Goal: Transaction & Acquisition: Purchase product/service

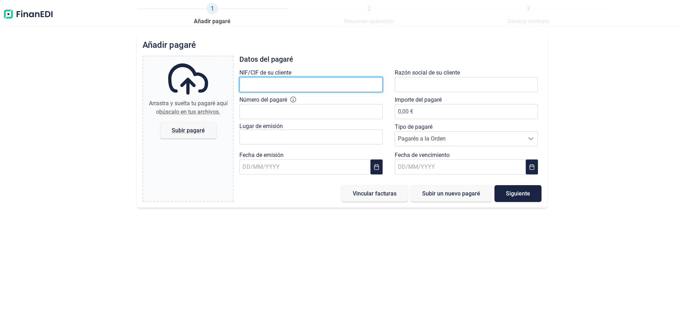
click at [322, 85] on input "text" at bounding box center [310, 84] width 143 height 15
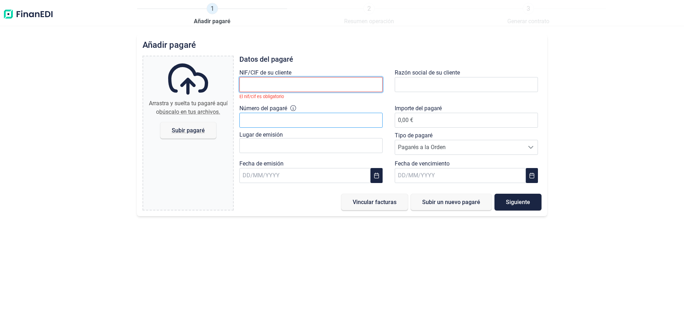
paste input "B37210515"
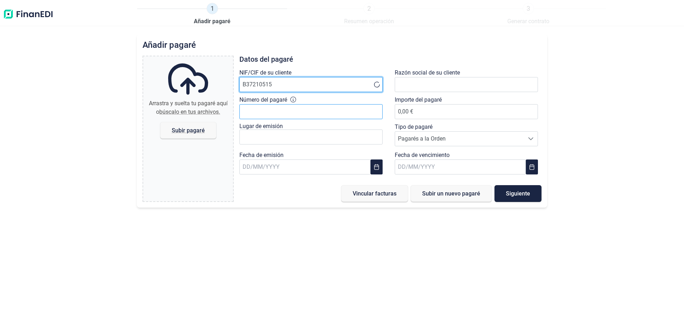
type input "B37210515"
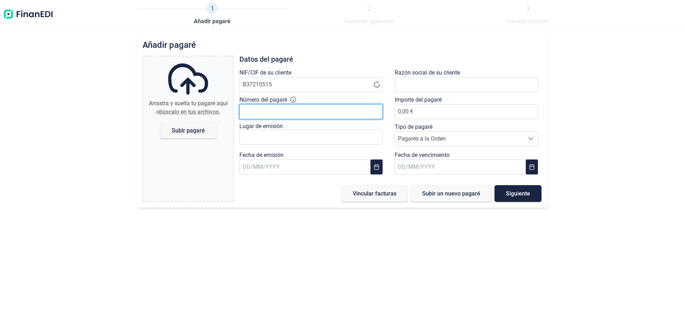
click at [278, 114] on input "Número del pagaré" at bounding box center [310, 111] width 143 height 15
click at [310, 179] on div "Datos del [PERSON_NAME] NIF/CIF de su cliente B37210515 Razón social de su clie…" at bounding box center [390, 129] width 302 height 146
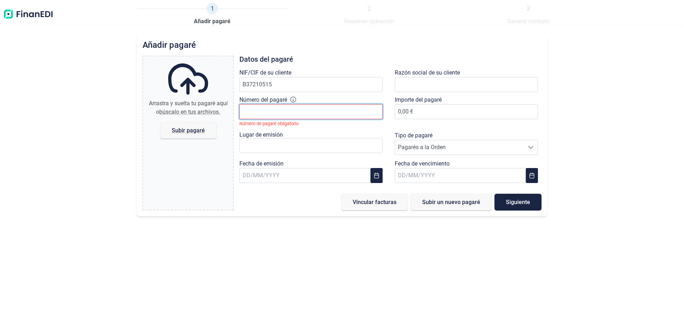
click at [278, 113] on input "Número del pagaré" at bounding box center [310, 111] width 143 height 15
type input "9.949.527-2"
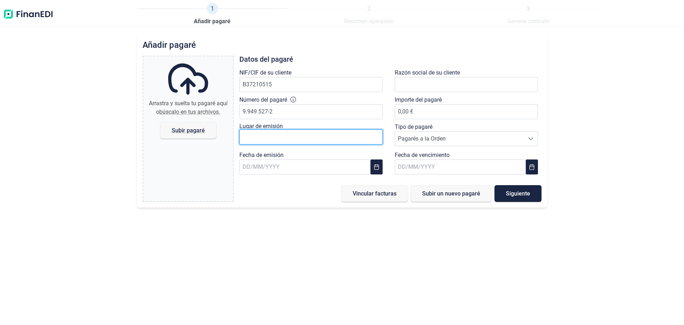
click at [277, 143] on input "text" at bounding box center [310, 136] width 143 height 15
type input "[PERSON_NAME] DE SALVACUATRO"
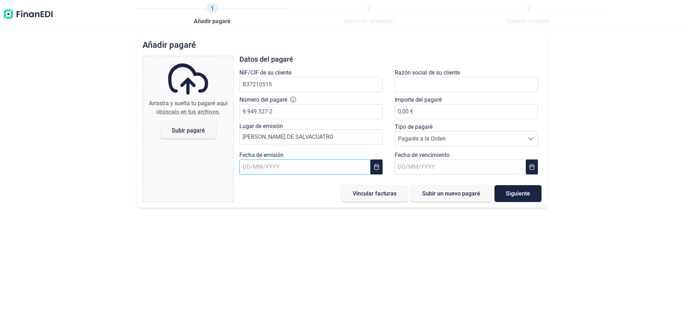
click at [295, 164] on input "text" at bounding box center [304, 166] width 131 height 15
click at [312, 221] on span "4" at bounding box center [312, 222] width 14 height 14
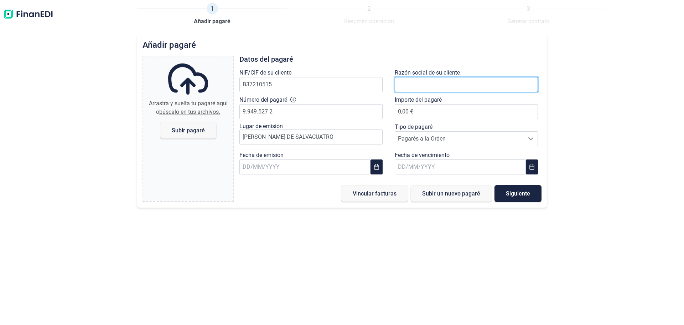
click at [439, 86] on input "text" at bounding box center [466, 84] width 143 height 15
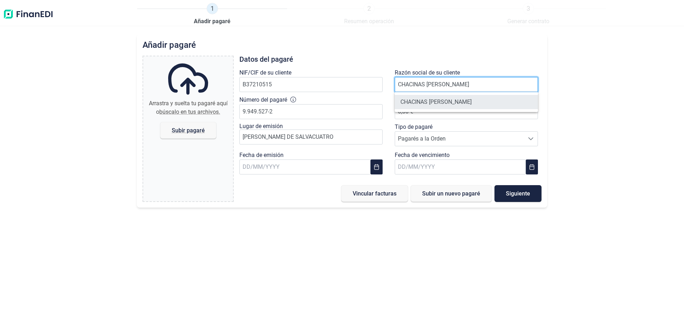
type input "CHACINAS LOBEL"
click at [460, 105] on li "CHACINAS [PERSON_NAME] SL" at bounding box center [466, 102] width 143 height 14
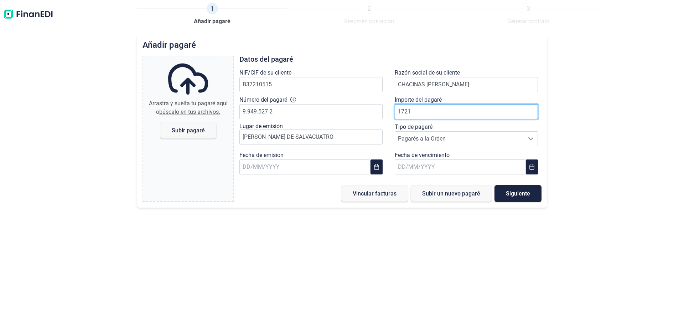
type input "17217"
type input "17217.20"
click at [459, 141] on span "Pagarés a la Orden" at bounding box center [459, 138] width 129 height 14
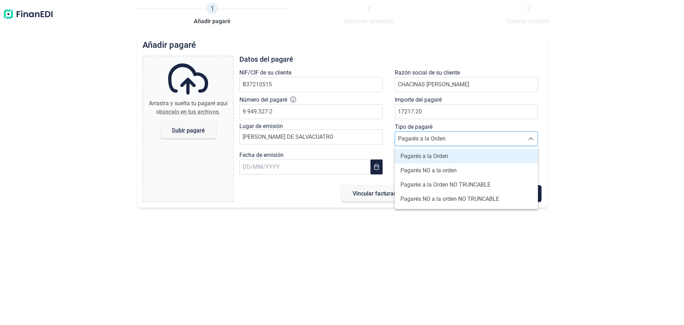
click at [459, 141] on span "Pagarés a la Orden" at bounding box center [459, 138] width 129 height 14
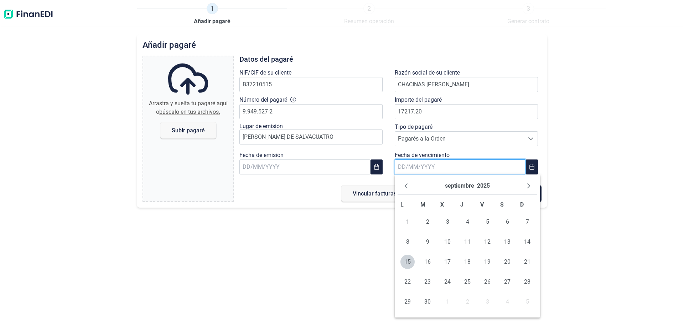
click at [468, 166] on input "text" at bounding box center [460, 166] width 131 height 15
click at [532, 187] on button "Next Month" at bounding box center [528, 185] width 11 height 11
click at [445, 283] on span "24" at bounding box center [447, 281] width 14 height 14
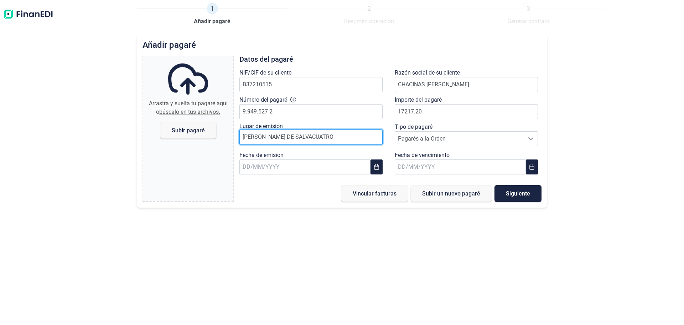
drag, startPoint x: 328, startPoint y: 139, endPoint x: 296, endPoint y: 133, distance: 31.8
click at [296, 133] on input "CAMPILLO DE SALVACUATRO" at bounding box center [310, 136] width 143 height 15
type input "[PERSON_NAME]"
click at [456, 195] on span "Subir un nuevo pagaré" at bounding box center [451, 193] width 58 height 5
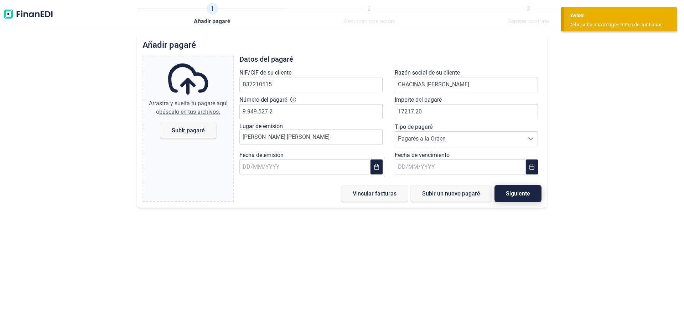
click at [522, 193] on span "Siguiente" at bounding box center [518, 193] width 24 height 5
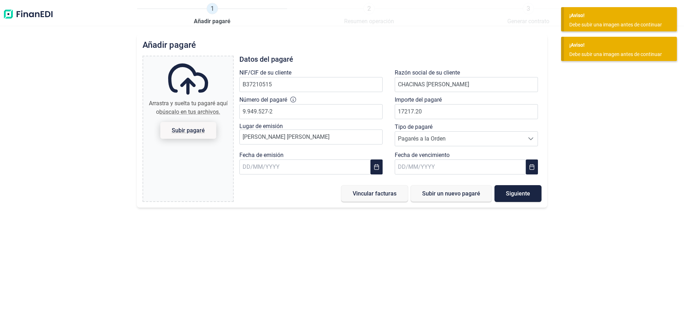
click at [189, 134] on span "Subir pagaré" at bounding box center [188, 130] width 56 height 17
click at [189, 58] on input "Arrastra y suelta tu pagaré aquí o búscalo en tus archivos. Subir pagaré" at bounding box center [188, 57] width 90 height 2
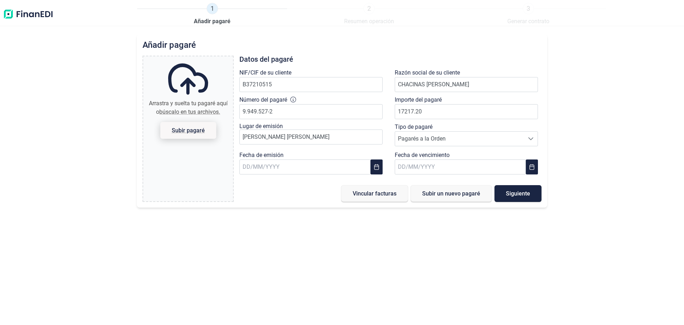
click at [192, 129] on span "Subir pagaré" at bounding box center [188, 130] width 33 height 5
click at [192, 58] on input "Arrastra y suelta tu pagaré aquí o búscalo en tus archivos. Subir pagaré" at bounding box center [188, 57] width 90 height 2
type input "C:\fakepath\17217.png"
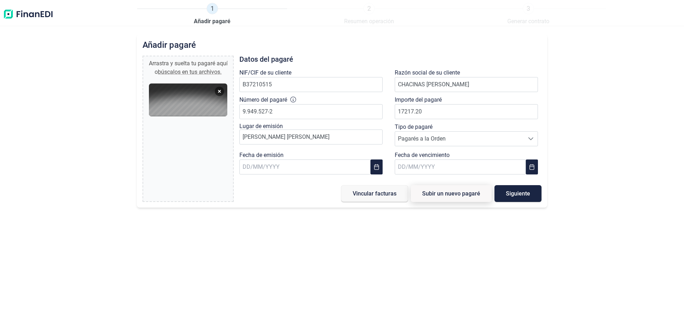
click at [462, 194] on span "Subir un nuevo pagaré" at bounding box center [451, 193] width 58 height 5
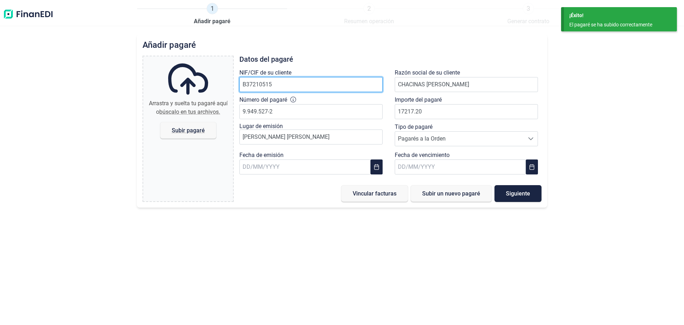
click at [268, 83] on input "B37210515" at bounding box center [310, 84] width 143 height 15
paste input "text"
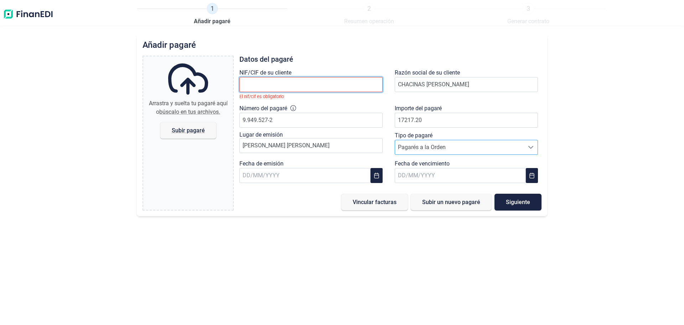
paste input "B37210515"
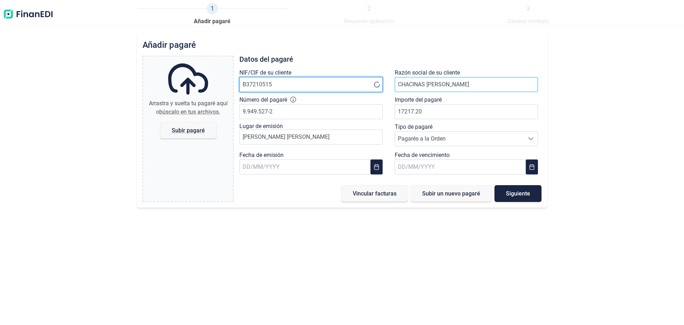
type input "B37210515"
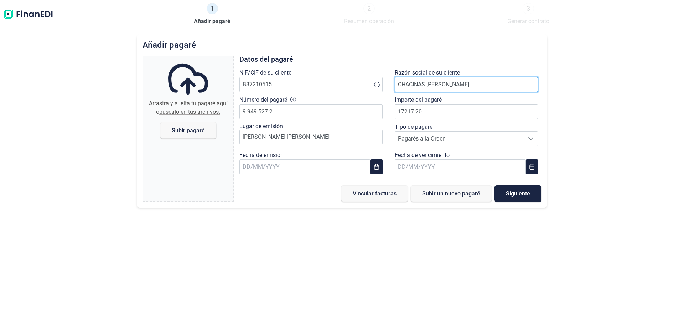
click at [422, 83] on input "CHACINAS LOBEL" at bounding box center [466, 84] width 143 height 15
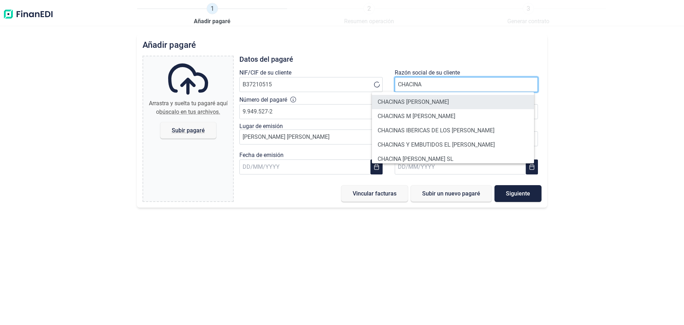
type input "CHACINA"
click at [406, 103] on li "CHACINAS [PERSON_NAME] SL" at bounding box center [453, 102] width 162 height 14
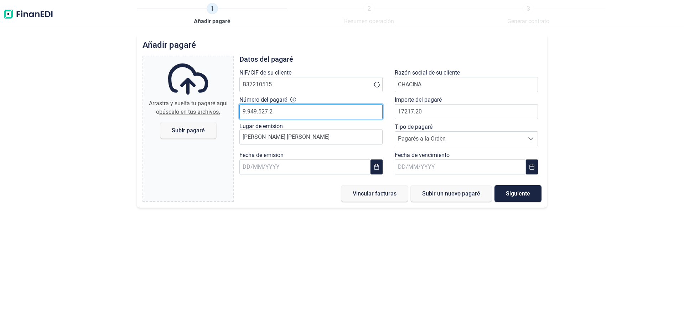
click at [319, 114] on input "9.949.527-2" at bounding box center [310, 111] width 143 height 15
type input "9.949.536-4"
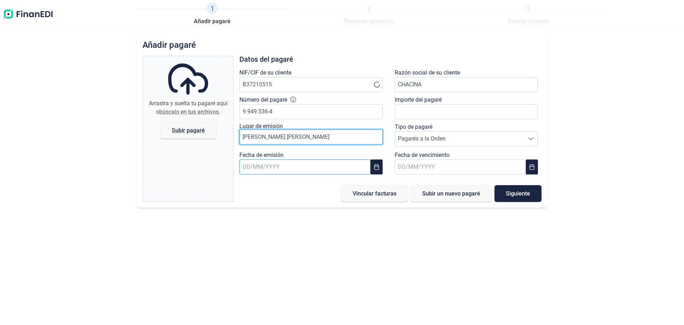
type input "[PERSON_NAME]"
click at [283, 169] on input "text" at bounding box center [304, 166] width 131 height 15
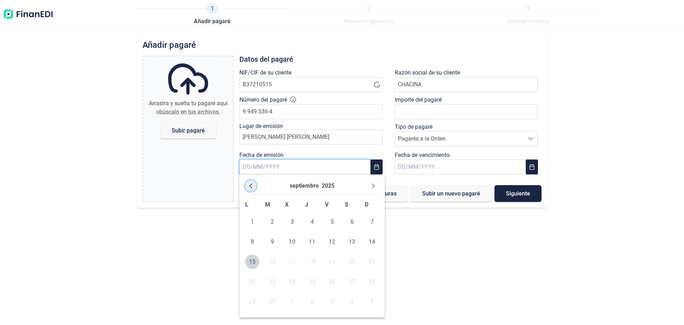
click at [252, 186] on icon "Previous Month" at bounding box center [251, 186] width 6 height 6
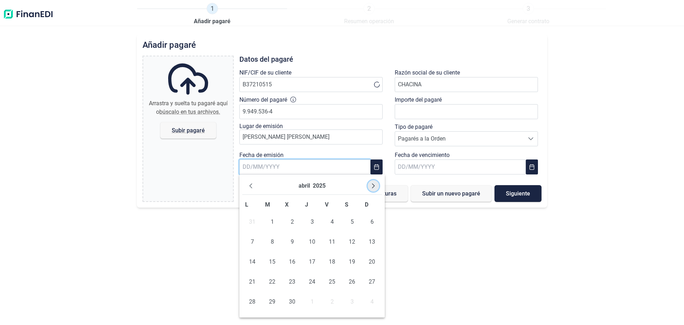
click at [370, 184] on button "Next Month" at bounding box center [373, 185] width 11 height 11
click at [305, 281] on span "22" at bounding box center [312, 281] width 14 height 14
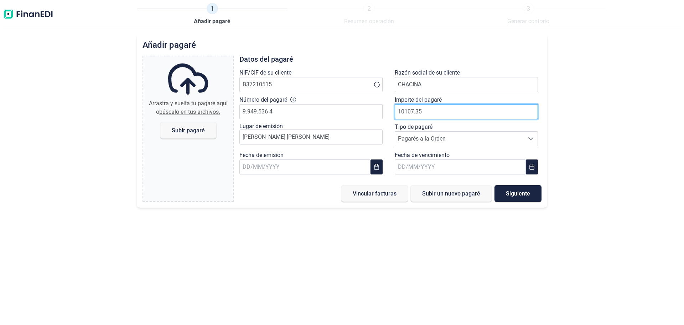
type input "10107.35"
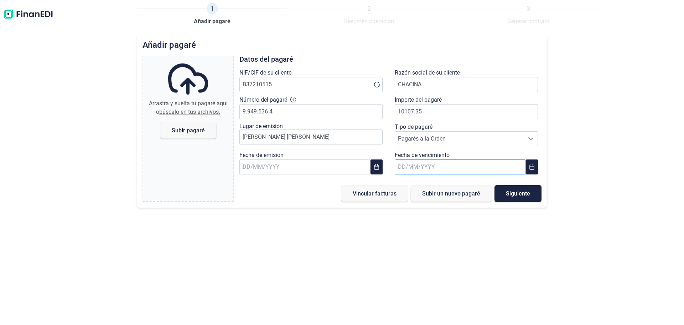
drag, startPoint x: 422, startPoint y: 176, endPoint x: 421, endPoint y: 168, distance: 8.7
click at [422, 177] on div "Fecha de vencimiento" at bounding box center [468, 164] width 147 height 27
click at [420, 167] on input "text" at bounding box center [460, 166] width 131 height 15
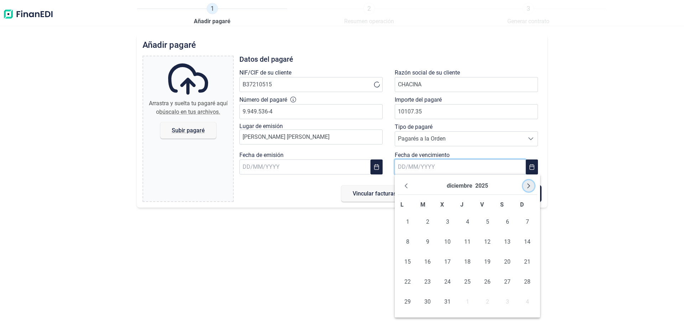
click at [529, 182] on button "Next Month" at bounding box center [528, 185] width 11 height 11
click at [503, 243] on span "10" at bounding box center [507, 241] width 14 height 14
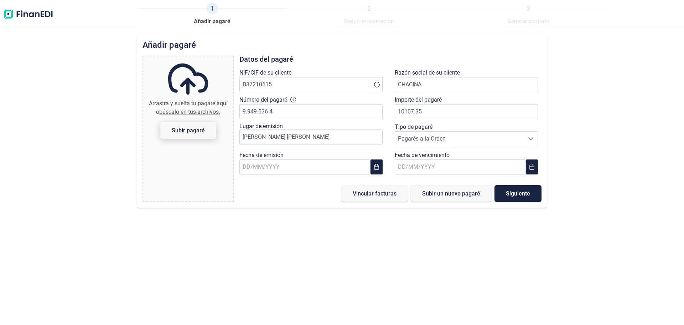
click at [182, 129] on span "Subir pagaré" at bounding box center [188, 130] width 33 height 5
click at [182, 58] on input "Arrastra y suelta tu pagaré aquí o búscalo en tus archivos. Subir pagaré" at bounding box center [188, 57] width 90 height 2
type input "C:\fakepath\10107.png"
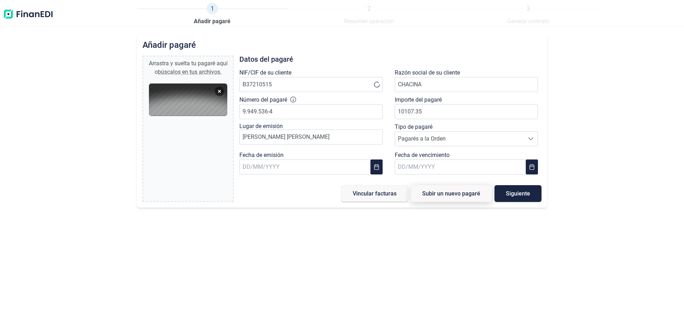
click at [471, 195] on span "Subir un nuevo pagaré" at bounding box center [451, 193] width 58 height 5
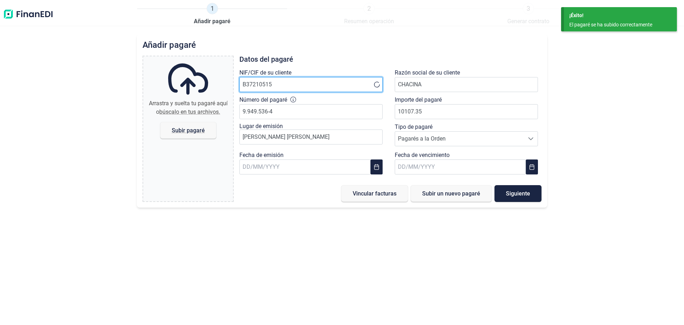
click at [300, 81] on input "B37210515" at bounding box center [310, 84] width 143 height 15
paste input "B37210515"
type input "B37210515"
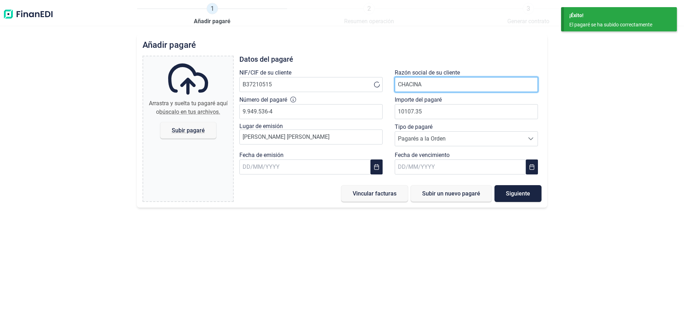
click at [415, 83] on input "CHACINA" at bounding box center [466, 84] width 143 height 15
type input "CHACINA"
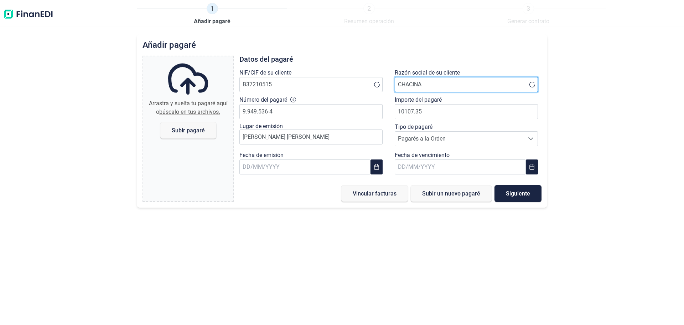
drag, startPoint x: 430, startPoint y: 87, endPoint x: 386, endPoint y: 91, distance: 43.7
click at [386, 91] on div "NIF/CIF de su cliente B37210515 Razón social de su cliente CHACINA Número del p…" at bounding box center [390, 122] width 311 height 109
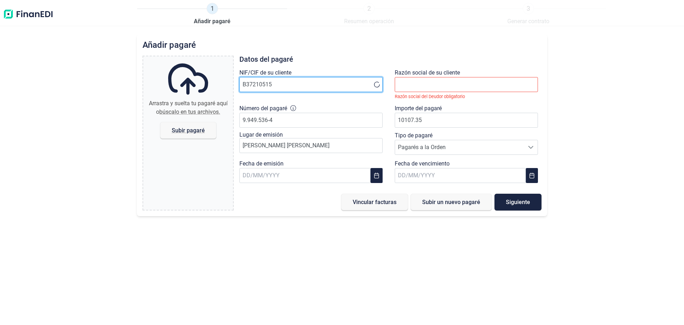
click at [358, 80] on input "B37210515" at bounding box center [310, 84] width 143 height 15
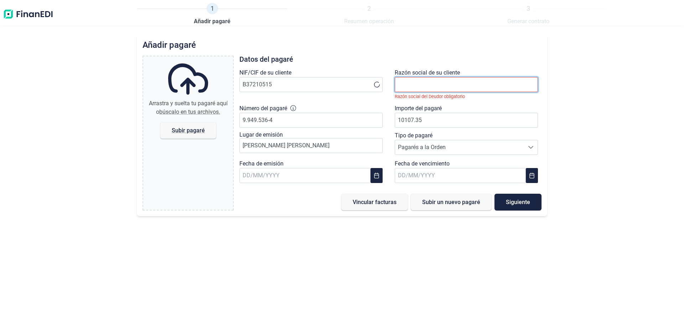
click at [426, 86] on input "text" at bounding box center [466, 84] width 143 height 15
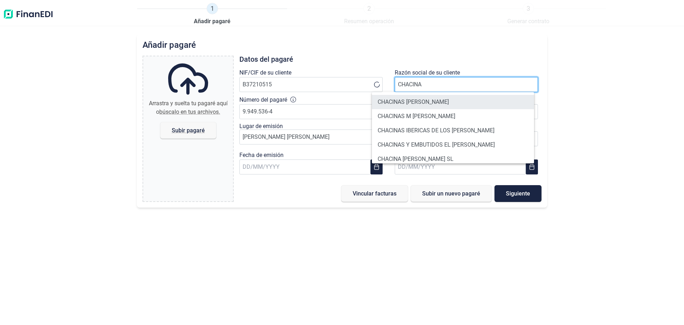
type input "CHACINA"
click at [412, 105] on li "CHACINAS [PERSON_NAME] SL" at bounding box center [453, 102] width 162 height 14
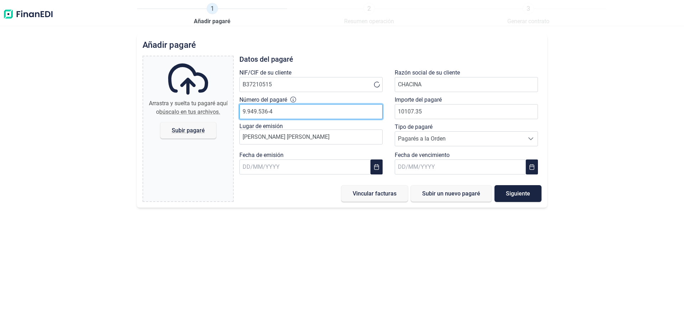
click at [295, 115] on input "9.949.536-4" at bounding box center [310, 111] width 143 height 15
type input "9.949.375-4"
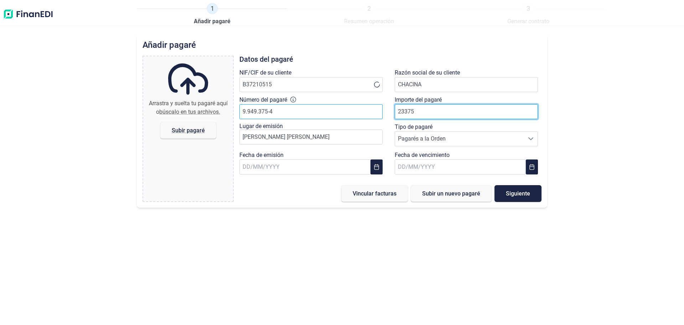
type input "23375"
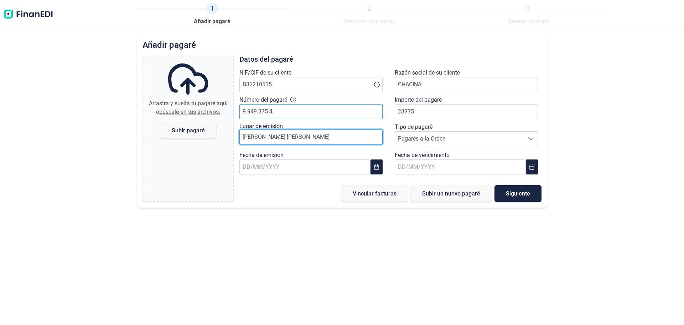
type input "[PERSON_NAME]"
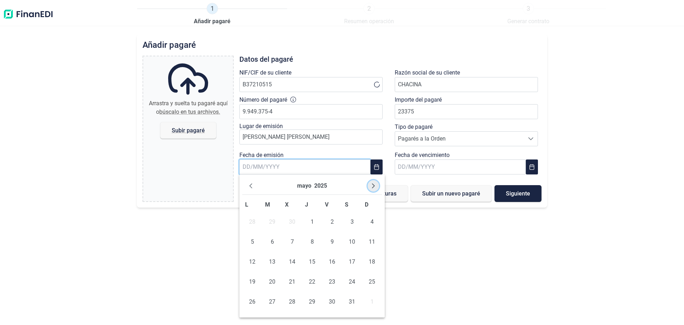
click at [376, 187] on button "Next Month" at bounding box center [373, 185] width 11 height 11
click at [253, 244] on span "7" at bounding box center [252, 241] width 14 height 14
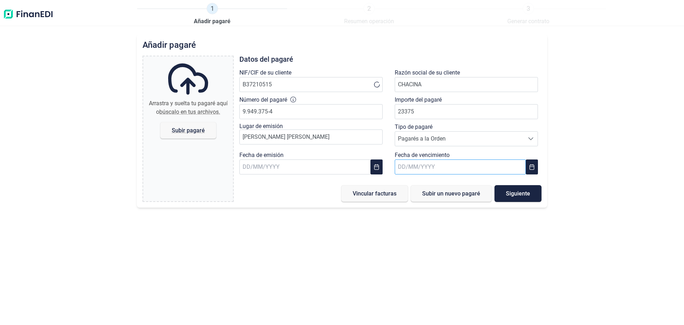
click at [465, 168] on input "text" at bounding box center [460, 166] width 131 height 15
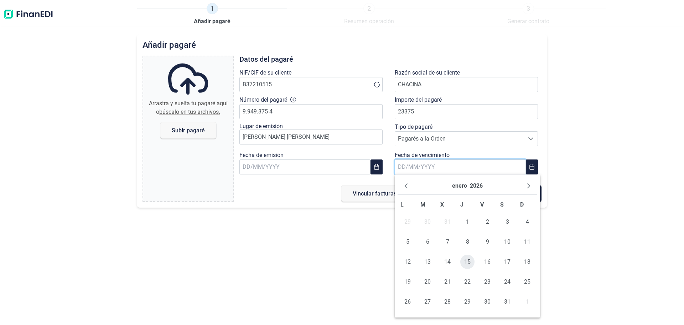
click at [470, 262] on span "15" at bounding box center [467, 261] width 14 height 14
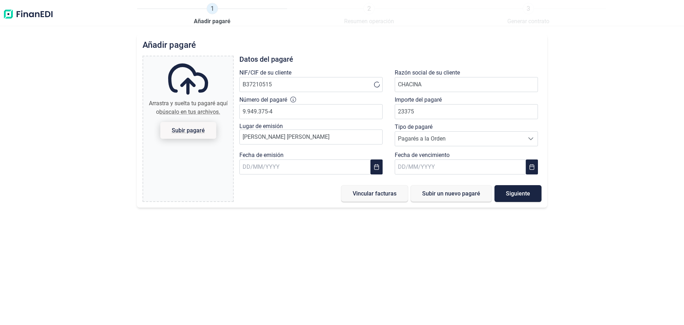
click at [198, 130] on span "Subir pagaré" at bounding box center [188, 130] width 33 height 5
click at [198, 58] on input "Arrastra y suelta tu pagaré aquí o búscalo en tus archivos. Subir pagaré" at bounding box center [188, 57] width 90 height 2
type input "C:\fakepath\23375.png"
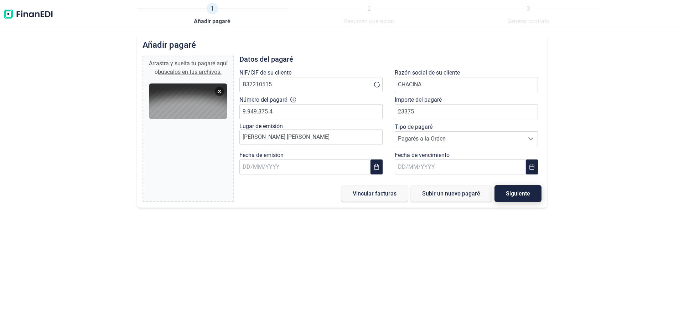
click at [526, 198] on button "Siguiente" at bounding box center [518, 193] width 47 height 17
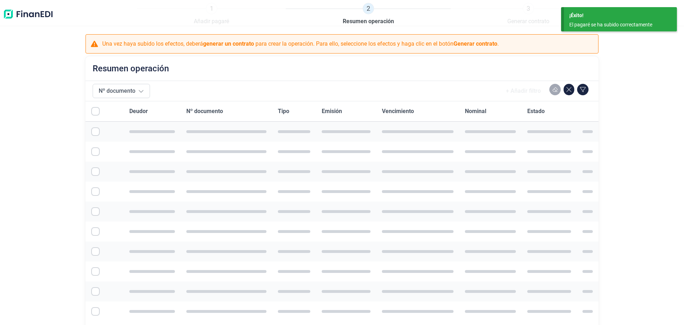
checkbox input "true"
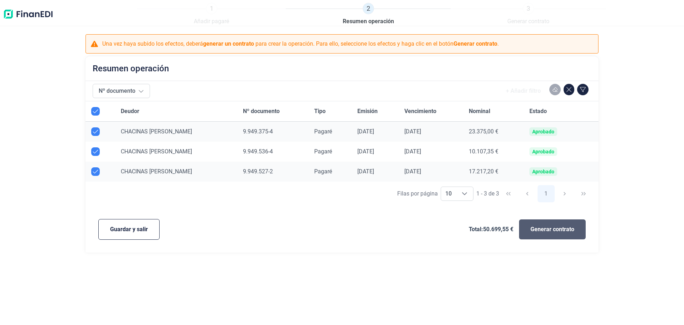
click at [556, 231] on span "Generar contrato" at bounding box center [553, 229] width 44 height 9
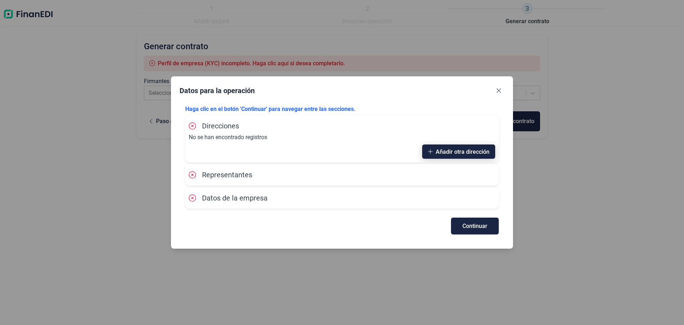
click at [456, 146] on button "Añadir otra dirección" at bounding box center [458, 151] width 73 height 14
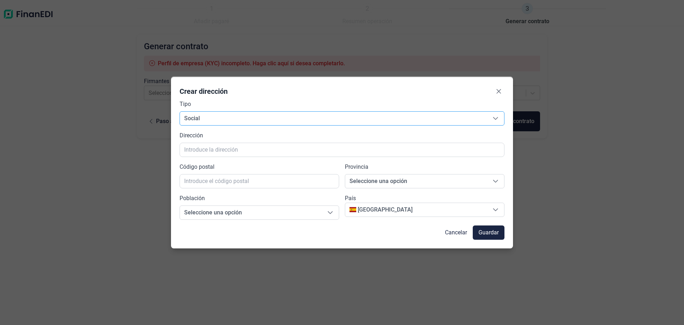
click at [251, 118] on span "Social" at bounding box center [333, 119] width 307 height 14
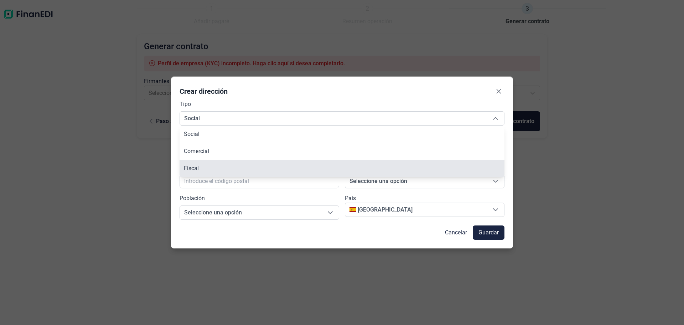
click at [240, 161] on li "Fiscal" at bounding box center [342, 168] width 325 height 17
type input "Fiscal"
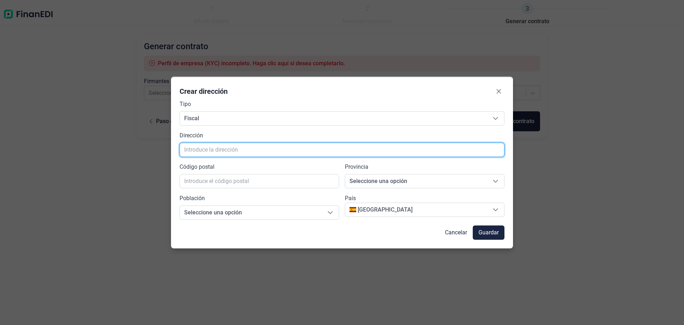
click at [226, 153] on input "text" at bounding box center [342, 150] width 325 height 14
paste input "AV. DE JUAN ANTONIO SAMARANCH,53 B 7o-709"
type input "AV. DE JUAN ANTONIO SAMARANCH,53 B 7o-709"
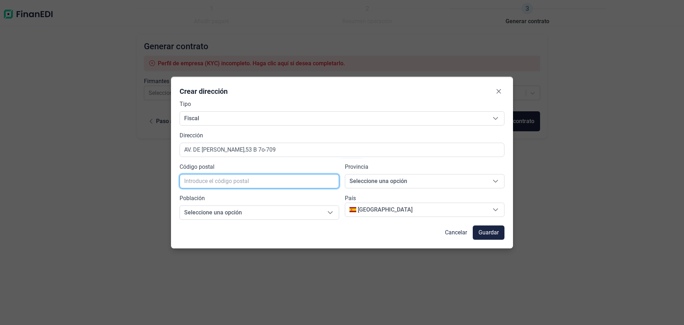
click at [248, 182] on input "text" at bounding box center [260, 181] width 160 height 14
click at [219, 179] on input "text" at bounding box center [260, 181] width 160 height 14
paste input "28055"
type input "28055"
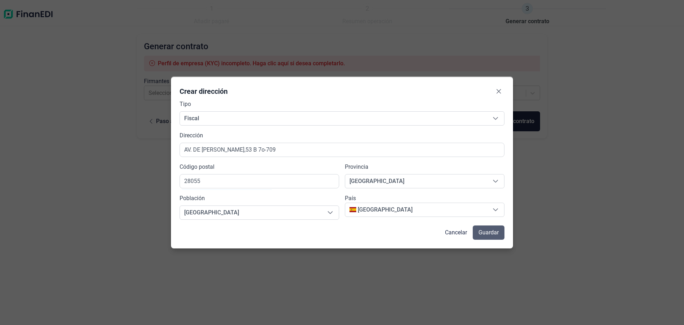
click at [488, 230] on span "Guardar" at bounding box center [489, 232] width 20 height 9
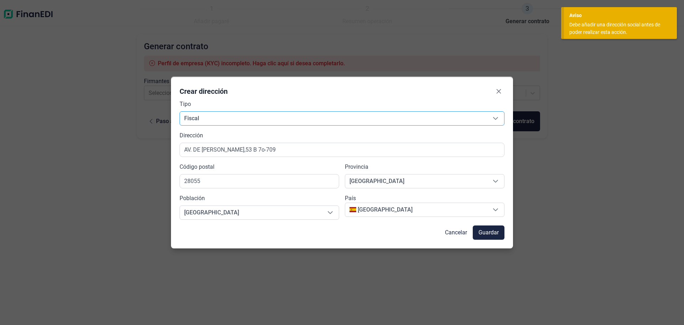
click at [465, 115] on span "Fiscal" at bounding box center [333, 119] width 307 height 14
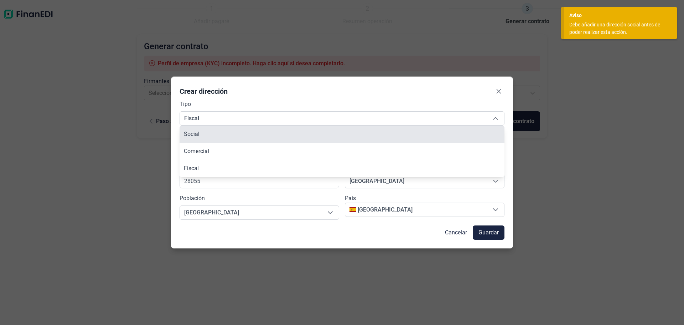
click at [230, 137] on li "Social" at bounding box center [342, 133] width 325 height 17
type input "Social"
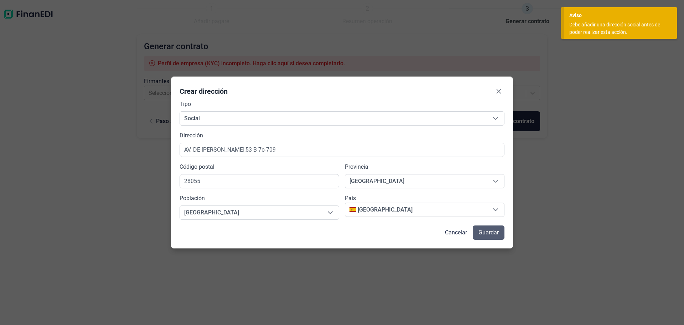
click at [481, 228] on span "Guardar" at bounding box center [489, 232] width 20 height 9
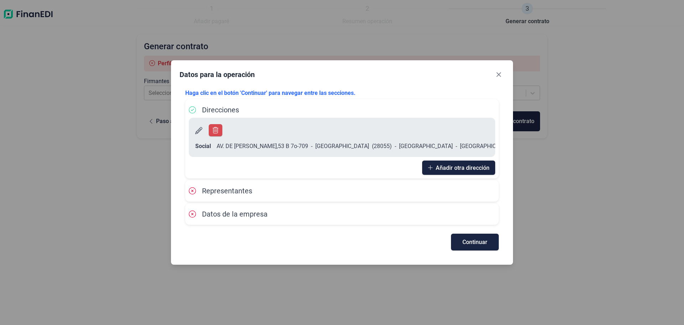
click at [244, 186] on span "Representantes" at bounding box center [227, 190] width 50 height 9
drag, startPoint x: 198, startPoint y: 184, endPoint x: 224, endPoint y: 183, distance: 25.7
click at [200, 186] on span "Representantes" at bounding box center [220, 190] width 63 height 9
click at [243, 186] on span "Representantes" at bounding box center [227, 190] width 50 height 9
drag, startPoint x: 230, startPoint y: 208, endPoint x: 251, endPoint y: 213, distance: 20.8
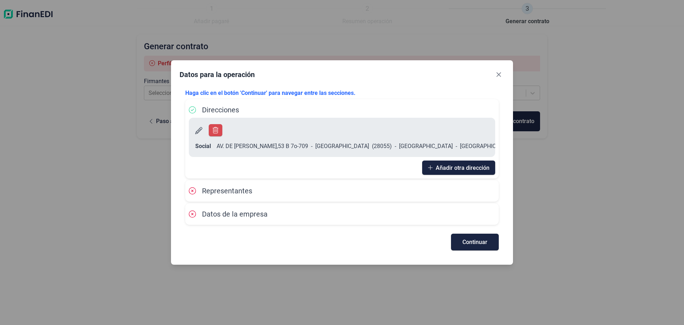
click at [231, 210] on span "Datos de la empresa" at bounding box center [235, 214] width 66 height 9
click at [492, 237] on button "Continuar" at bounding box center [475, 241] width 48 height 17
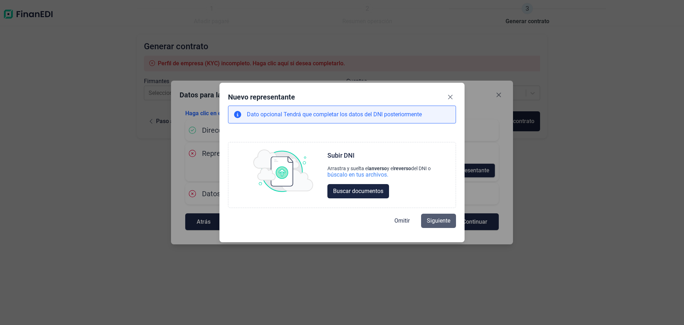
click at [444, 220] on span "Siguiente" at bounding box center [439, 220] width 24 height 9
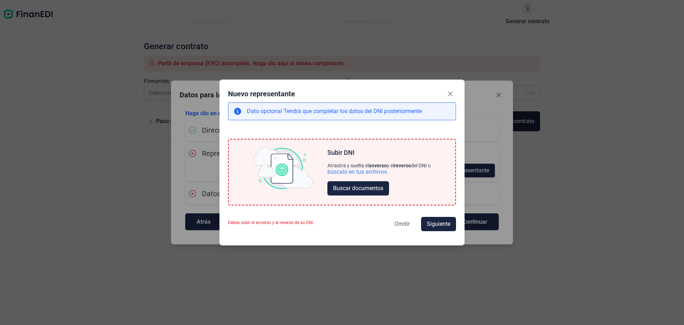
click at [397, 223] on span "Omitir" at bounding box center [401, 224] width 15 height 9
select select "ES"
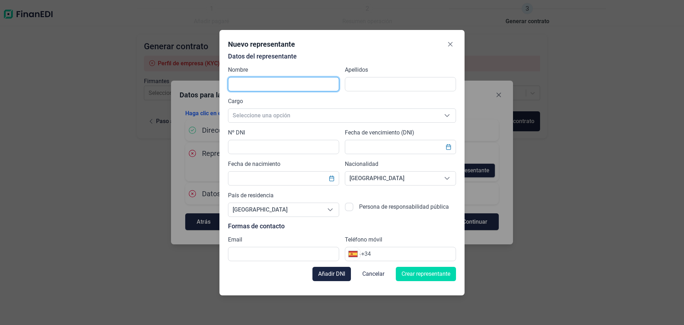
click at [299, 83] on input "text" at bounding box center [283, 84] width 111 height 14
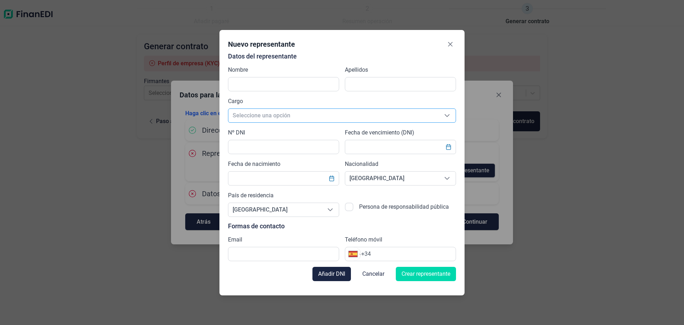
click at [317, 116] on span "Seleccione una opción" at bounding box center [333, 116] width 210 height 14
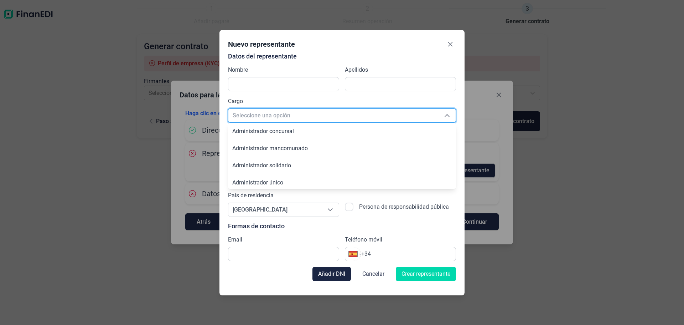
click at [317, 116] on span "Seleccione una opción" at bounding box center [333, 116] width 210 height 14
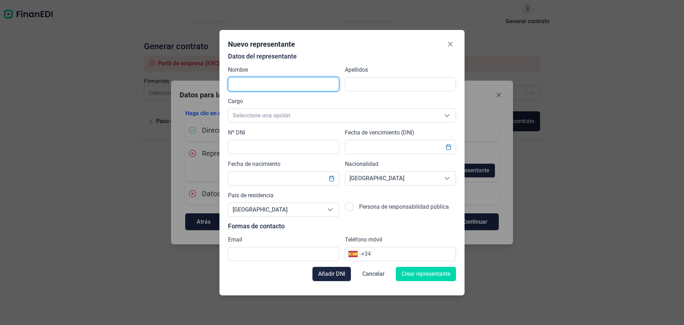
click at [291, 88] on input "text" at bounding box center [283, 84] width 111 height 14
type input "[PERSON_NAME]"
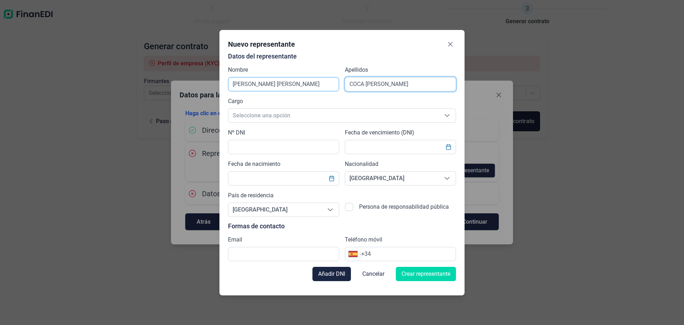
type input "COCA [PERSON_NAME]"
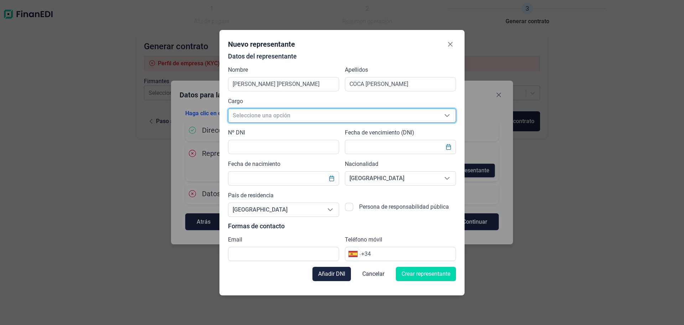
click at [283, 119] on span "Seleccione una opción" at bounding box center [333, 116] width 210 height 14
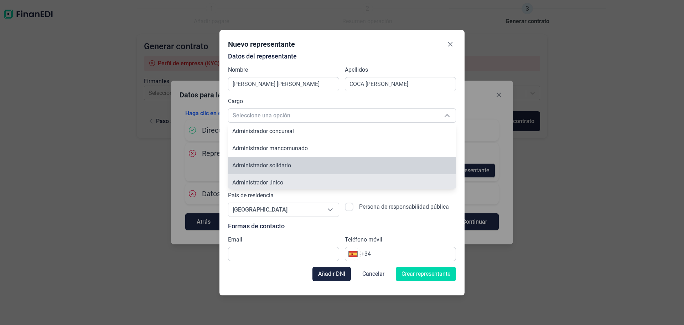
scroll to position [2, 0]
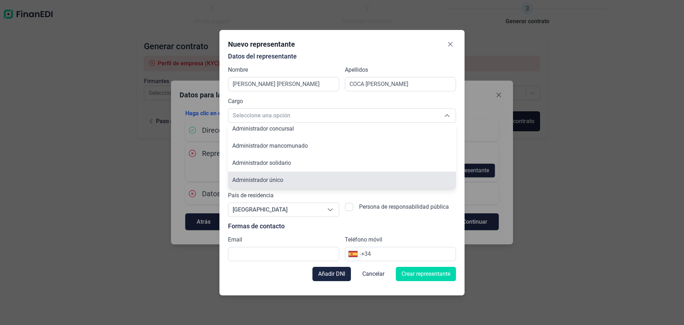
click at [305, 182] on li "Administrador único" at bounding box center [342, 179] width 228 height 17
type input "Administrador único"
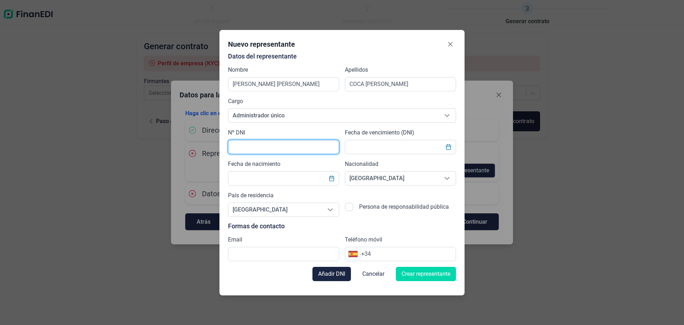
click at [266, 148] on input "text" at bounding box center [283, 147] width 111 height 14
type input "31008224"
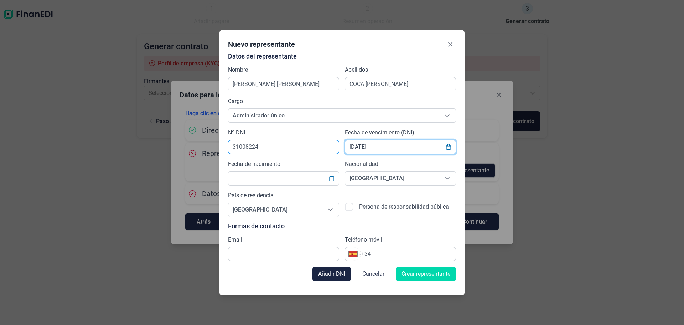
type input "[DATE]"
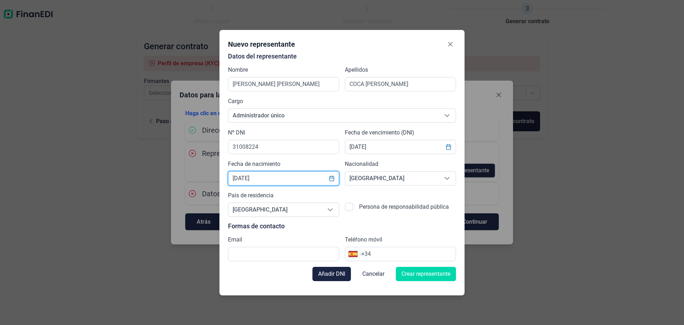
type input "19/07/1994"
click at [351, 209] on input "checkbox" at bounding box center [349, 206] width 9 height 9
checkbox input "true"
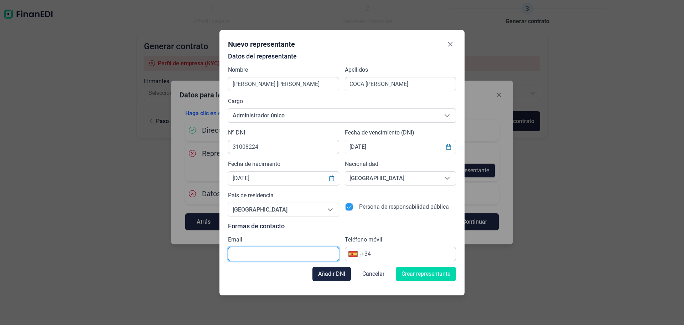
click at [268, 252] on input "text" at bounding box center [283, 254] width 111 height 14
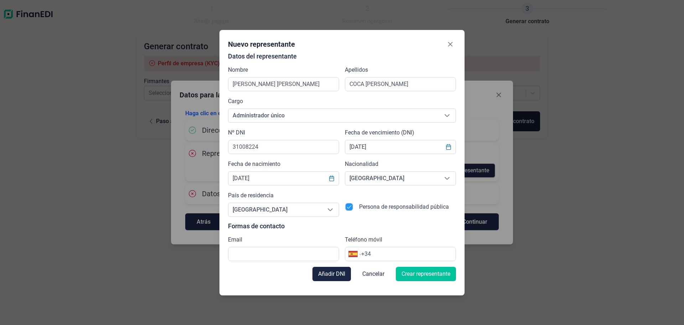
click at [430, 276] on span "Crear representante" at bounding box center [426, 273] width 49 height 9
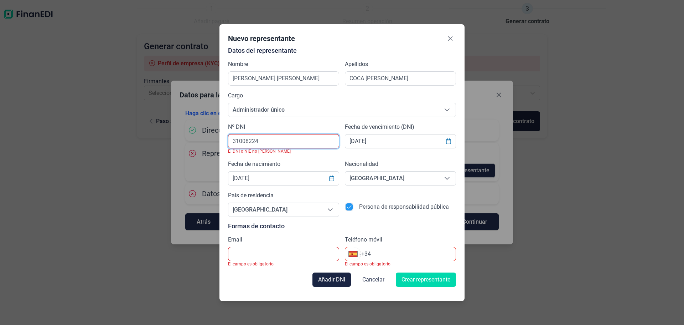
click at [273, 141] on input "31008224" at bounding box center [283, 141] width 111 height 14
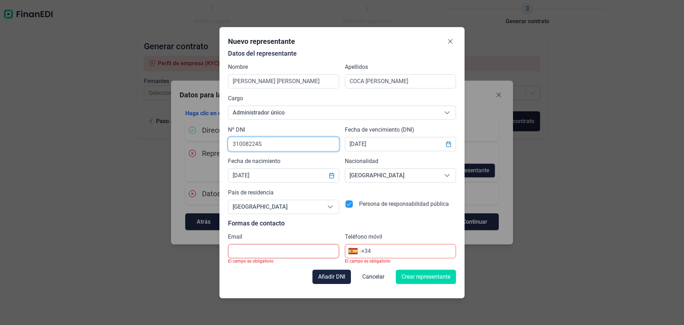
type input "31008224S"
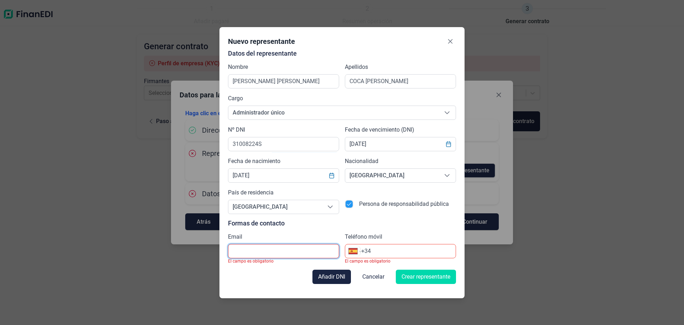
click at [287, 251] on input "text" at bounding box center [283, 251] width 111 height 14
type input "A"
type input "agropecuariavalledelguadiato@gmail.com"
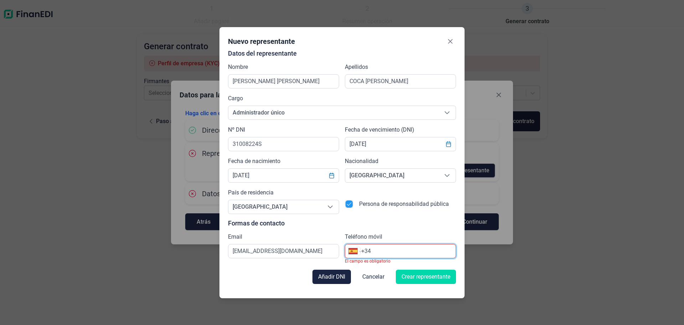
click at [411, 247] on input "+34" at bounding box center [408, 251] width 94 height 9
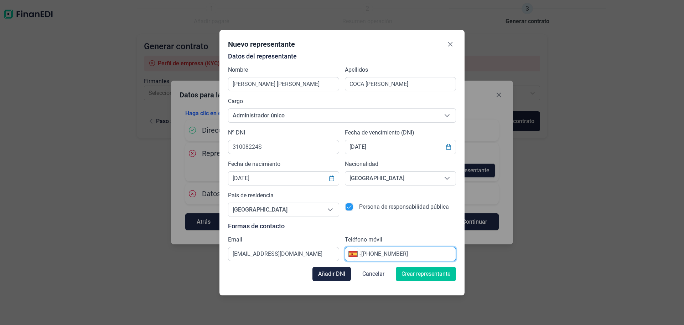
type input "+34 625 30 37 86"
click at [428, 269] on span "Crear representante" at bounding box center [426, 273] width 49 height 9
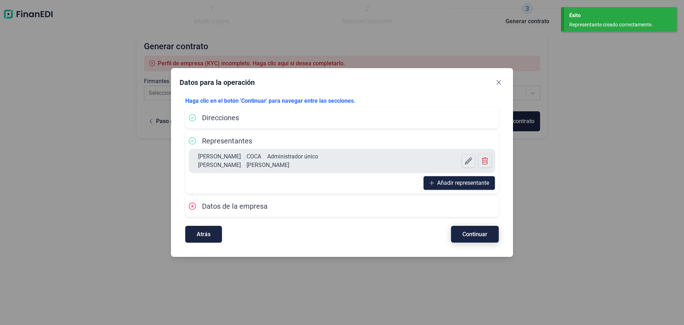
click at [490, 236] on button "Continuar" at bounding box center [475, 234] width 48 height 17
select select "ES"
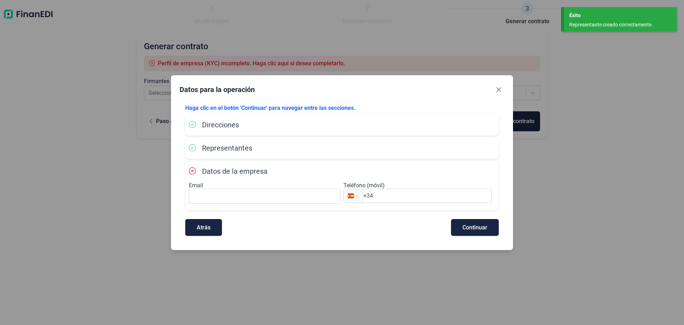
click at [236, 127] on span "Direcciones" at bounding box center [220, 124] width 37 height 9
click at [238, 122] on span "Direcciones" at bounding box center [220, 124] width 37 height 9
click at [211, 223] on button "Atrás" at bounding box center [203, 227] width 37 height 17
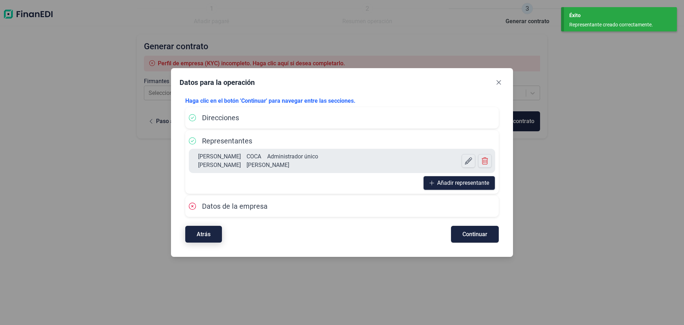
click at [211, 223] on div "Atrás Continuar" at bounding box center [342, 230] width 314 height 24
click at [211, 231] on button "Atrás" at bounding box center [203, 234] width 37 height 17
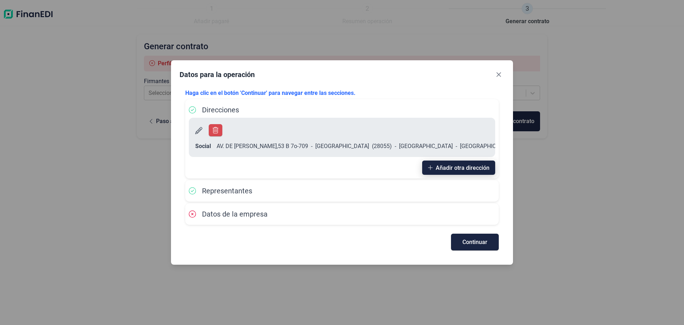
click at [431, 165] on icon "button" at bounding box center [430, 167] width 5 height 5
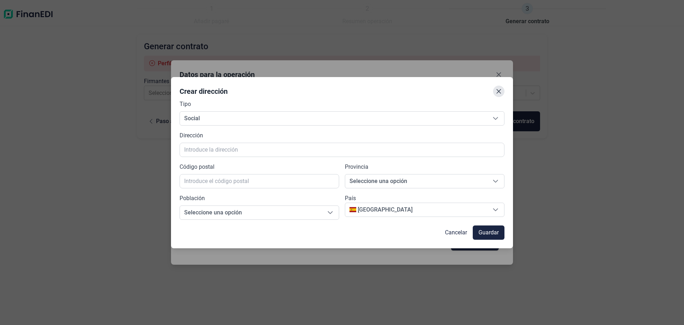
click at [501, 91] on icon "Close" at bounding box center [499, 91] width 6 height 6
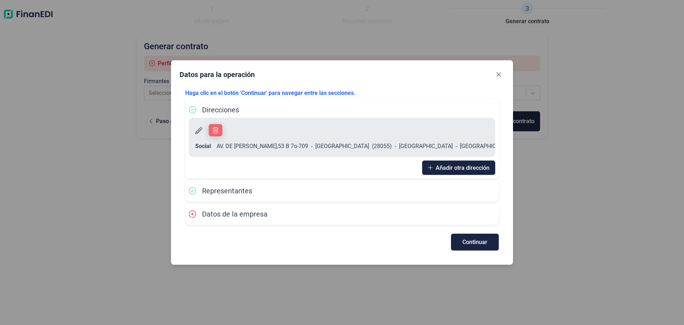
click at [217, 133] on icon "button" at bounding box center [216, 130] width 6 height 6
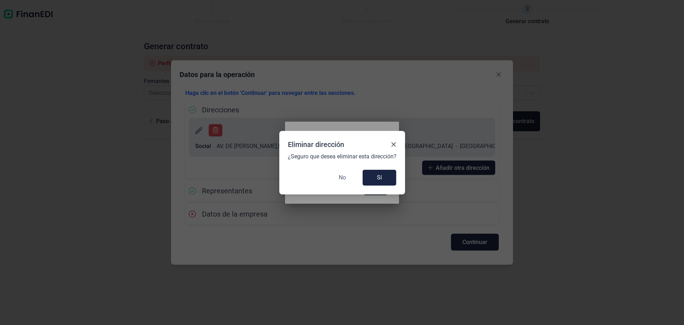
click at [340, 181] on span "No" at bounding box center [342, 177] width 7 height 9
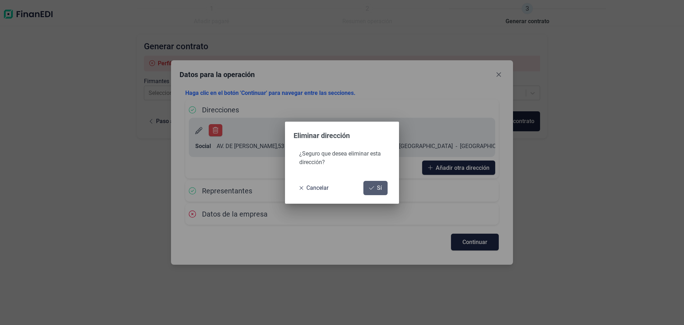
click at [375, 188] on button "Sí" at bounding box center [375, 188] width 24 height 14
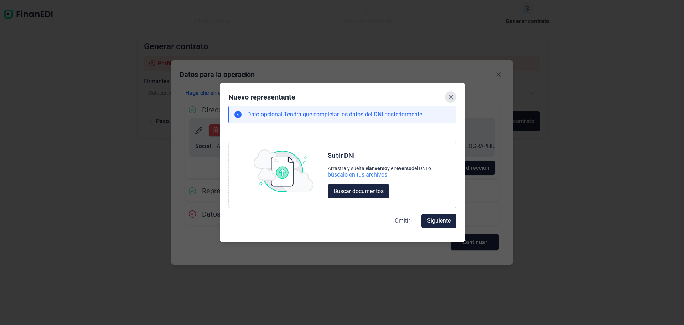
click at [449, 98] on icon "Close" at bounding box center [451, 97] width 6 height 6
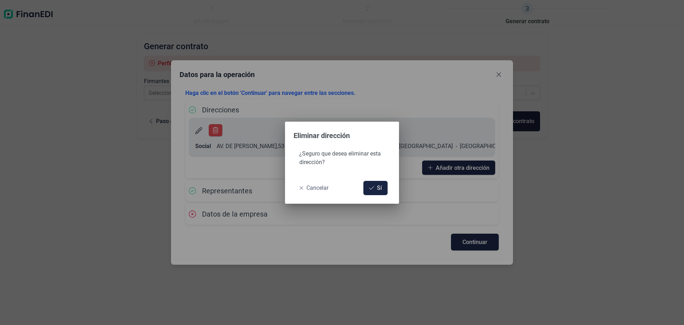
click at [313, 190] on span "Cancelar" at bounding box center [317, 188] width 22 height 9
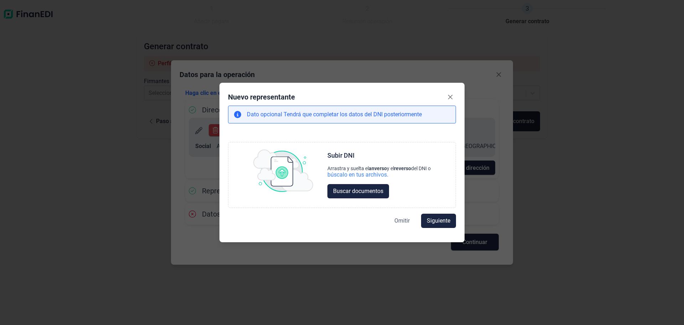
click at [402, 221] on span "Omitir" at bounding box center [401, 220] width 15 height 9
select select "ES"
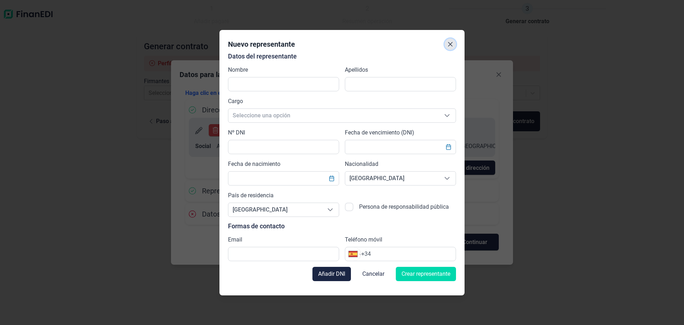
click at [453, 47] on button "Close" at bounding box center [450, 43] width 11 height 11
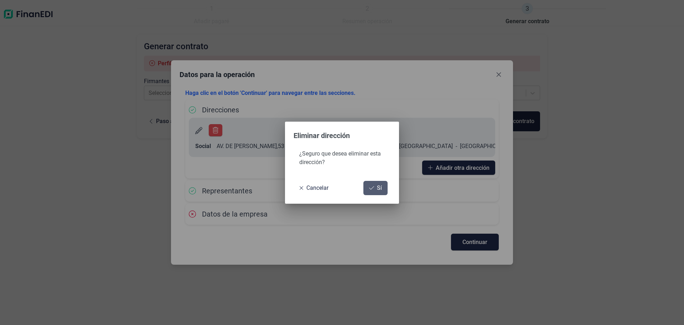
click at [377, 186] on button "Sí" at bounding box center [375, 188] width 24 height 14
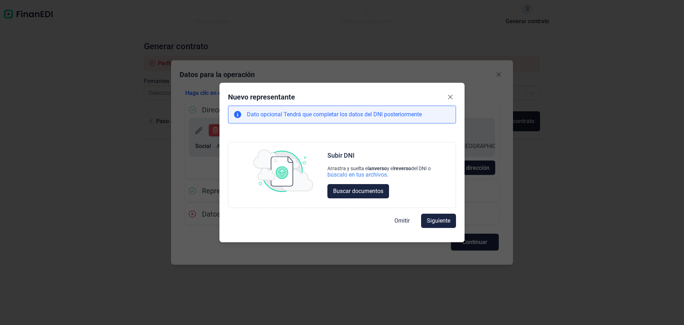
click at [454, 96] on button "Close" at bounding box center [450, 96] width 11 height 11
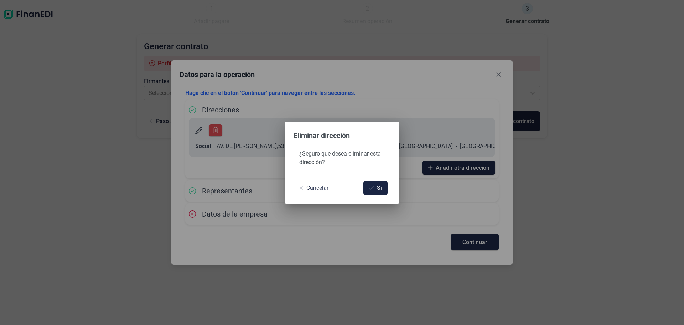
click at [195, 141] on div "Eliminar dirección ¿Seguro que desea eliminar esta dirección? Cancelar Sí" at bounding box center [342, 162] width 684 height 325
click at [387, 189] on button "Sí" at bounding box center [375, 188] width 24 height 14
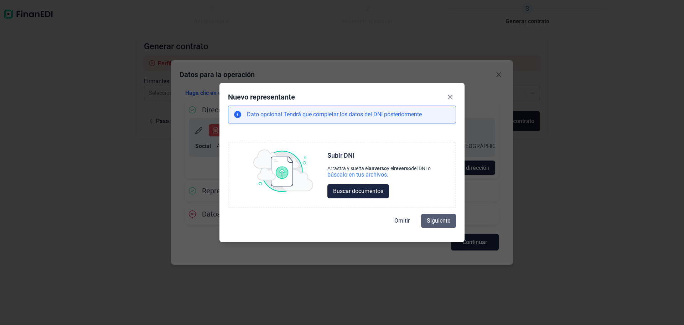
click at [438, 224] on span "Siguiente" at bounding box center [439, 220] width 24 height 9
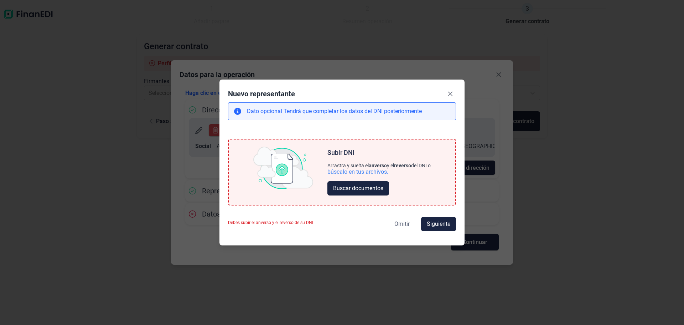
click at [398, 223] on span "Omitir" at bounding box center [401, 224] width 15 height 9
select select "ES"
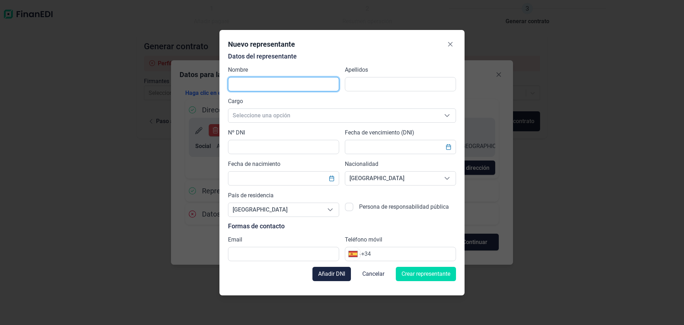
click at [243, 82] on input "text" at bounding box center [283, 84] width 111 height 14
type input "j"
type input "[PERSON_NAME]"
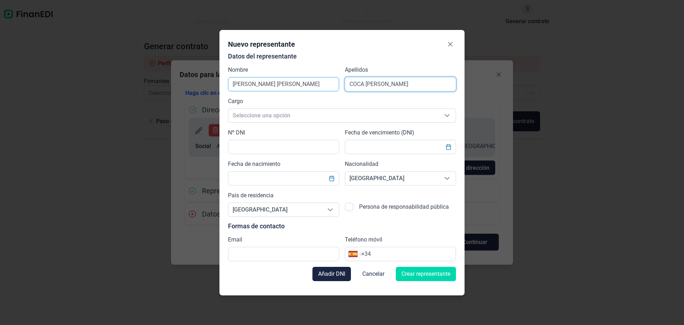
type input "COCA [PERSON_NAME]"
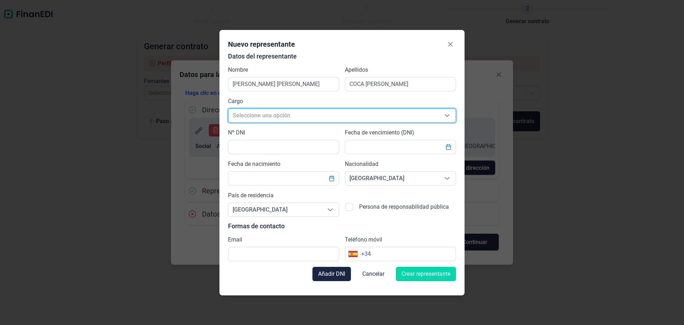
click at [289, 116] on span "Seleccione una opción" at bounding box center [333, 116] width 210 height 14
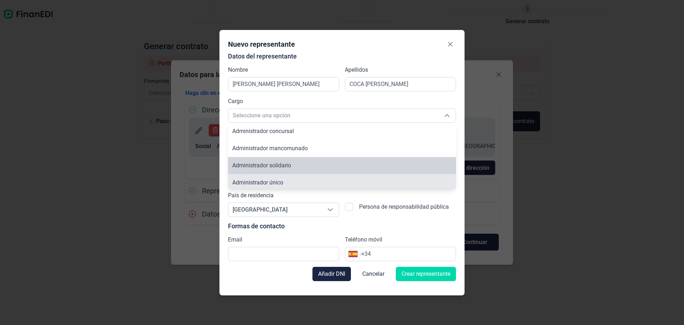
scroll to position [2, 0]
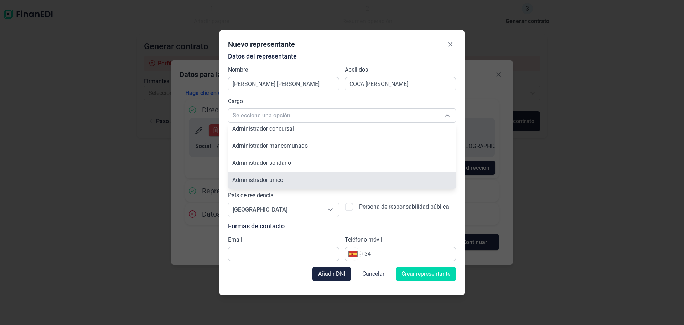
click at [283, 176] on span "Administrador único" at bounding box center [257, 179] width 51 height 7
type input "Administrador único"
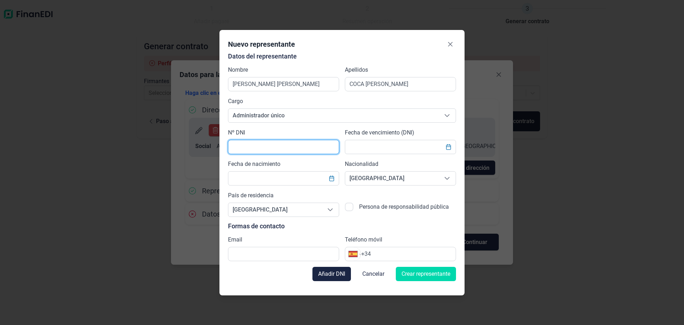
click at [279, 146] on input "text" at bounding box center [283, 147] width 111 height 14
type input "31008224S"
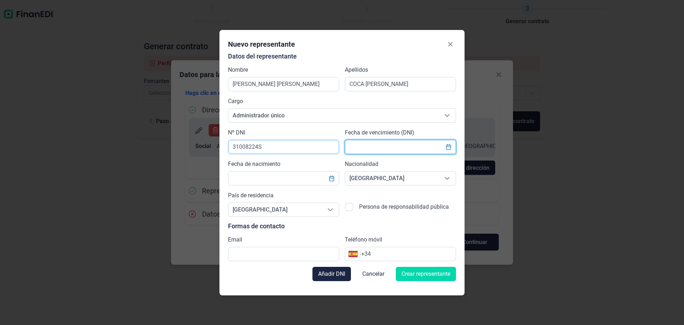
type input "1"
type input "[DATE]"
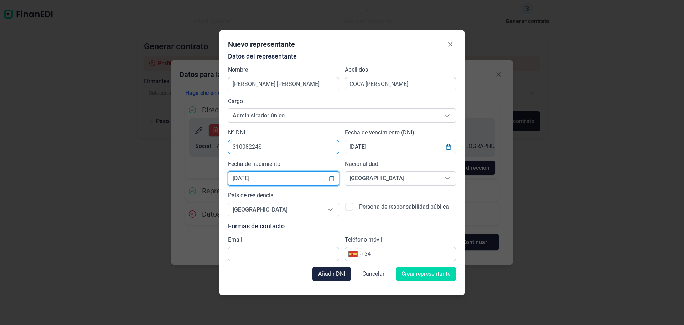
type input "19/07/1994"
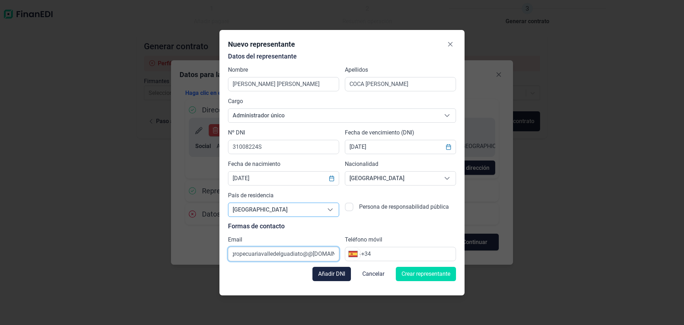
scroll to position [0, 10]
type input "agropecuariavalledelguadiato@@gmail.com"
click at [388, 250] on input "+34" at bounding box center [408, 253] width 94 height 9
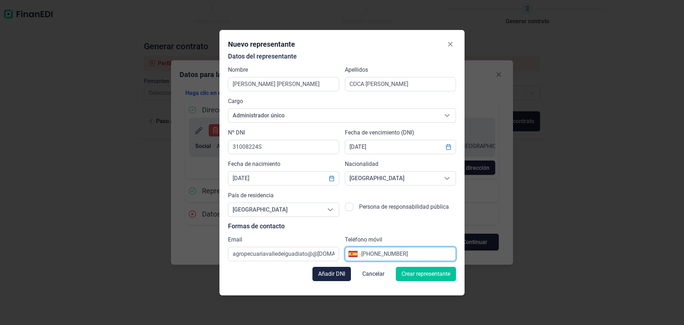
type input "+34 625 30 37 86"
click at [423, 273] on span "Crear representante" at bounding box center [426, 273] width 49 height 9
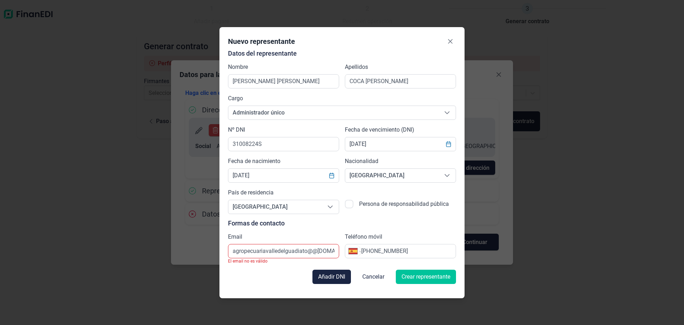
click at [434, 279] on span "Crear representante" at bounding box center [426, 276] width 49 height 9
click at [336, 250] on input "agropecuariavalledelguadiato@@gmail.com" at bounding box center [283, 251] width 111 height 14
drag, startPoint x: 336, startPoint y: 250, endPoint x: 239, endPoint y: 257, distance: 97.2
click at [238, 257] on input "agropecuariavalledelguadiato@@gmail.com" at bounding box center [283, 251] width 111 height 14
type input "agom"
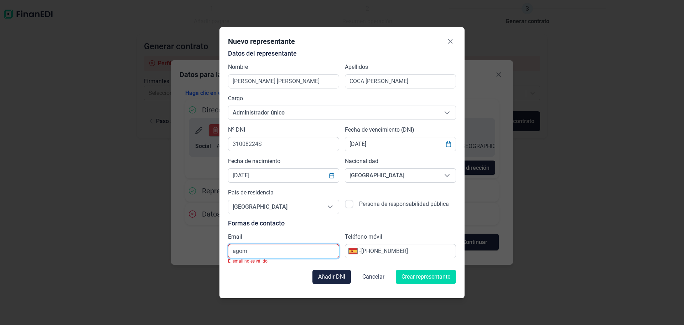
drag, startPoint x: 306, startPoint y: 253, endPoint x: 187, endPoint y: 252, distance: 118.7
click at [187, 252] on div "Nuevo representante Datos del representante Nombre JUAN ANTONIO Apellidos COCA …" at bounding box center [342, 162] width 684 height 325
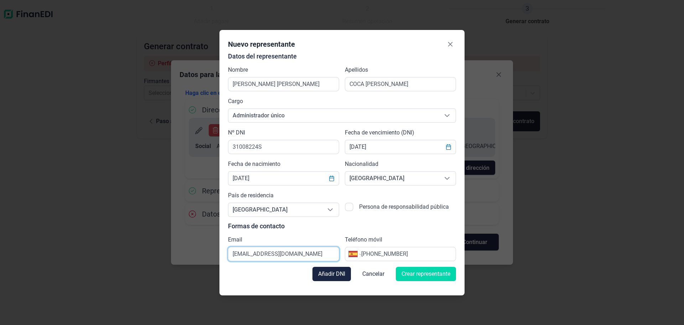
scroll to position [0, 5]
type input "agropecuariavalledelguadiato@gmail.com"
click at [417, 266] on div "Añadir DNI Cancelar Crear representante" at bounding box center [342, 274] width 228 height 26
click at [421, 272] on span "Crear representante" at bounding box center [426, 273] width 49 height 9
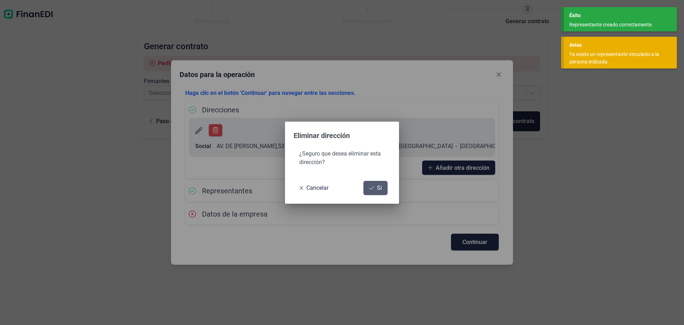
click at [378, 191] on span "Sí" at bounding box center [379, 188] width 5 height 9
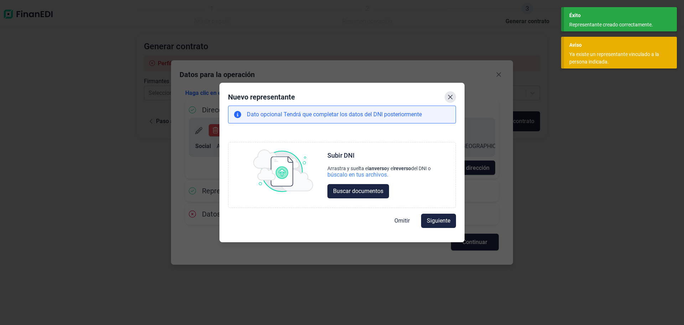
click at [455, 96] on button "Close" at bounding box center [450, 96] width 11 height 11
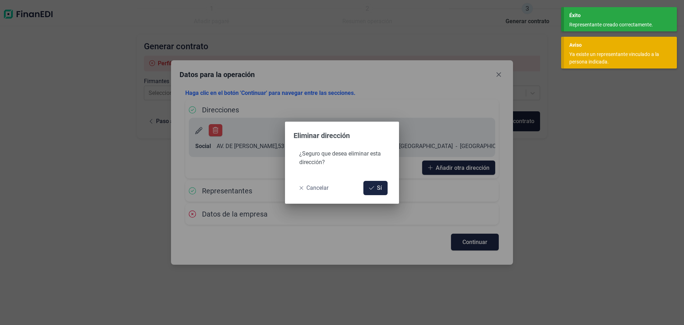
click at [316, 186] on span "Cancelar" at bounding box center [317, 188] width 22 height 9
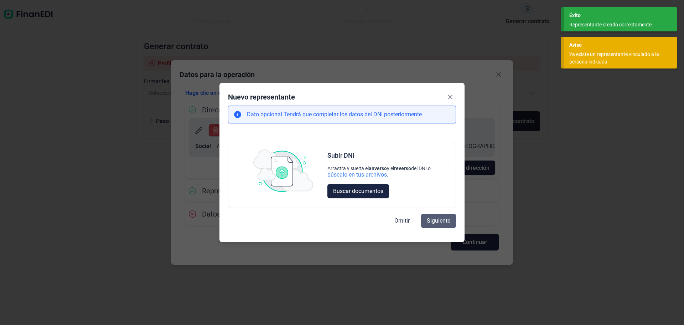
click at [430, 221] on span "Siguiente" at bounding box center [439, 220] width 24 height 9
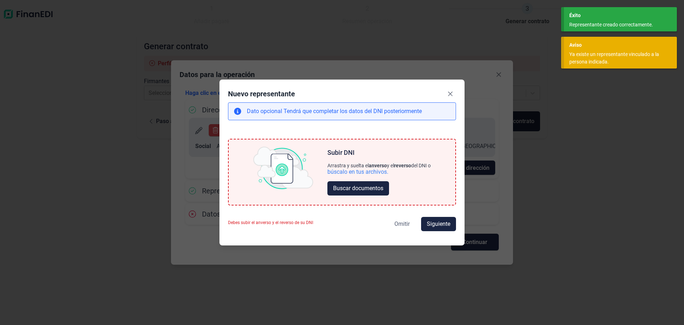
click at [410, 223] on button "Omitir" at bounding box center [402, 224] width 27 height 14
select select "ES"
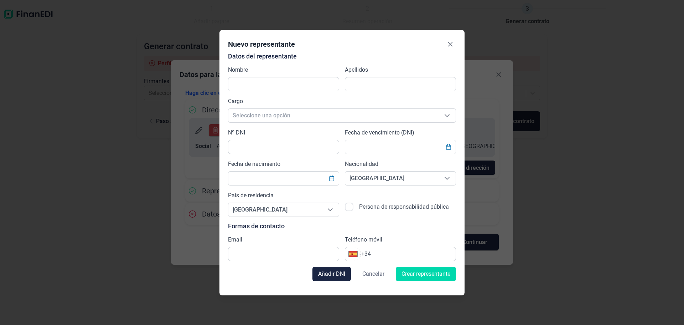
click at [375, 275] on span "Cancelar" at bounding box center [373, 273] width 22 height 9
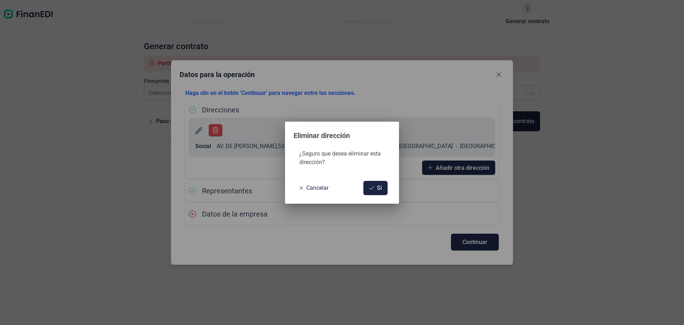
click at [323, 180] on div "Cancelar Sí" at bounding box center [342, 191] width 114 height 26
click at [317, 192] on button "Cancelar" at bounding box center [314, 188] width 41 height 14
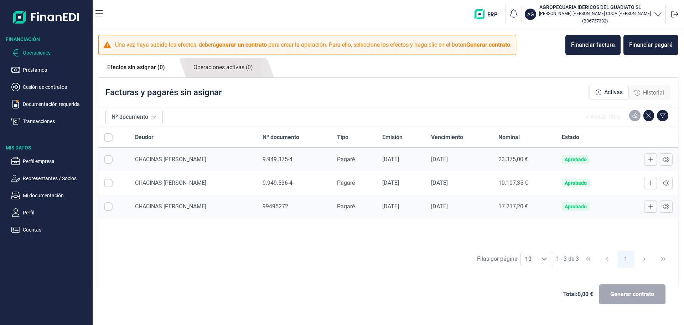
checkbox input "true"
click at [634, 295] on span "Generar contrato" at bounding box center [632, 294] width 44 height 9
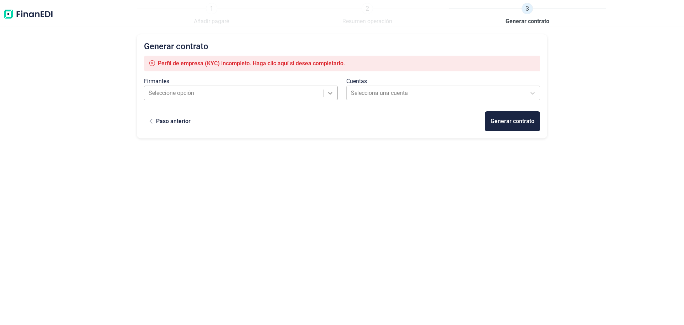
click at [332, 92] on icon at bounding box center [331, 93] width 4 height 2
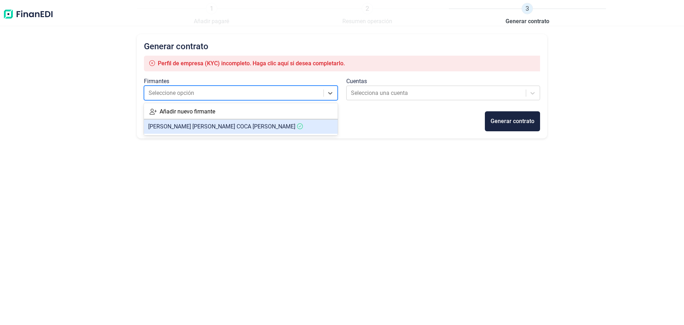
click at [215, 125] on span "JUAN ANTONIO COCA DUEÑAS" at bounding box center [221, 126] width 147 height 7
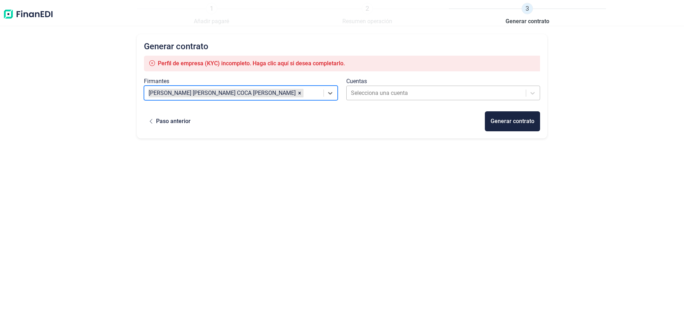
click at [397, 89] on div at bounding box center [437, 93] width 172 height 10
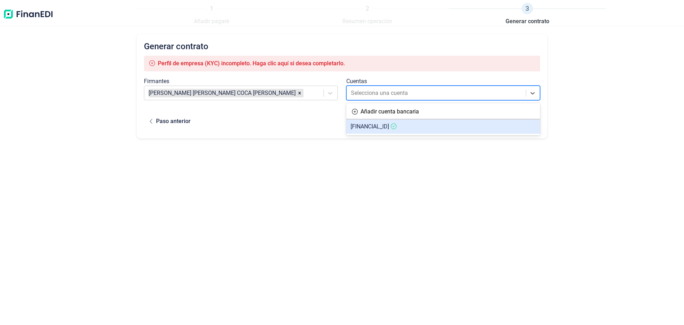
click at [389, 127] on span "[FINANCIAL_ID]" at bounding box center [370, 126] width 38 height 7
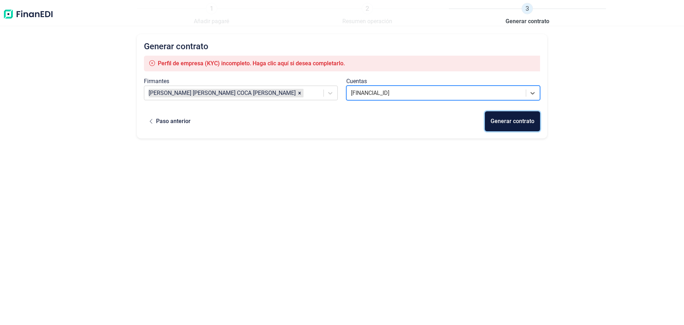
click at [501, 124] on div "Generar contrato" at bounding box center [513, 121] width 44 height 9
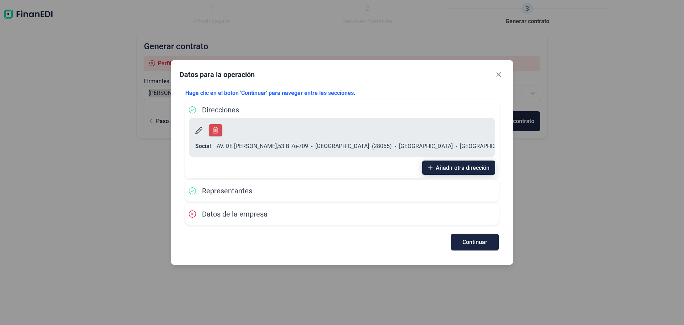
click at [452, 165] on span "Añadir otra dirección" at bounding box center [463, 167] width 54 height 5
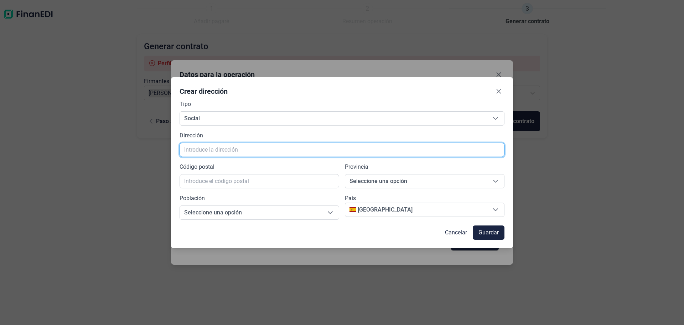
click at [266, 145] on input "text" at bounding box center [342, 150] width 325 height 14
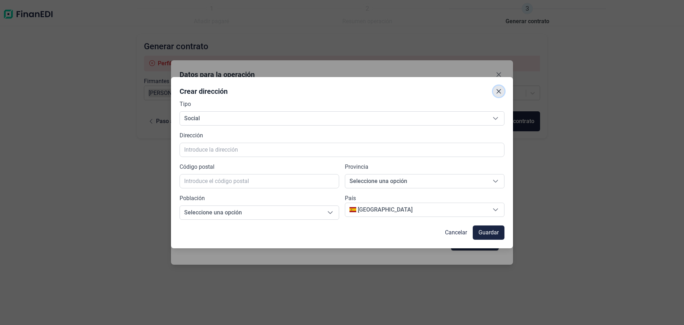
click at [498, 91] on icon "Close" at bounding box center [499, 91] width 6 height 6
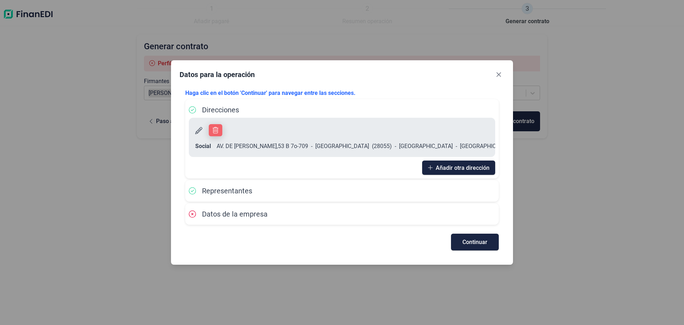
click at [215, 133] on icon "button" at bounding box center [216, 130] width 6 height 6
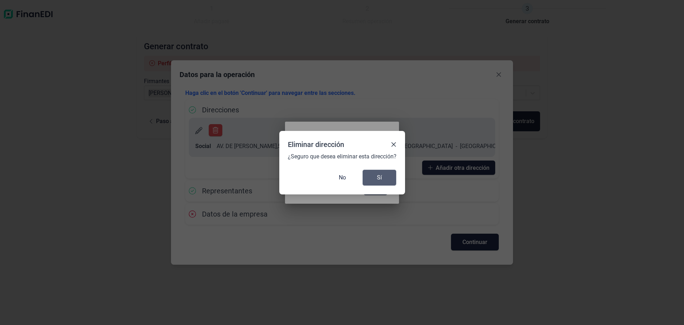
click at [377, 178] on span "Sí" at bounding box center [379, 177] width 5 height 9
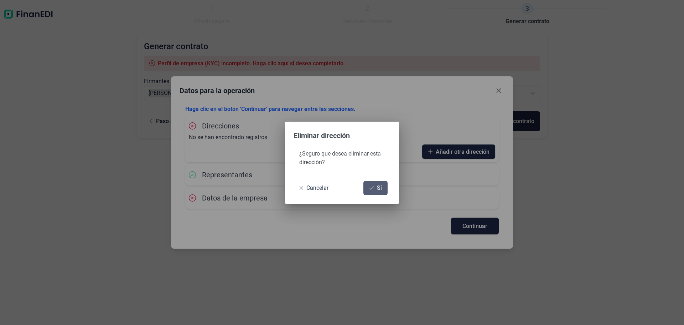
click at [377, 185] on button "Sí" at bounding box center [375, 188] width 24 height 14
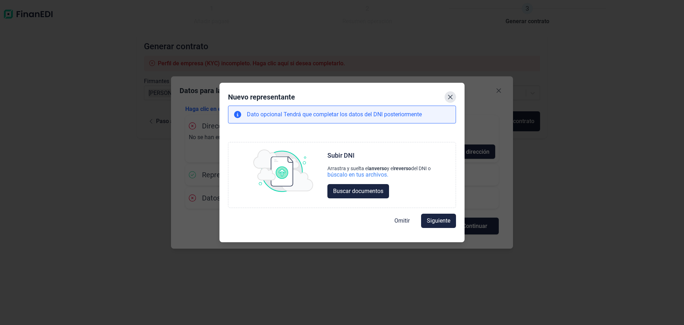
click at [449, 98] on icon "Close" at bounding box center [451, 97] width 6 height 6
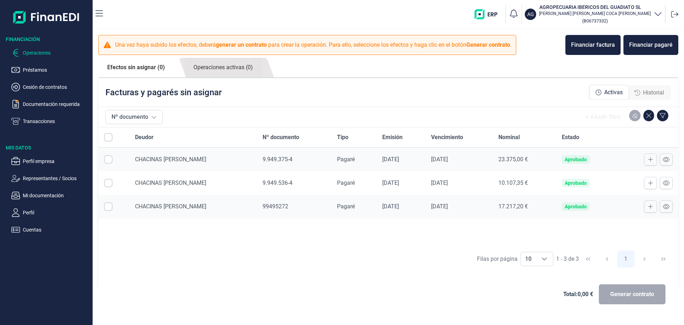
checkbox input "true"
click at [647, 287] on button "Generar contrato" at bounding box center [632, 294] width 67 height 20
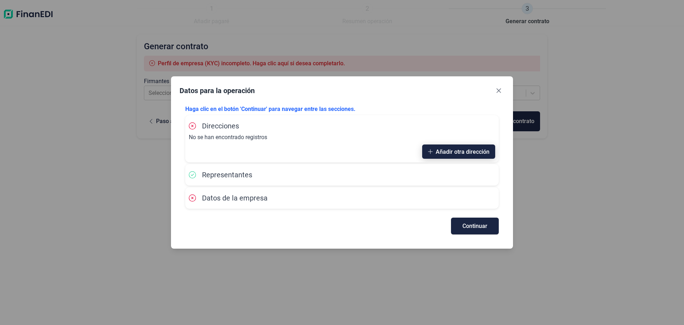
click at [448, 151] on span "Añadir otra dirección" at bounding box center [463, 151] width 54 height 5
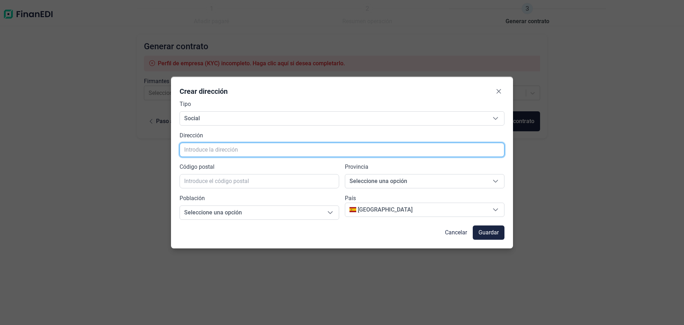
click at [221, 149] on input "text" at bounding box center [342, 150] width 325 height 14
type input "c"
type input "CALLE SANTA BARBARA Nº18"
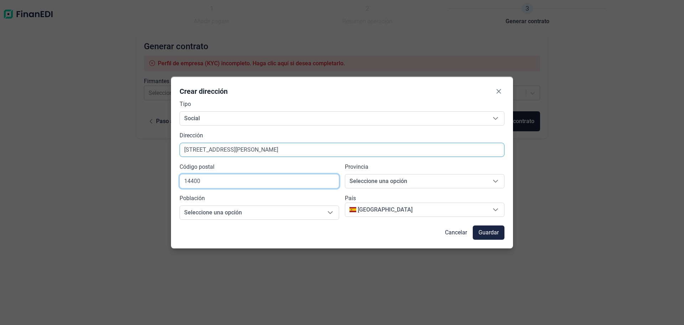
type input "14400"
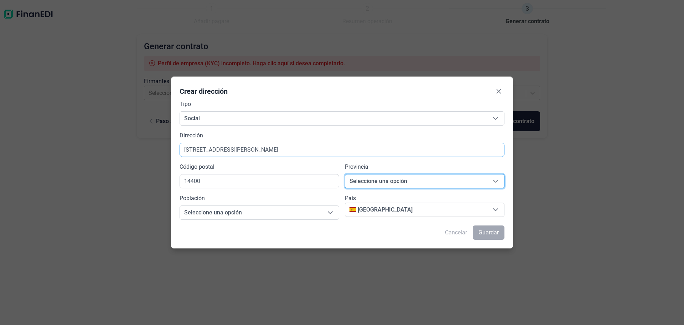
scroll to position [9, 4]
click at [492, 233] on span "Guardar" at bounding box center [489, 232] width 20 height 9
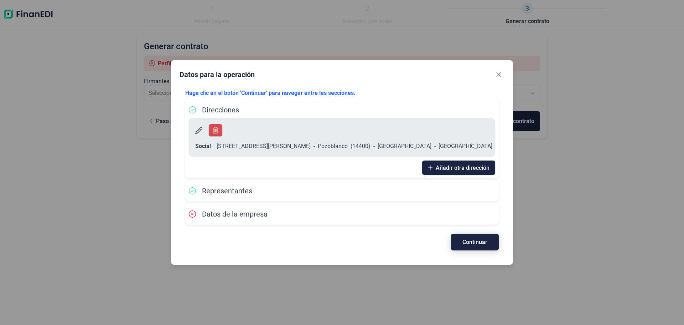
click at [471, 238] on button "Continuar" at bounding box center [475, 241] width 48 height 17
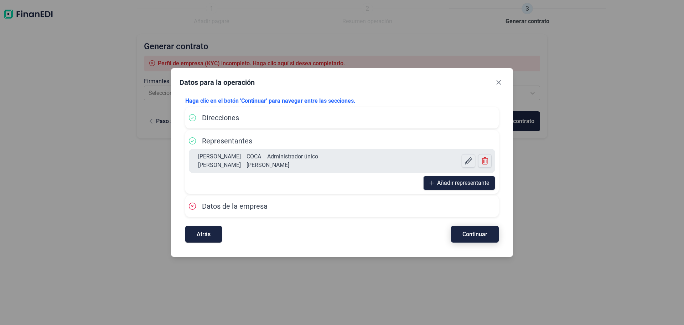
click at [473, 233] on span "Continuar" at bounding box center [475, 233] width 25 height 5
select select "ES"
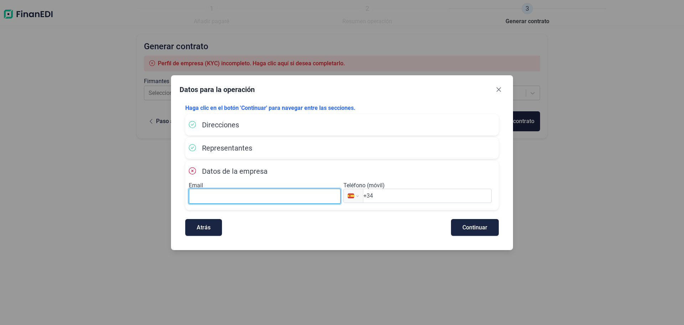
click at [262, 196] on input at bounding box center [265, 196] width 152 height 15
type input "agropecuariavalledelguadiato@gmail.com"
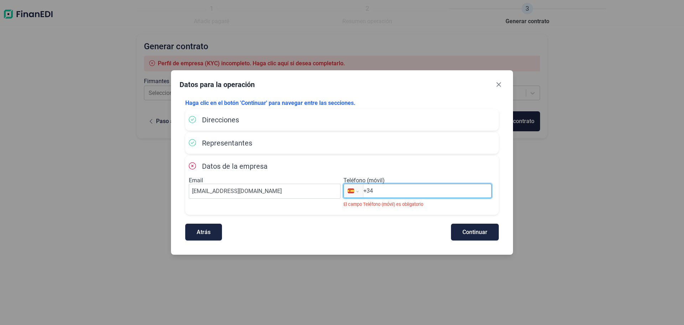
click at [447, 189] on input "+34" at bounding box center [427, 190] width 128 height 9
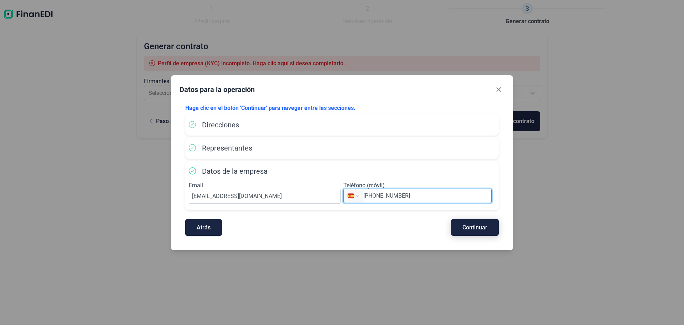
type input "+34 625 30 37 86"
click at [476, 230] on span "Continuar" at bounding box center [475, 227] width 25 height 5
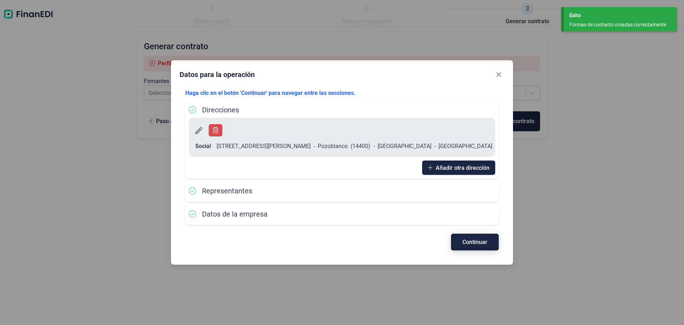
click at [478, 239] on span "Continuar" at bounding box center [475, 241] width 25 height 5
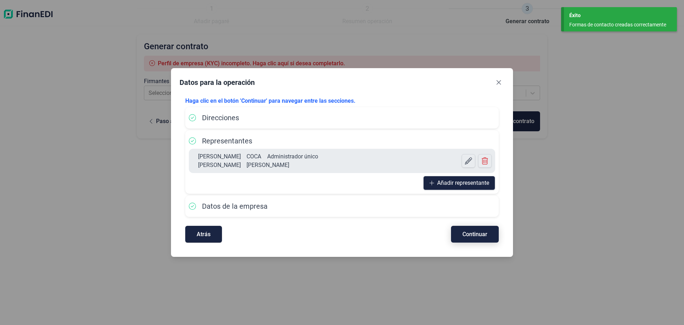
click at [478, 234] on span "Continuar" at bounding box center [475, 233] width 25 height 5
select select "ES"
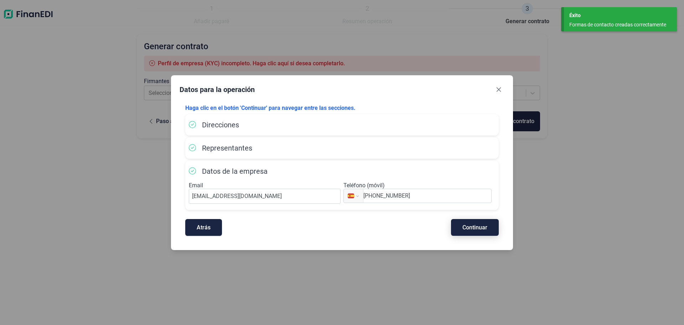
click at [481, 228] on span "Continuar" at bounding box center [475, 227] width 25 height 5
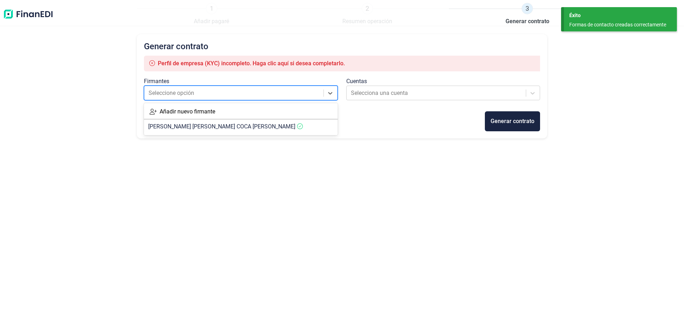
click at [239, 89] on div at bounding box center [235, 93] width 172 height 10
click at [224, 128] on span "JUAN ANTONIO COCA DUEÑAS" at bounding box center [221, 126] width 147 height 7
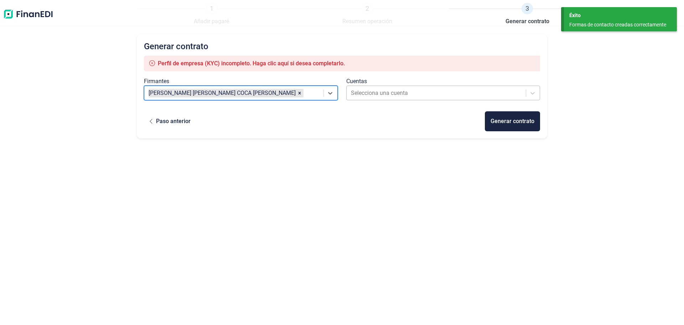
click at [443, 94] on div at bounding box center [437, 93] width 172 height 10
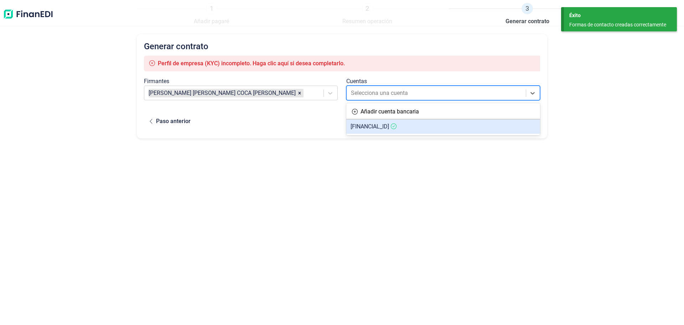
click at [426, 123] on article "[FINANCIAL_ID]" at bounding box center [443, 126] width 194 height 14
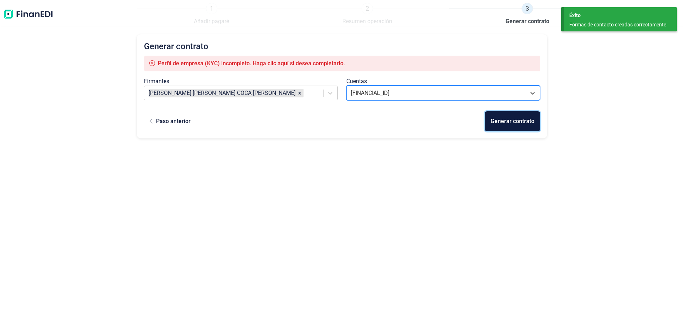
click at [504, 124] on div "Generar contrato" at bounding box center [513, 121] width 44 height 9
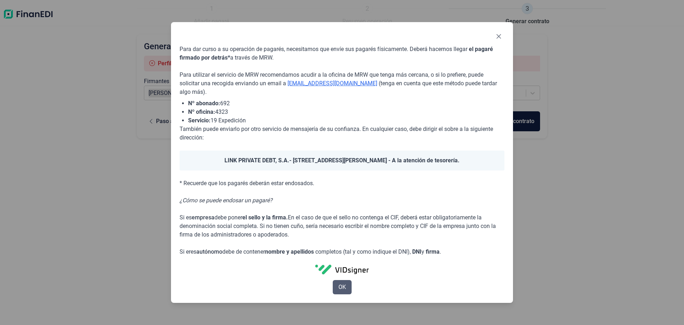
click at [348, 292] on button "OK" at bounding box center [342, 287] width 19 height 14
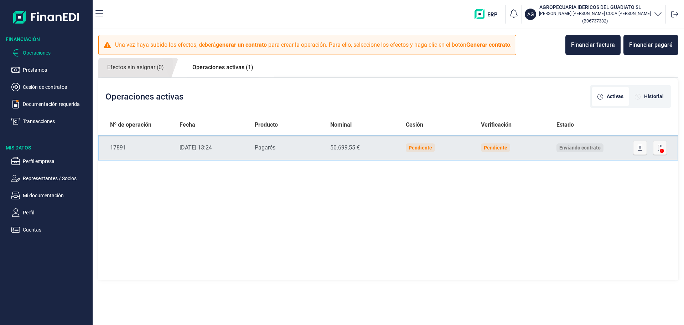
click at [221, 141] on td "Fecha 15/09/2025 13:24" at bounding box center [212, 148] width 76 height 26
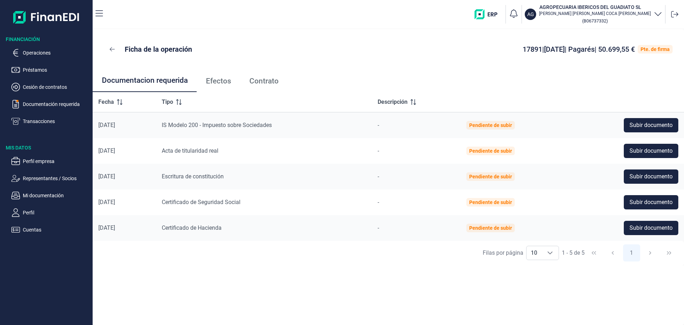
click at [316, 308] on div "Ficha de la operación 17891 | 15/09/2025 | Pagarés | 50.699,55 € Pte. de firma …" at bounding box center [389, 176] width 592 height 295
click at [650, 129] on button "Subir documento" at bounding box center [651, 125] width 55 height 14
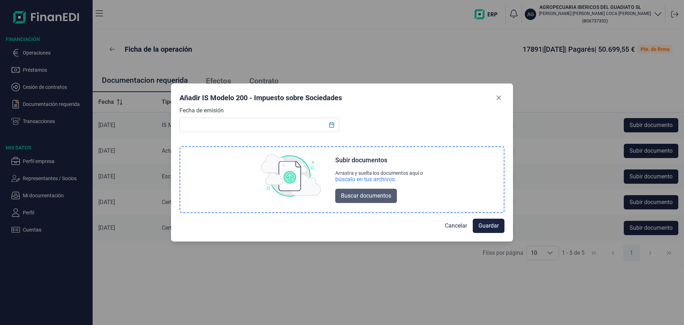
click at [379, 195] on span "Buscar documentos" at bounding box center [366, 195] width 50 height 9
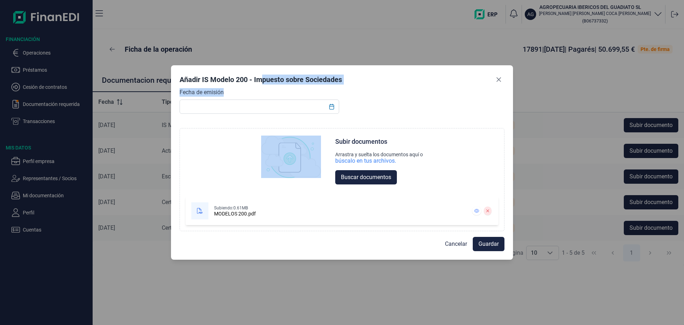
drag, startPoint x: 261, startPoint y: 71, endPoint x: 318, endPoint y: 118, distance: 73.6
click at [318, 118] on div "Añadir IS Modelo 200 - Impuesto sobre Sociedades Fecha de emisión Choose Subir …" at bounding box center [342, 162] width 342 height 195
click at [479, 245] on span "Guardar" at bounding box center [489, 243] width 20 height 9
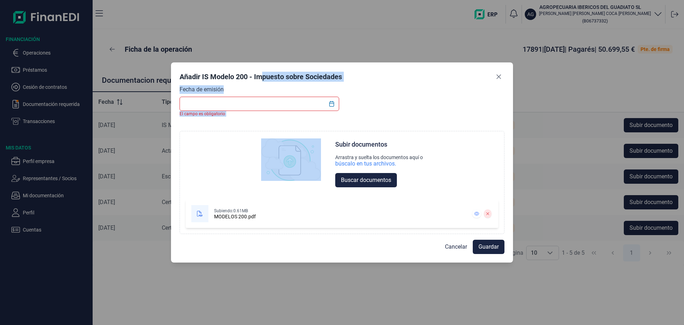
click at [203, 105] on input "text" at bounding box center [260, 104] width 160 height 14
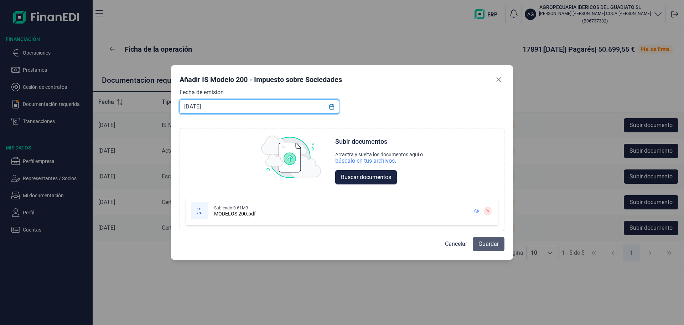
type input "15/07/2025"
click at [491, 245] on span "Guardar" at bounding box center [489, 243] width 20 height 9
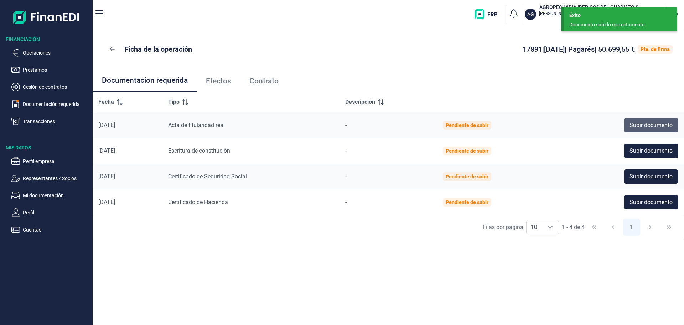
click at [655, 127] on span "Subir documento" at bounding box center [651, 125] width 43 height 9
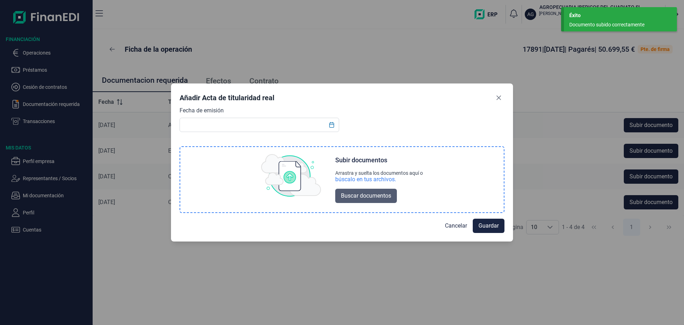
click at [387, 198] on span "Buscar documentos" at bounding box center [366, 195] width 50 height 9
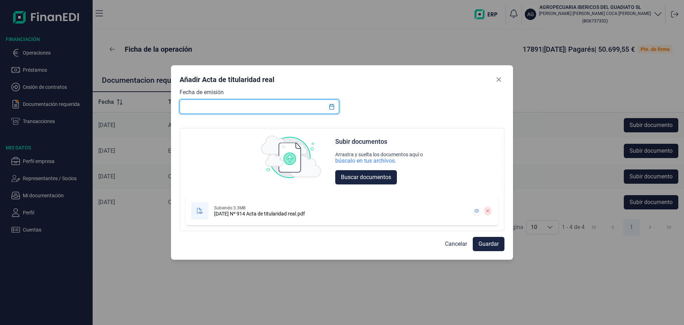
click at [218, 107] on input "text" at bounding box center [260, 106] width 160 height 14
type input "17/03/2023"
click at [491, 249] on button "Guardar" at bounding box center [489, 244] width 32 height 14
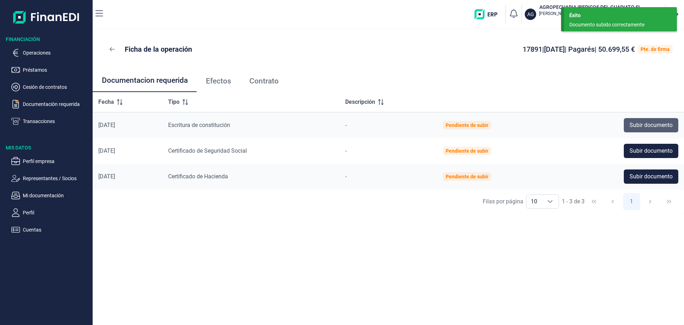
click at [625, 125] on button "Subir documento" at bounding box center [651, 125] width 55 height 14
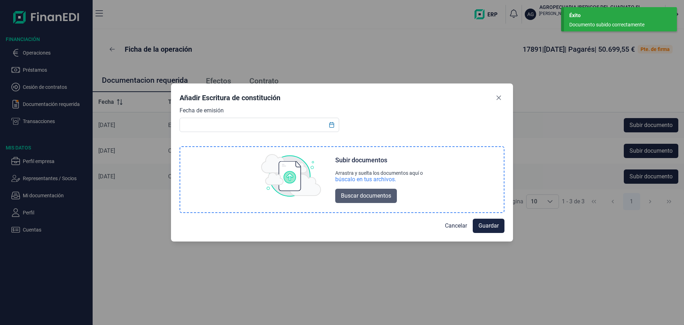
click at [382, 193] on span "Buscar documentos" at bounding box center [366, 195] width 50 height 9
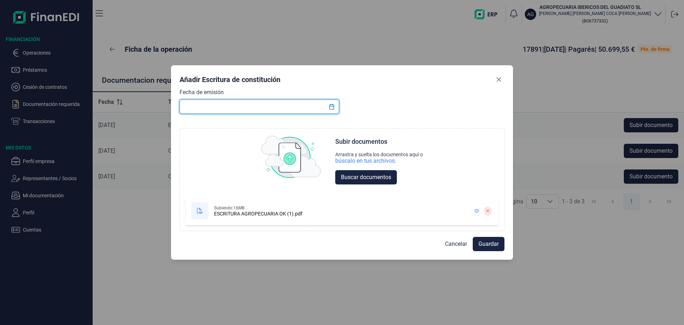
click at [243, 109] on input "text" at bounding box center [260, 106] width 160 height 14
type input "29/12/2022"
click at [498, 241] on span "Guardar" at bounding box center [489, 243] width 20 height 9
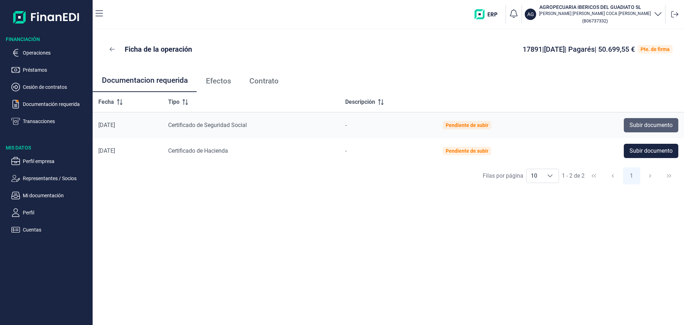
click at [630, 123] on span "Subir documento" at bounding box center [651, 125] width 43 height 9
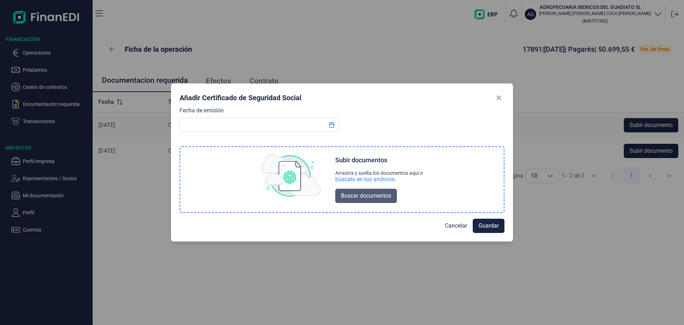
click at [367, 189] on button "Buscar documentos" at bounding box center [366, 196] width 62 height 14
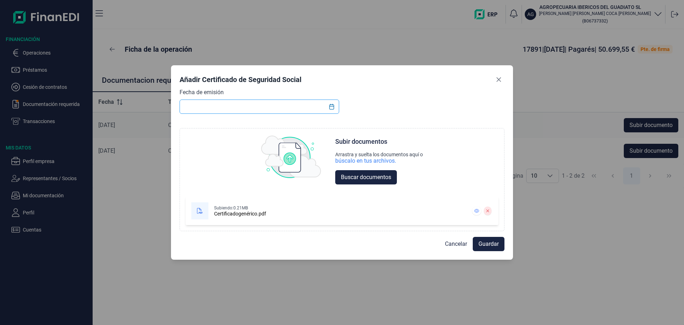
click at [216, 110] on input "text" at bounding box center [260, 106] width 160 height 14
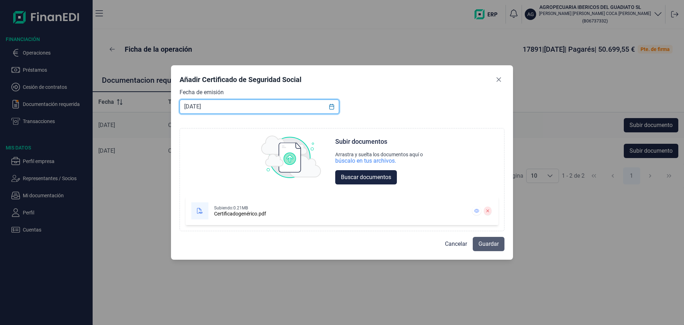
type input "[DATE]"
click at [486, 246] on span "Guardar" at bounding box center [489, 243] width 20 height 9
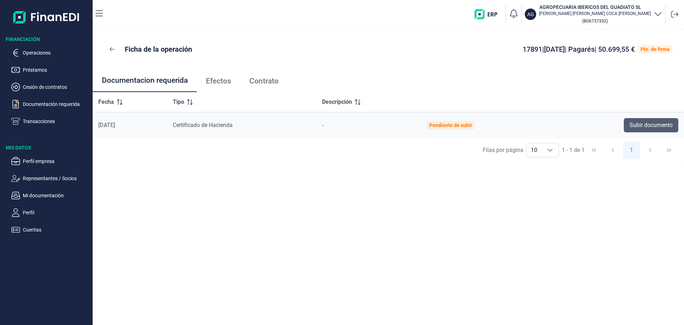
click at [651, 127] on span "Subir documento" at bounding box center [651, 125] width 43 height 9
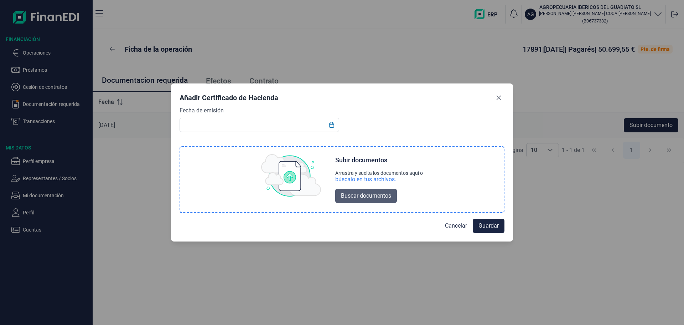
click at [359, 197] on span "Buscar documentos" at bounding box center [366, 195] width 50 height 9
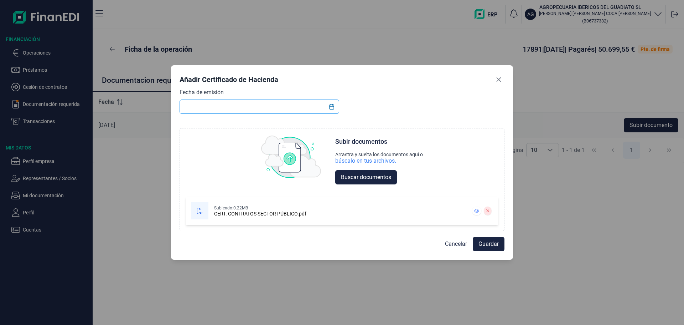
click at [237, 106] on input "text" at bounding box center [260, 106] width 160 height 14
type input "1"
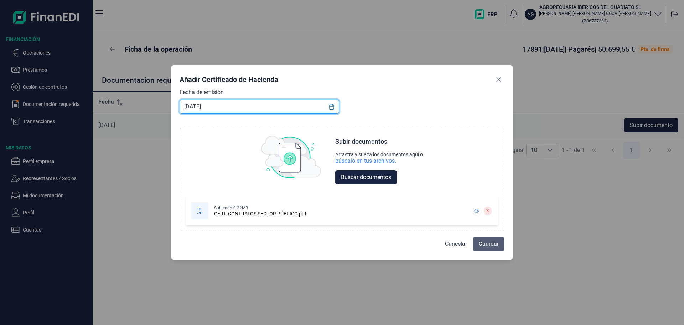
type input "[DATE]"
click at [485, 245] on span "Guardar" at bounding box center [489, 243] width 20 height 9
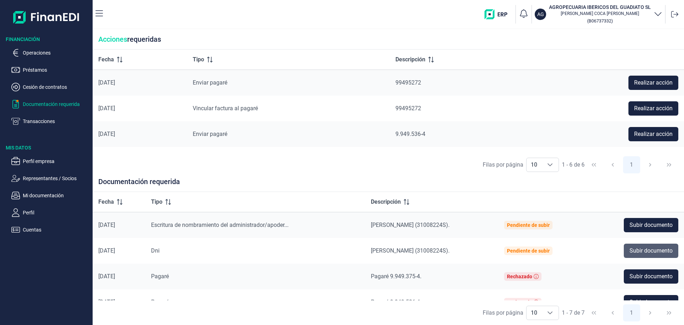
click at [669, 248] on span "Subir documento" at bounding box center [651, 250] width 43 height 9
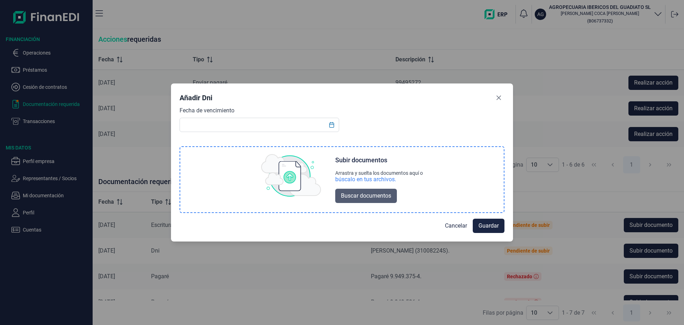
click at [382, 195] on span "Buscar documentos" at bounding box center [366, 195] width 50 height 9
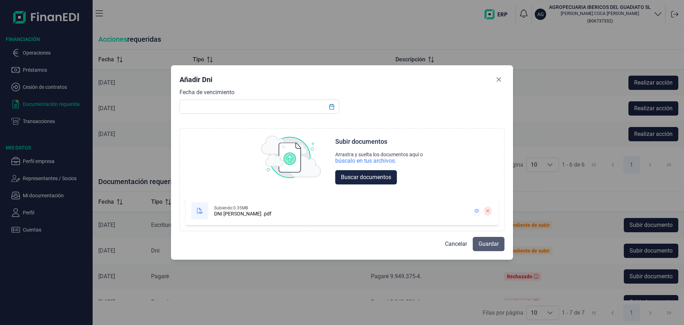
click at [492, 247] on span "Guardar" at bounding box center [489, 243] width 20 height 9
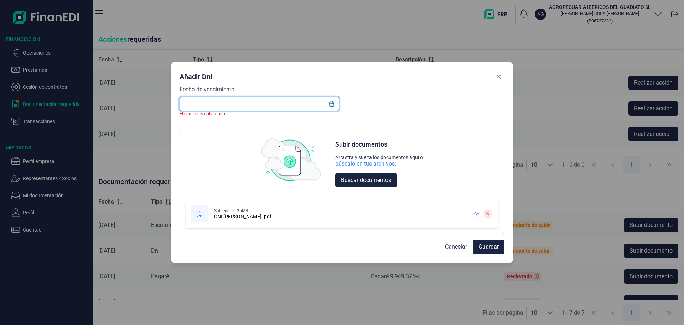
click at [231, 104] on input "text" at bounding box center [260, 104] width 160 height 14
type input "1"
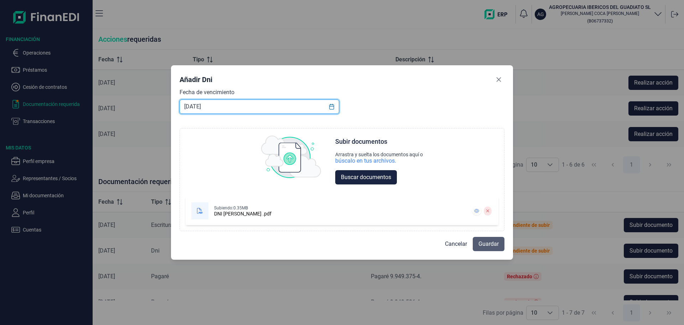
type input "[DATE]"
click at [494, 245] on span "Guardar" at bounding box center [489, 243] width 20 height 9
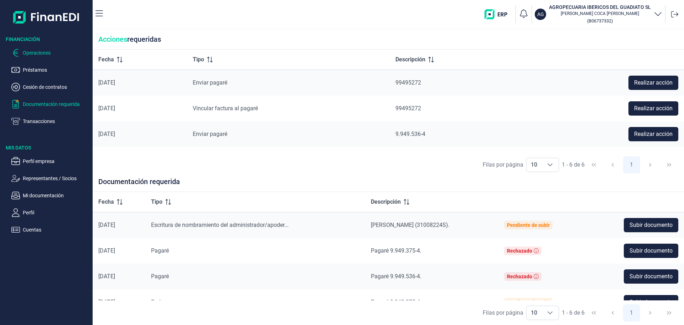
click at [52, 55] on p "Operaciones" at bounding box center [56, 52] width 67 height 9
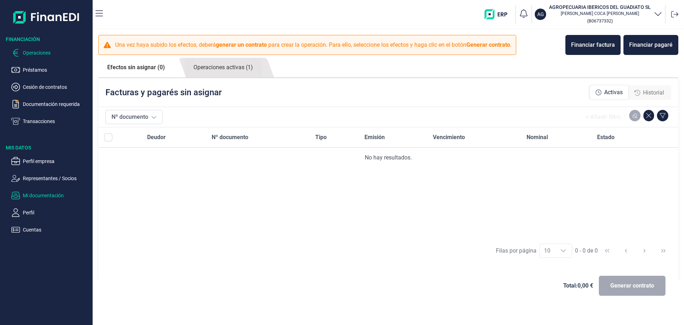
click at [53, 193] on p "Mi documentación" at bounding box center [56, 195] width 67 height 9
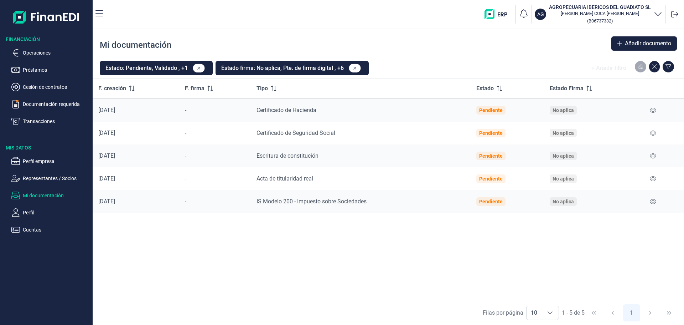
click at [38, 47] on ul "Operaciones Préstamos Cesión de contratos Documentación requerida Transacciones" at bounding box center [46, 84] width 93 height 83
click at [38, 52] on p "Operaciones" at bounding box center [56, 52] width 67 height 9
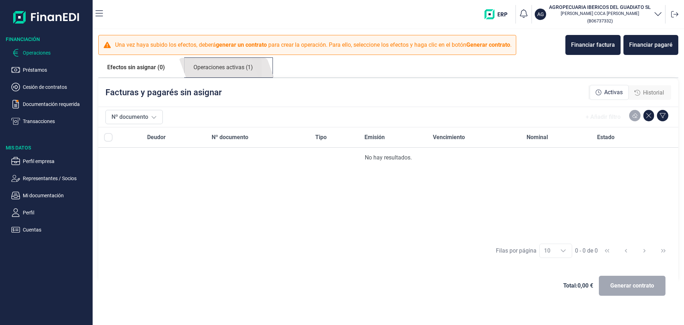
click at [232, 67] on link "Operaciones activas (1)" at bounding box center [223, 68] width 77 height 20
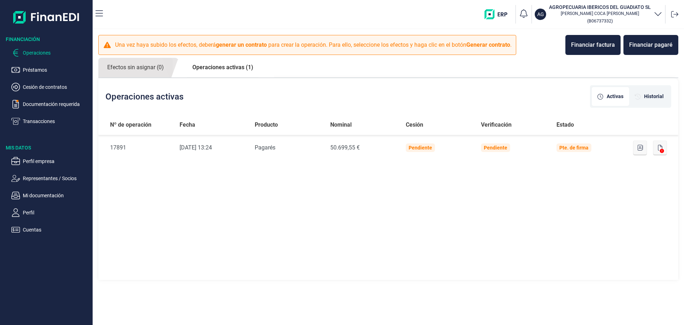
click at [199, 170] on div "Nº de operación Fecha Producto Nominal Cesión Verificación Estado Nº de Operaci…" at bounding box center [388, 198] width 580 height 166
click at [660, 50] on button "Financiar pagaré" at bounding box center [651, 45] width 55 height 20
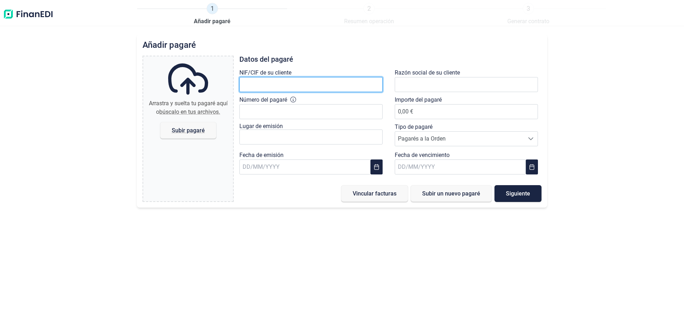
click at [294, 86] on input "text" at bounding box center [310, 84] width 143 height 15
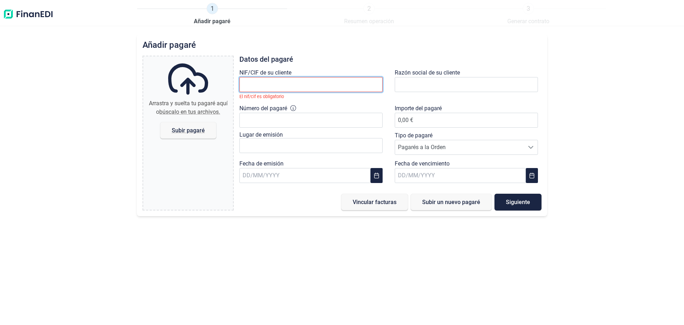
click at [322, 87] on input "text" at bounding box center [310, 84] width 143 height 15
paste input "B06737332"
type input "B06737332"
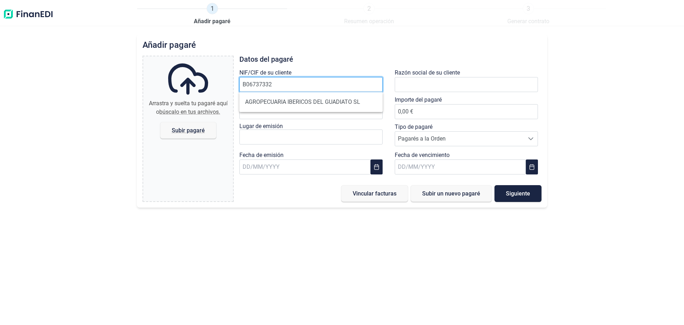
drag, startPoint x: 300, startPoint y: 86, endPoint x: 178, endPoint y: 79, distance: 121.7
click at [178, 79] on div "Arrastra y suelta tu pagaré aquí o búscalo en tus archivos. Subir pagaré Files …" at bounding box center [342, 129] width 399 height 146
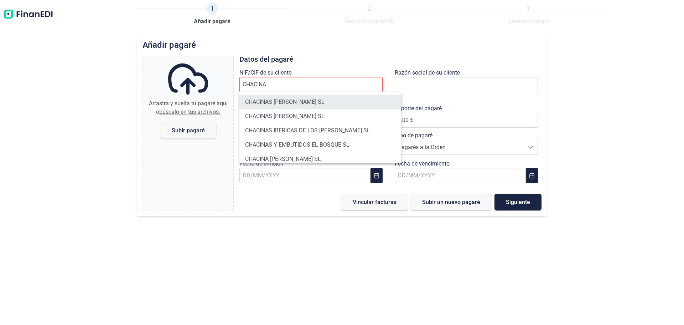
click at [291, 102] on li "CHACINAS [PERSON_NAME] SL" at bounding box center [320, 102] width 162 height 14
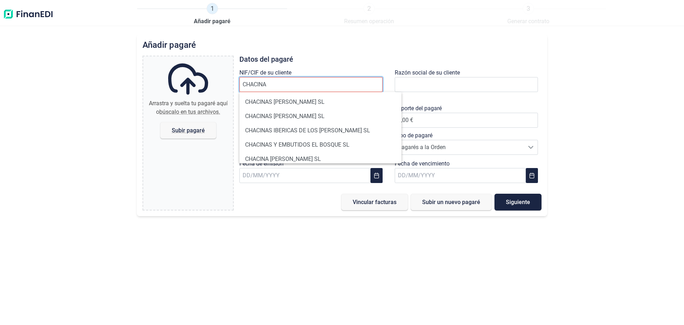
type input "B37210515"
type input "CHACINAS [PERSON_NAME] SL"
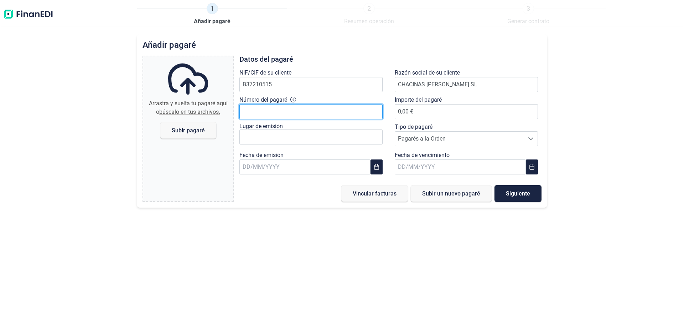
click at [295, 114] on input "Número del pagaré" at bounding box center [310, 111] width 143 height 15
type input "9.949.527-2"
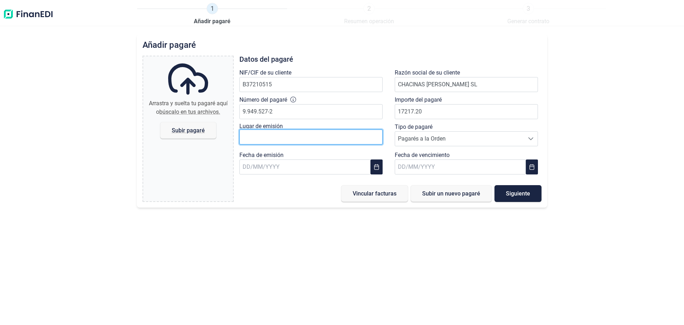
type input "17.217,20 €"
click at [279, 134] on input "text" at bounding box center [310, 136] width 143 height 15
type input "[PERSON_NAME]"
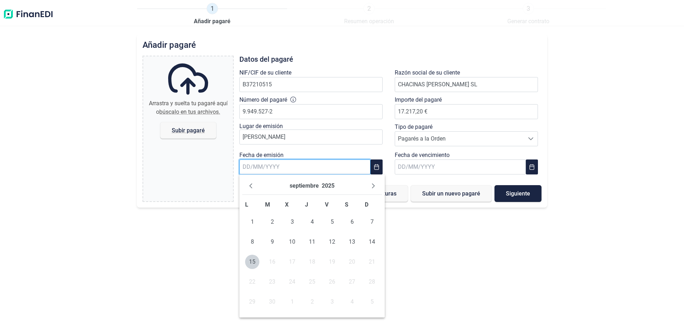
click at [276, 163] on input "text" at bounding box center [304, 166] width 131 height 15
click at [310, 222] on span "4" at bounding box center [312, 222] width 14 height 14
type input "[DATE]"
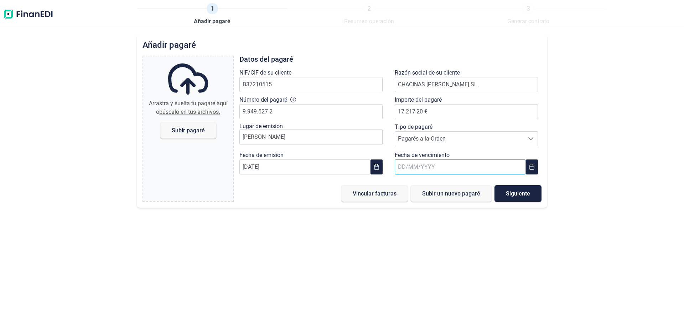
click at [420, 169] on input "text" at bounding box center [460, 166] width 131 height 15
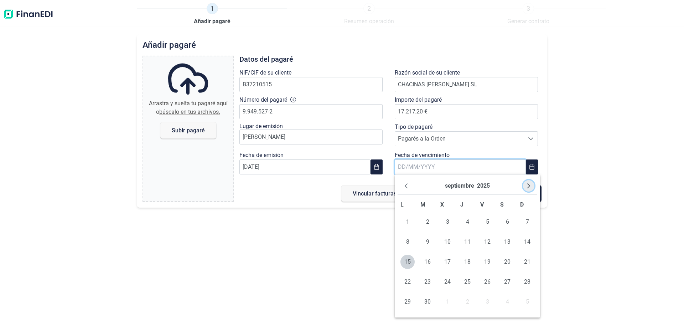
click at [528, 186] on icon "Next Month" at bounding box center [529, 186] width 6 height 6
click at [451, 283] on span "24" at bounding box center [447, 281] width 14 height 14
type input "[DATE]"
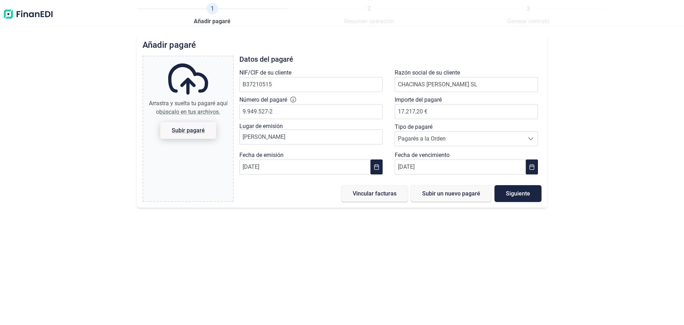
click at [198, 133] on span "Subir pagaré" at bounding box center [188, 130] width 33 height 5
click at [198, 58] on input "Arrastra y suelta tu pagaré aquí o búscalo en tus archivos. Subir pagaré" at bounding box center [188, 57] width 90 height 2
type input "C:\fakepath\17217.png"
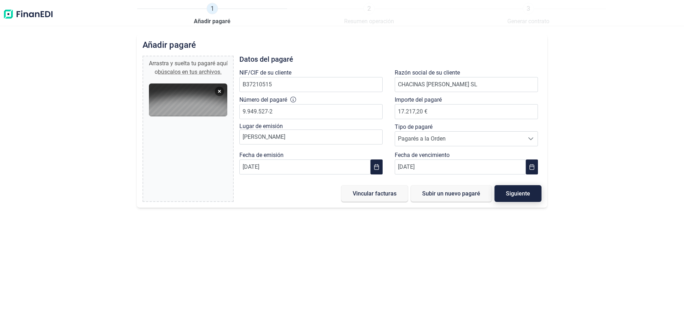
click at [525, 193] on span "Siguiente" at bounding box center [518, 193] width 24 height 5
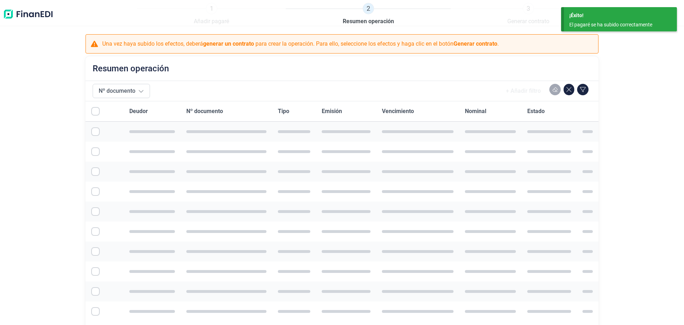
checkbox input "true"
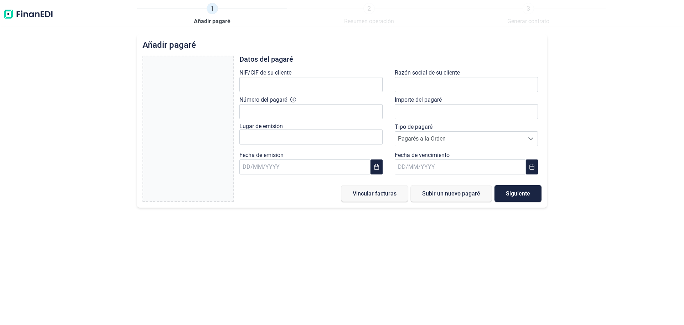
type input "0,00 €"
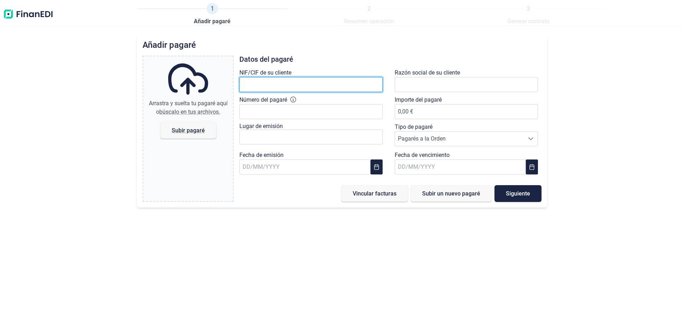
click at [284, 84] on input "text" at bounding box center [310, 84] width 143 height 15
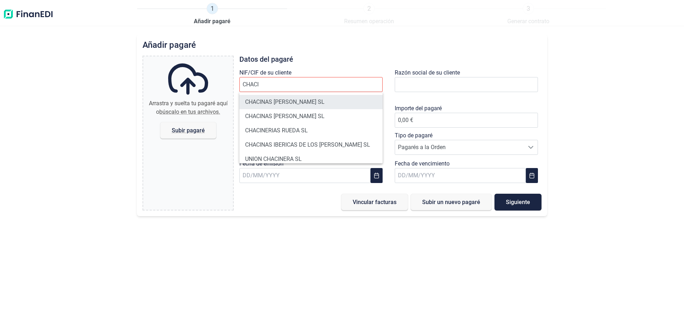
click at [290, 101] on li "CHACINAS [PERSON_NAME] SL" at bounding box center [310, 102] width 143 height 14
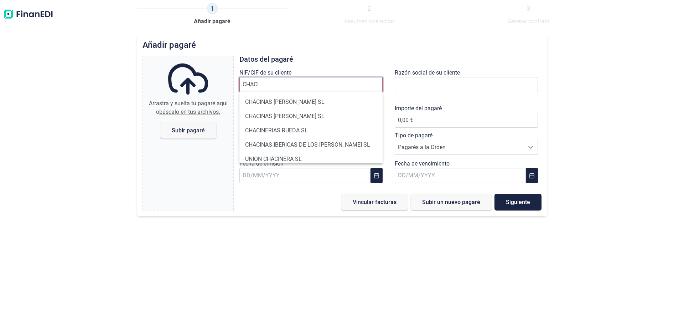
type input "B37210515"
type input "CHACINAS [PERSON_NAME] SL"
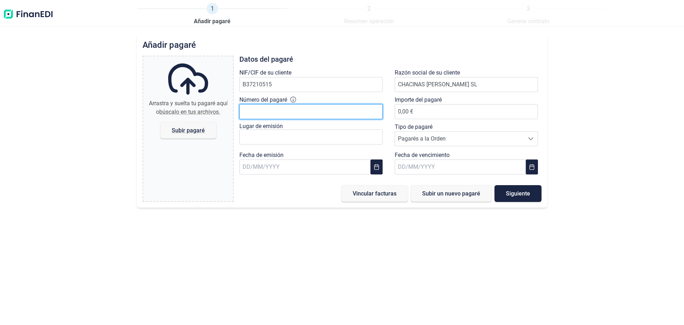
click at [276, 109] on input "Número del pagaré" at bounding box center [310, 111] width 143 height 15
type input "9.949.375-4"
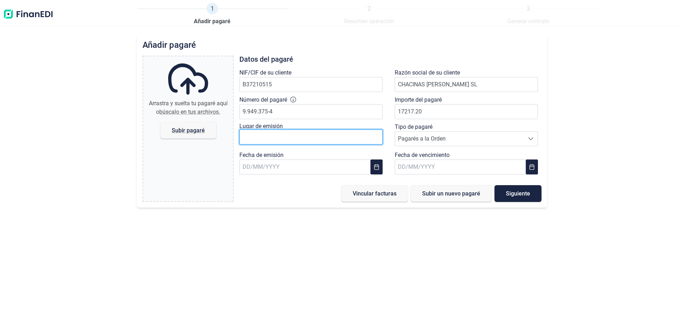
type input "17.217,20 €"
click at [340, 144] on input "text" at bounding box center [310, 136] width 143 height 15
type input "[PERSON_NAME]"
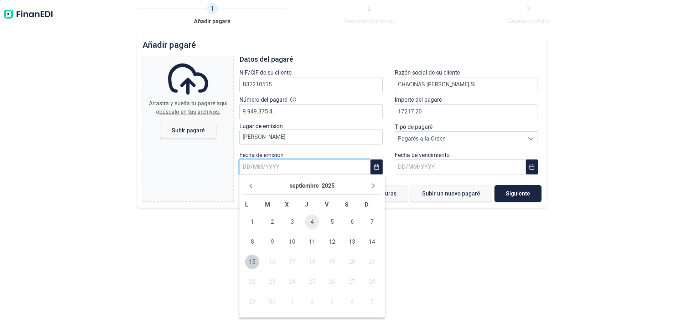
click at [315, 225] on span "4" at bounding box center [312, 222] width 14 height 14
type input "[DATE]"
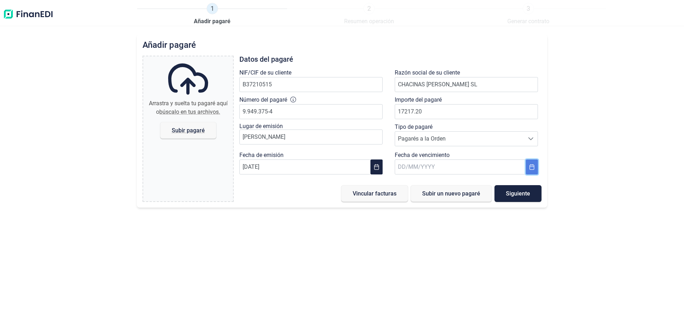
click at [533, 164] on icon "Choose Date" at bounding box center [532, 167] width 6 height 6
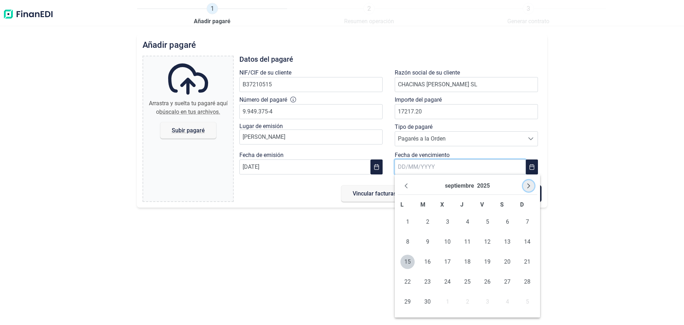
click at [526, 186] on icon "Next Month" at bounding box center [529, 186] width 6 height 6
click at [451, 283] on span "24" at bounding box center [447, 281] width 14 height 14
type input "[DATE]"
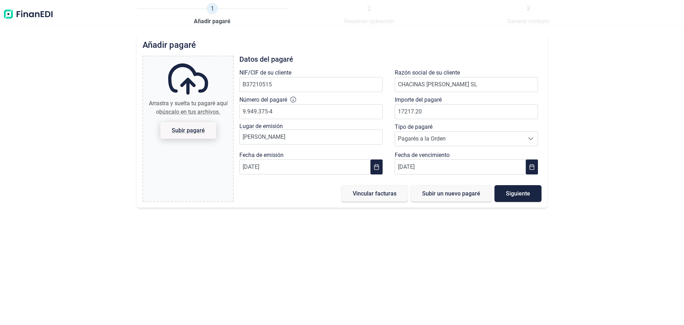
click at [183, 136] on span "Subir pagaré" at bounding box center [188, 130] width 56 height 17
click at [183, 58] on input "Arrastra y suelta tu pagaré aquí o búscalo en tus archivos. Subir pagaré" at bounding box center [188, 57] width 90 height 2
type input "C:\fakepath\17217.png"
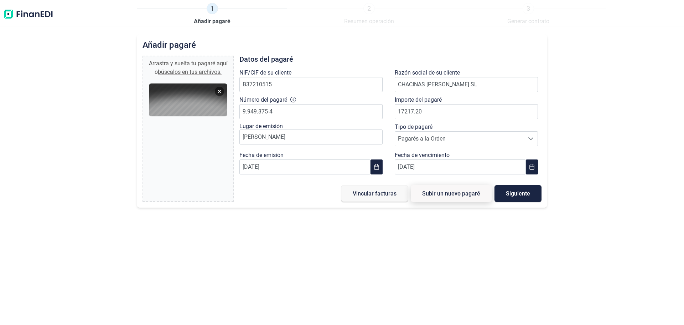
click at [439, 191] on span "Subir un nuevo pagaré" at bounding box center [451, 193] width 58 height 5
drag, startPoint x: 291, startPoint y: 108, endPoint x: 231, endPoint y: 111, distance: 60.6
click at [232, 110] on div "Arrastra y suelta tu pagaré aquí o búscalos en tus archivos. 17217.png Abort Re…" at bounding box center [342, 129] width 399 height 146
type input "9.949.375-4"
type input "1"
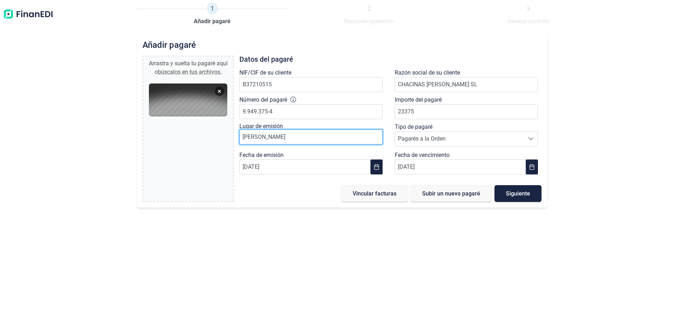
type input "23.375,00 €"
click at [362, 135] on input "[PERSON_NAME]" at bounding box center [310, 136] width 143 height 15
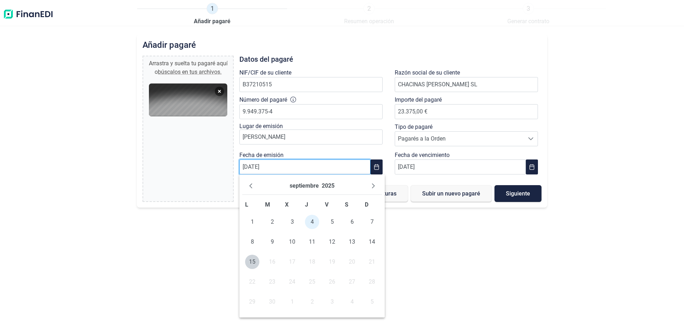
click at [312, 165] on input "[DATE]" at bounding box center [304, 166] width 131 height 15
click at [253, 184] on icon "Previous Month" at bounding box center [251, 186] width 6 height 6
click at [258, 242] on span "7" at bounding box center [252, 241] width 14 height 14
type input "[DATE]"
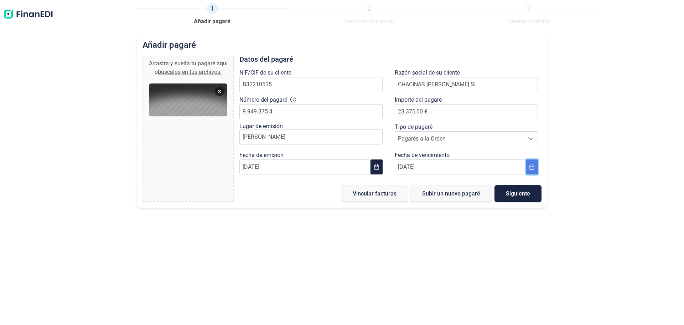
click at [533, 167] on icon "Choose Date" at bounding box center [532, 167] width 6 height 6
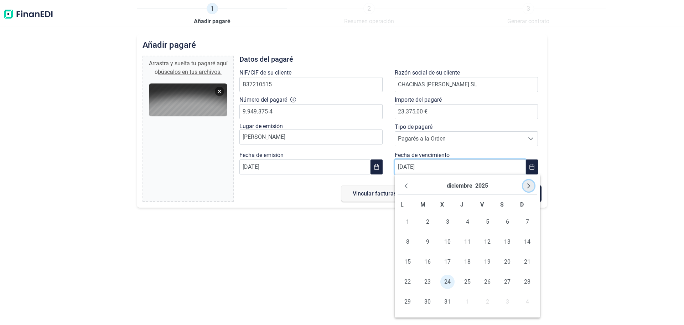
click at [530, 188] on icon "Next Month" at bounding box center [529, 186] width 6 height 6
click at [471, 262] on span "15" at bounding box center [467, 261] width 14 height 14
type input "[DATE]"
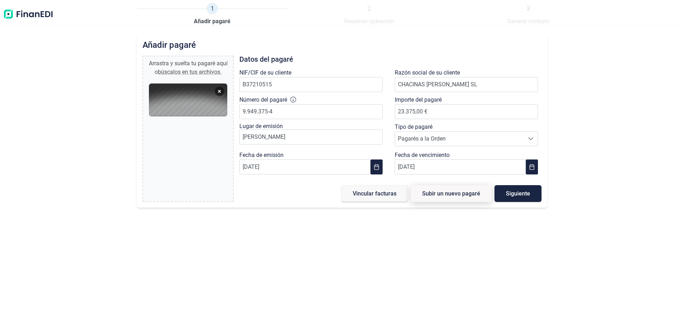
click at [459, 197] on button "Subir un nuevo pagaré" at bounding box center [451, 193] width 81 height 17
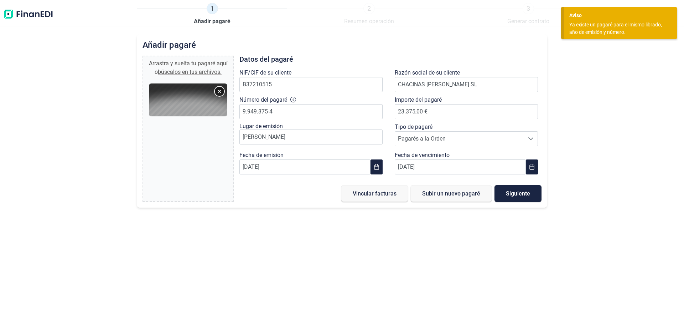
click at [222, 90] on button "Remove" at bounding box center [219, 91] width 9 height 9
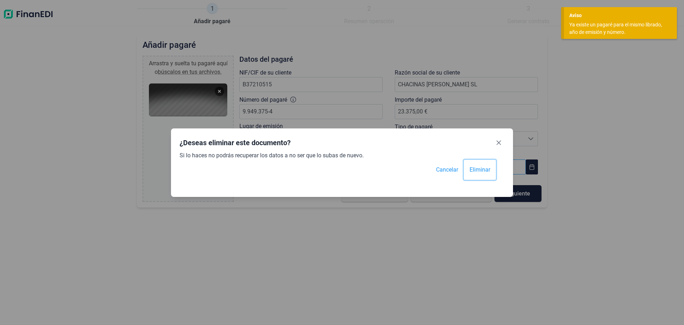
drag, startPoint x: 472, startPoint y: 170, endPoint x: 429, endPoint y: 166, distance: 43.6
click at [473, 170] on span "Eliminar" at bounding box center [480, 169] width 21 height 9
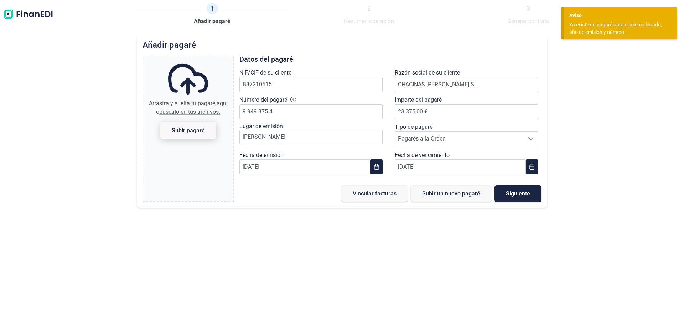
click at [193, 134] on span "Subir pagaré" at bounding box center [188, 130] width 56 height 17
click at [193, 58] on input "Arrastra y suelta tu pagaré aquí o búscalo en tus archivos. Subir pagaré" at bounding box center [188, 57] width 90 height 2
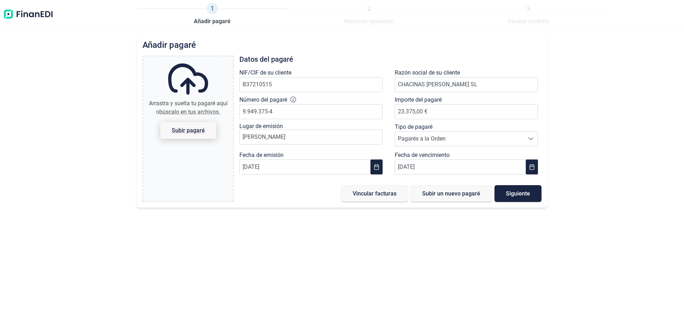
type input "C:\fakepath\15-01.pdf"
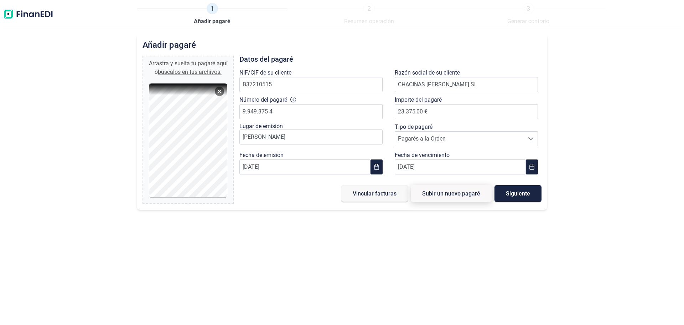
click at [462, 191] on span "Subir un nuevo pagaré" at bounding box center [451, 193] width 58 height 5
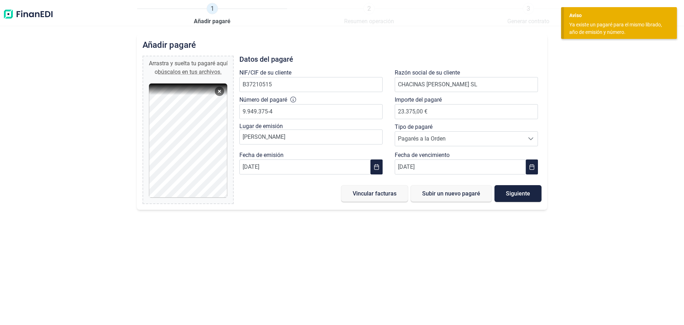
click at [608, 29] on div "Ya existe un pagaré para el mismo librado, año de emisión y número." at bounding box center [617, 28] width 97 height 15
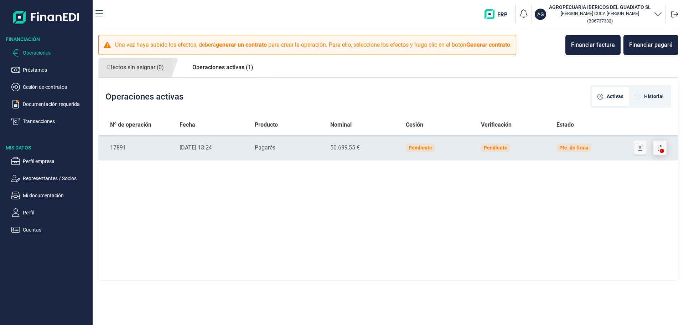
click at [660, 148] on div at bounding box center [661, 147] width 14 height 14
click at [661, 146] on icon "button" at bounding box center [660, 148] width 4 height 6
click at [638, 146] on icon "button" at bounding box center [641, 148] width 6 height 6
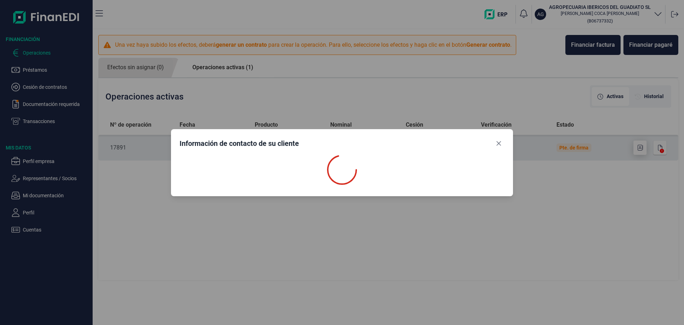
select select "ES"
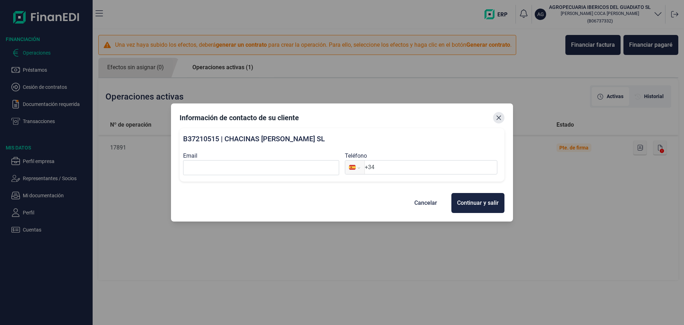
click at [500, 118] on icon "Close" at bounding box center [499, 117] width 5 height 5
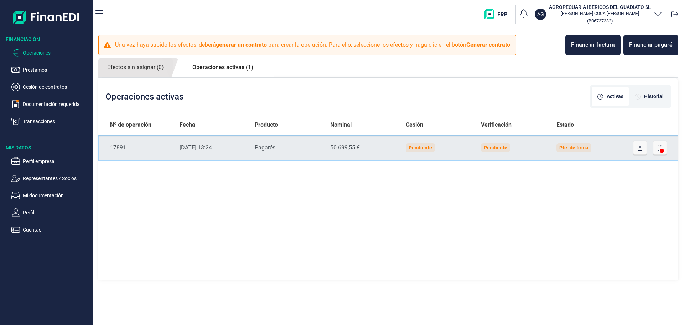
click at [215, 151] on div "[DATE] 13:24" at bounding box center [212, 147] width 64 height 9
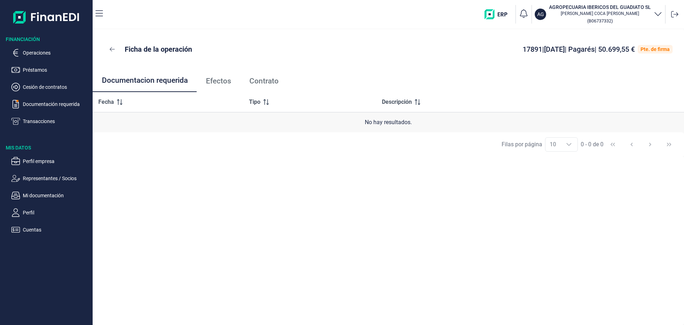
click at [220, 81] on span "Efectos" at bounding box center [218, 80] width 25 height 7
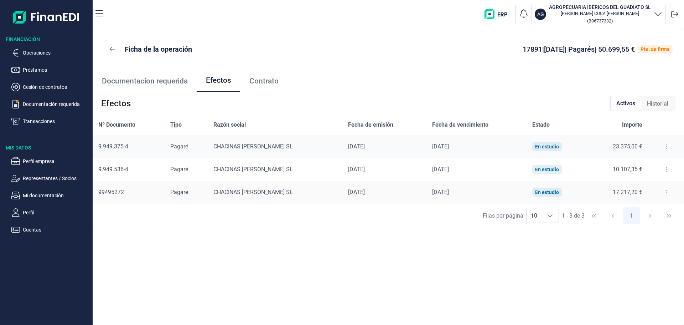
click at [666, 193] on icon at bounding box center [666, 192] width 1 height 6
click at [660, 148] on button at bounding box center [666, 146] width 13 height 11
click at [655, 165] on span "Detalles efecto" at bounding box center [641, 164] width 32 height 7
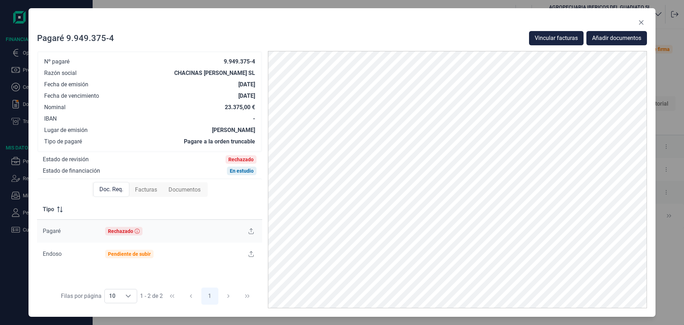
click at [107, 191] on span "Doc. Req." at bounding box center [111, 189] width 24 height 9
drag, startPoint x: 52, startPoint y: 231, endPoint x: 195, endPoint y: 233, distance: 143.3
click at [52, 231] on span "Pagaré" at bounding box center [52, 230] width 18 height 7
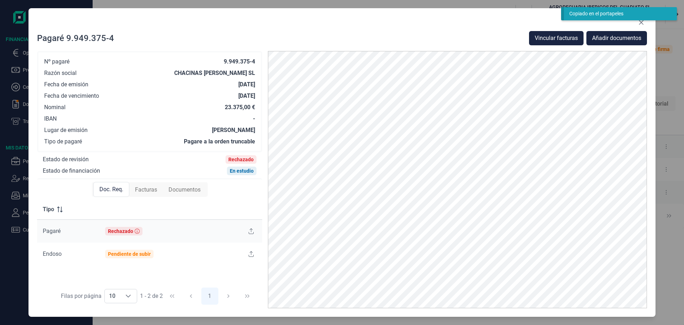
click at [210, 114] on div "Nº pagaré 9.949.375-4 Razón social CHACINAS [PERSON_NAME] SL Fecha de emisión […" at bounding box center [149, 101] width 211 height 87
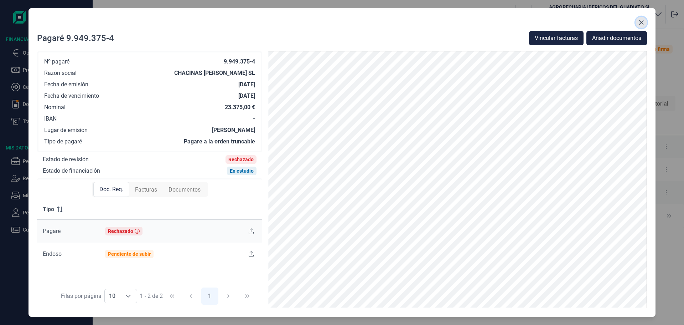
click at [643, 24] on icon "Close" at bounding box center [642, 23] width 6 height 6
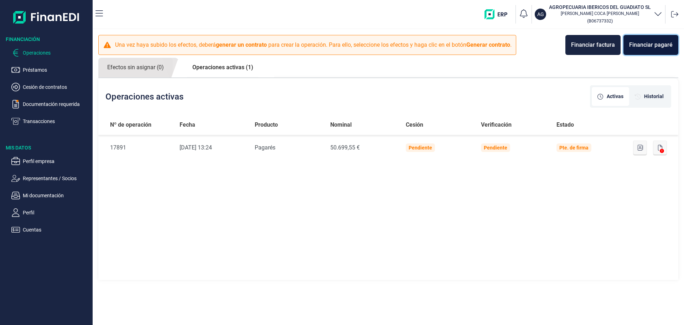
click at [642, 43] on div "Financiar pagaré" at bounding box center [650, 45] width 43 height 9
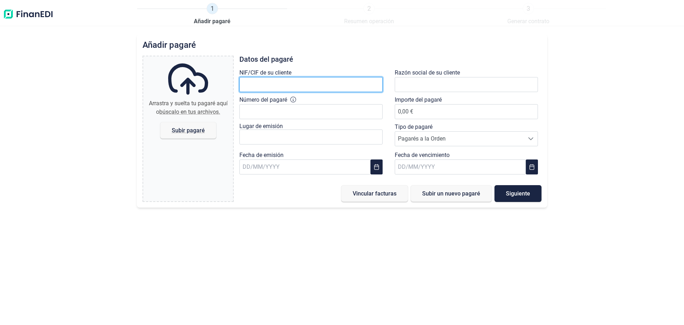
click at [320, 84] on input "text" at bounding box center [310, 84] width 143 height 15
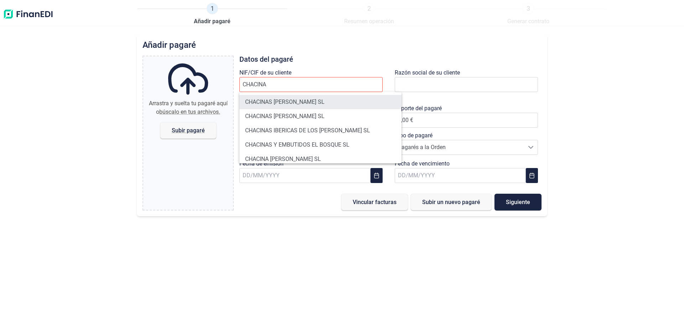
click at [320, 105] on li "CHACINAS [PERSON_NAME] SL" at bounding box center [320, 102] width 162 height 14
type input "B37210515"
type input "CHACINAS [PERSON_NAME] SL"
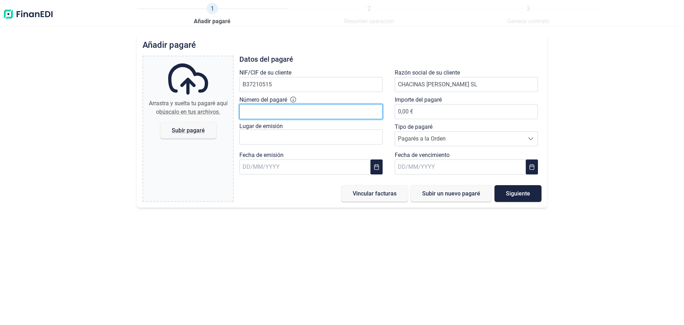
click at [283, 113] on input "Número del pagaré" at bounding box center [310, 111] width 143 height 15
type input "1.991.971-0"
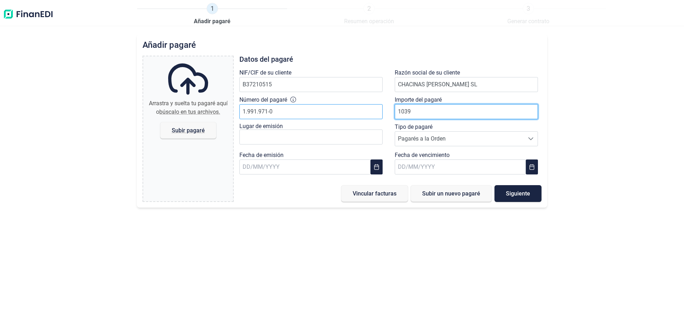
type input "10398"
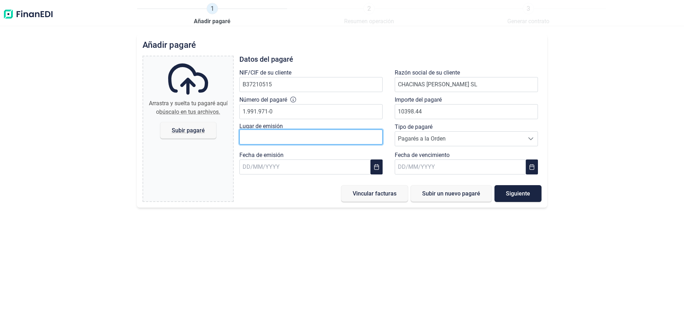
type input "10.398,44 €"
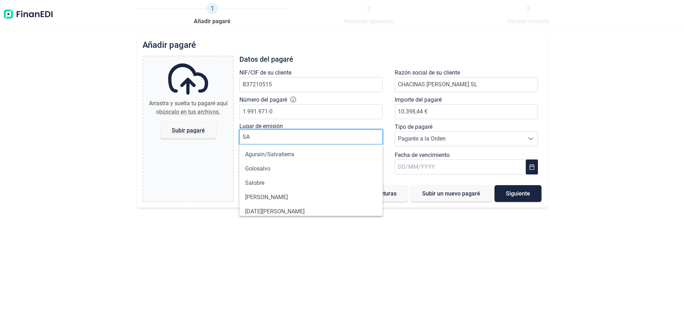
type input "S"
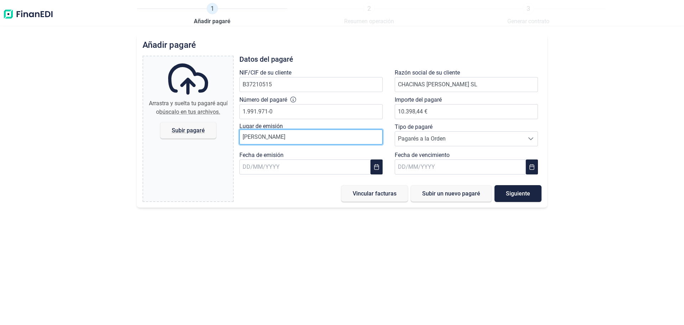
type input "[PERSON_NAME]"
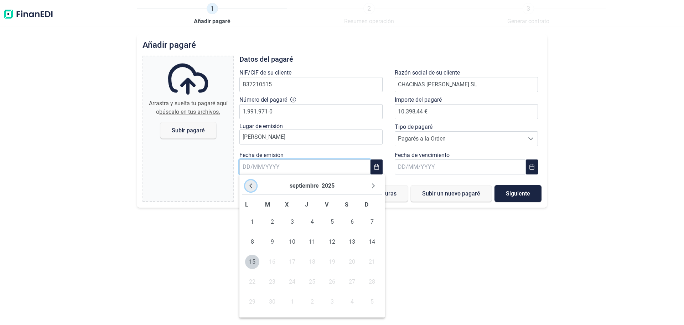
click at [255, 185] on button "Previous Month" at bounding box center [250, 185] width 11 height 11
click at [268, 266] on span "10" at bounding box center [272, 261] width 14 height 14
type input "[DATE]"
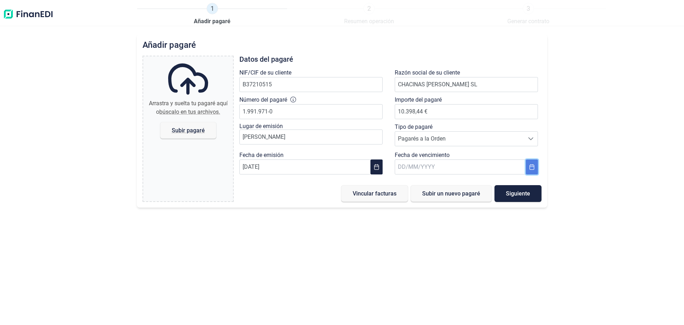
click at [527, 171] on button "Choose Date" at bounding box center [532, 166] width 12 height 15
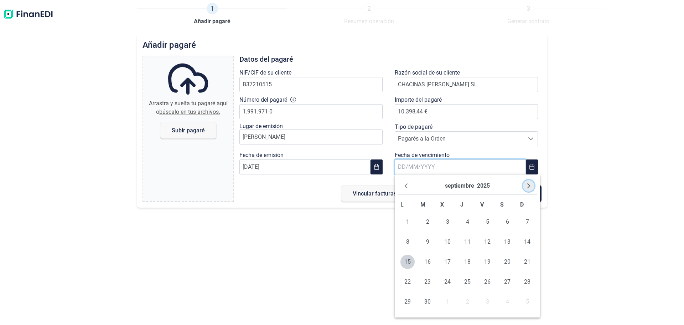
click at [527, 184] on icon "Next Month" at bounding box center [529, 186] width 6 height 6
click at [490, 263] on span "16" at bounding box center [487, 261] width 14 height 14
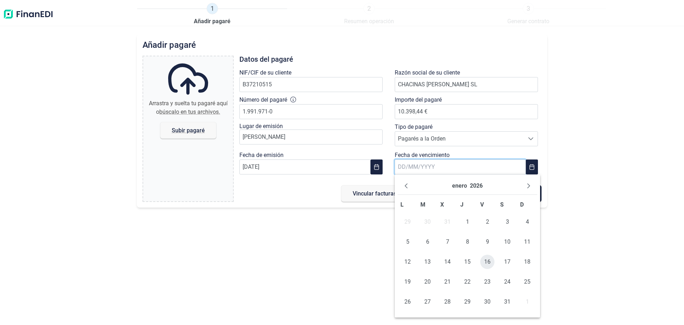
type input "[DATE]"
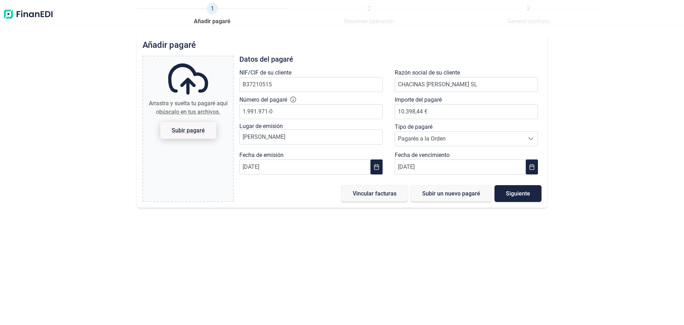
click at [183, 131] on span "Subir pagaré" at bounding box center [188, 130] width 33 height 5
click at [183, 58] on input "Arrastra y suelta tu pagaré aquí o búscalo en tus archivos. Subir pagaré" at bounding box center [188, 57] width 90 height 2
type input "C:\fakepath\16-01.pdf"
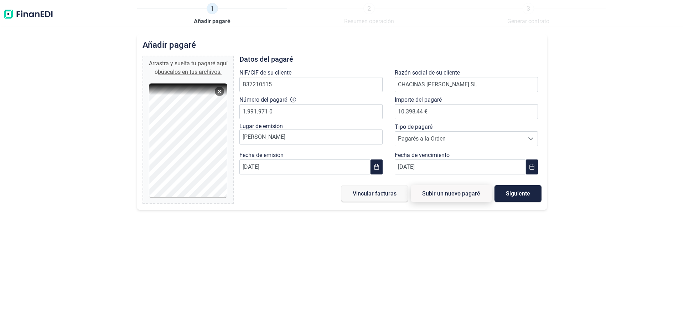
click at [432, 193] on span "Subir un nuevo pagaré" at bounding box center [451, 193] width 58 height 5
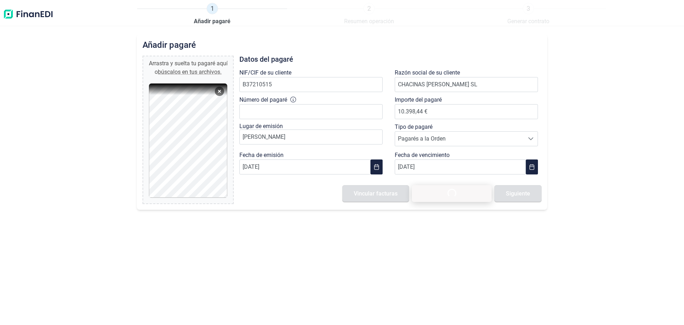
type input "0,00 €"
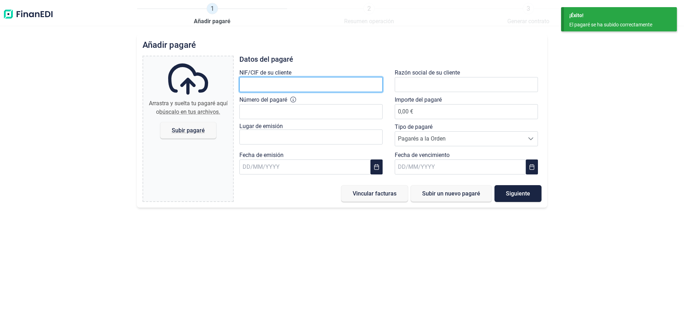
click at [295, 83] on input "text" at bounding box center [310, 84] width 143 height 15
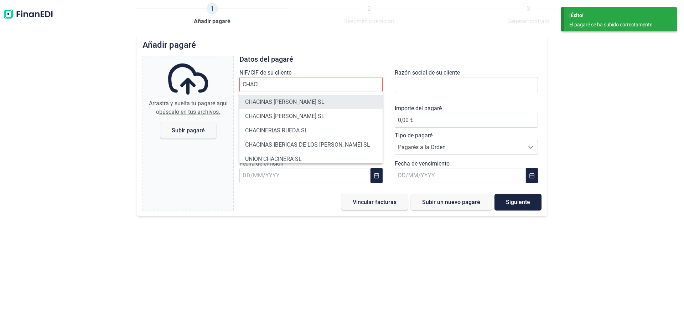
click at [294, 104] on li "CHACINAS [PERSON_NAME] SL" at bounding box center [310, 102] width 143 height 14
type input "B37210515"
type input "CHACINAS [PERSON_NAME] SL"
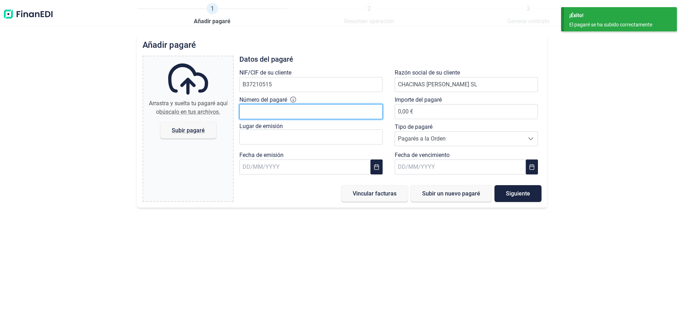
click at [281, 107] on input "Número del pagaré" at bounding box center [310, 111] width 143 height 15
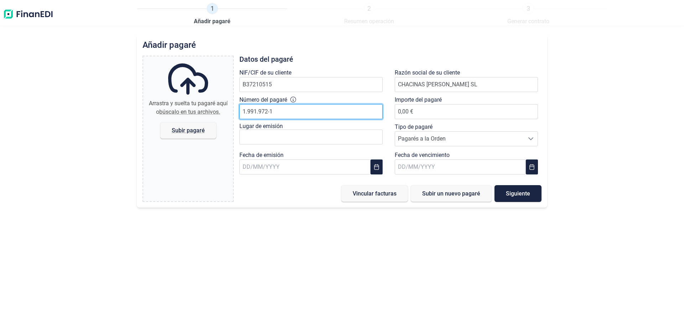
type input "1.991.972-1"
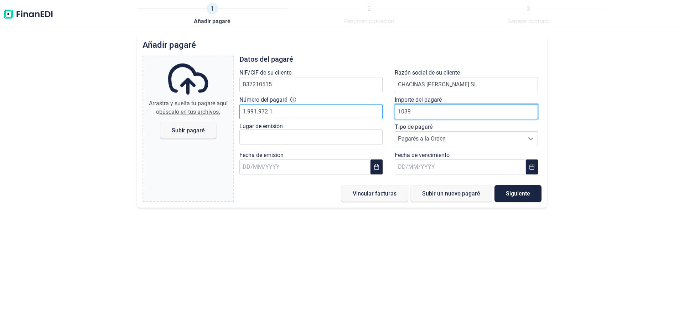
type input "10398"
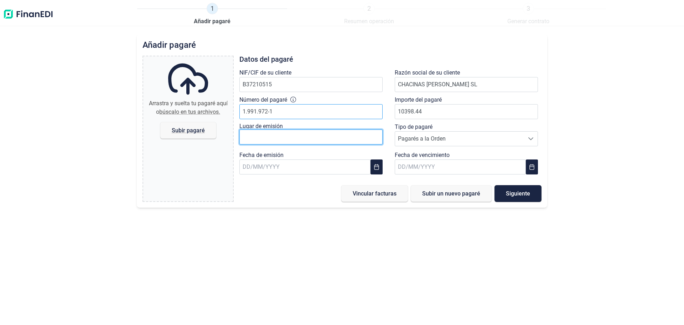
type input "10.398,44 €"
type input "[PERSON_NAME]"
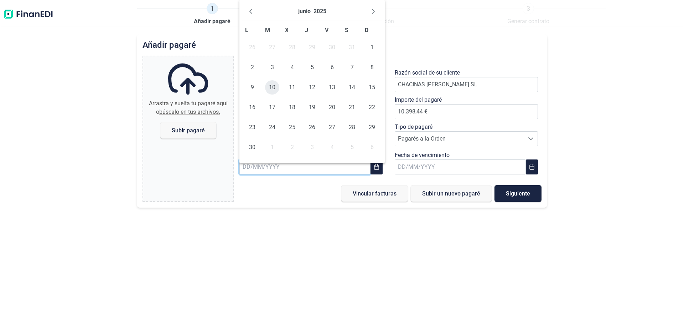
click at [270, 86] on span "10" at bounding box center [272, 87] width 14 height 14
type input "[DATE]"
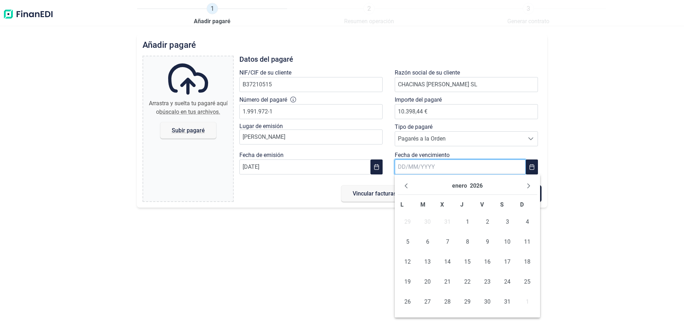
click at [460, 167] on input "text" at bounding box center [460, 166] width 131 height 15
click at [533, 262] on span "18" at bounding box center [527, 261] width 14 height 14
type input "[DATE]"
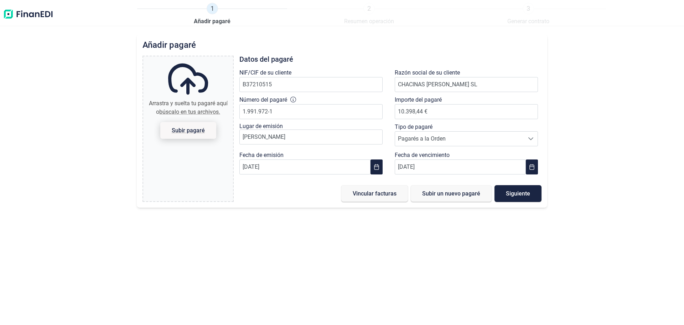
click at [198, 133] on span "Subir pagaré" at bounding box center [188, 130] width 33 height 5
click at [198, 58] on input "Arrastra y suelta tu pagaré aquí o búscalo en tus archivos. Subir pagaré" at bounding box center [188, 57] width 90 height 2
type input "C:\fakepath\18-01.pdf"
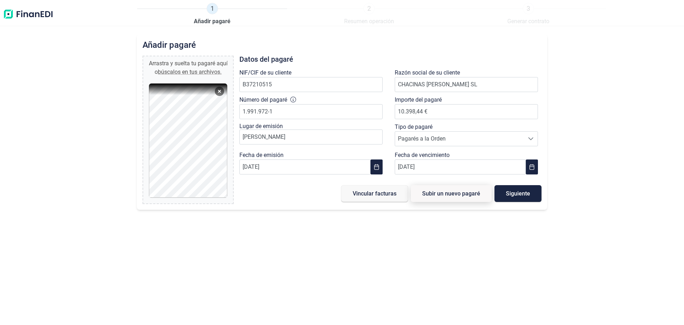
click at [465, 196] on span "Subir un nuevo pagaré" at bounding box center [451, 193] width 58 height 5
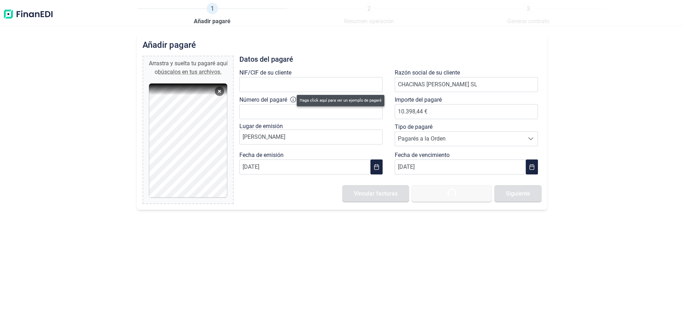
type input "0,00 €"
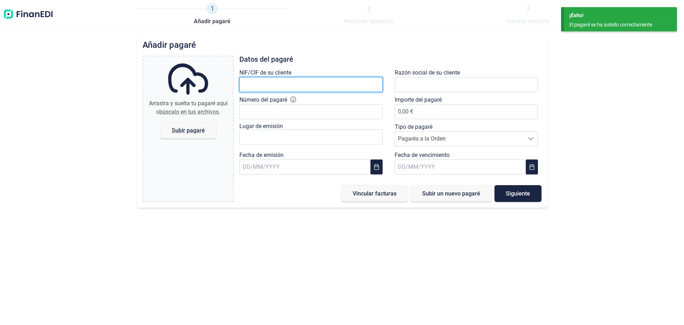
click at [288, 85] on input "text" at bounding box center [310, 84] width 143 height 15
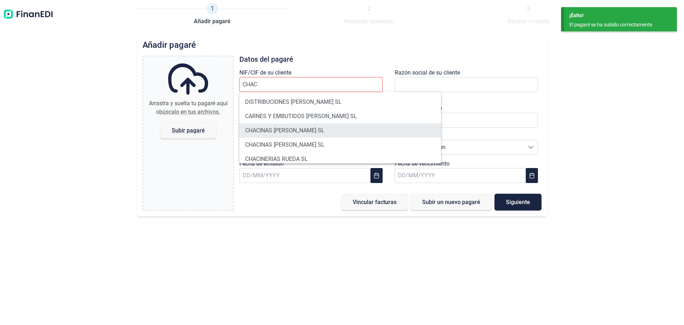
click at [296, 128] on li "CHACINAS [PERSON_NAME] SL" at bounding box center [340, 130] width 202 height 14
type input "B37210515"
type input "CHACINAS [PERSON_NAME] SL"
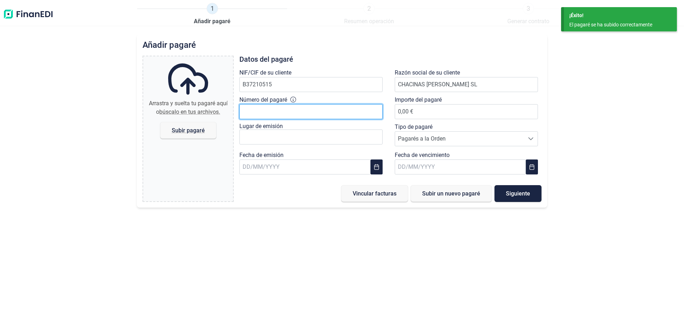
click at [274, 115] on input "Número del pagaré" at bounding box center [310, 111] width 143 height 15
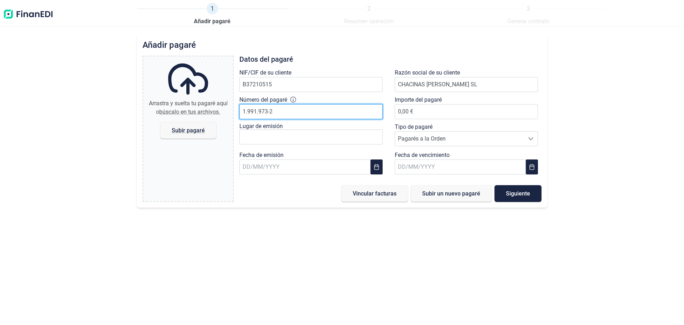
type input "1.991.973-2"
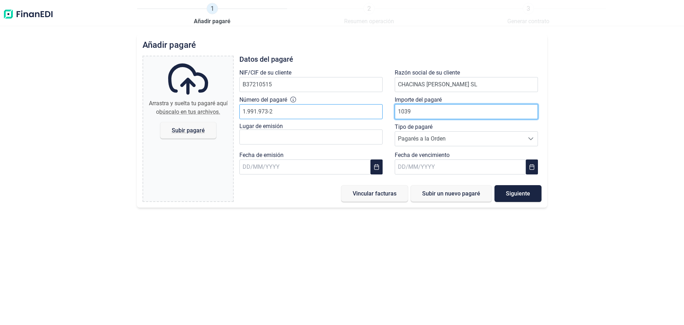
type input "10398"
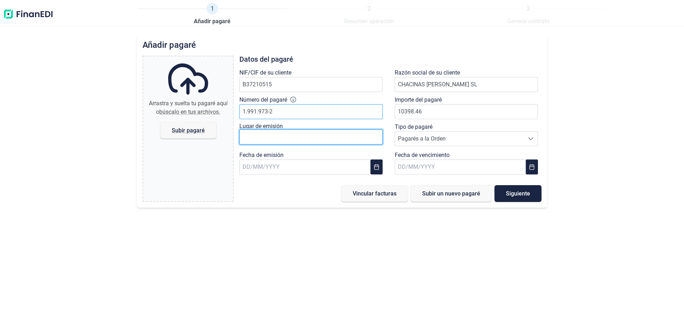
type input "10.398,46 €"
type input "S"
type input "[PERSON_NAME]"
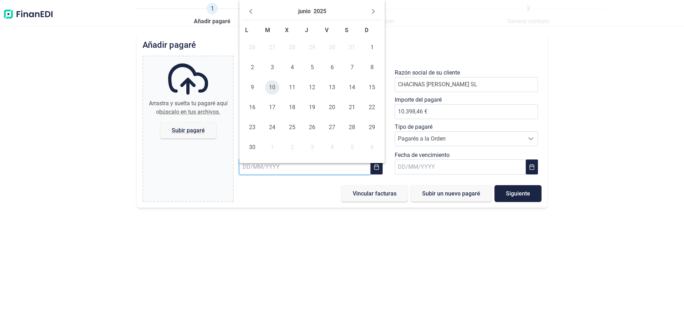
click at [274, 92] on span "10" at bounding box center [272, 87] width 14 height 14
type input "[DATE]"
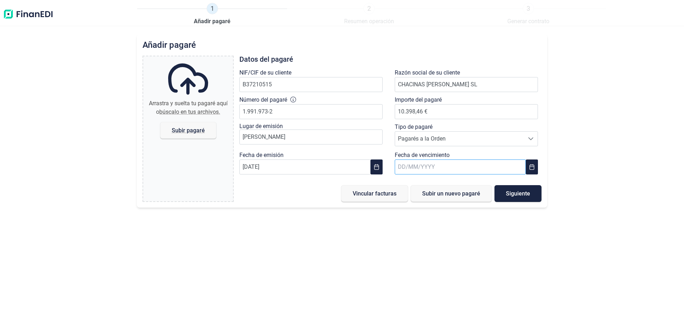
click at [465, 169] on input "text" at bounding box center [460, 166] width 131 height 15
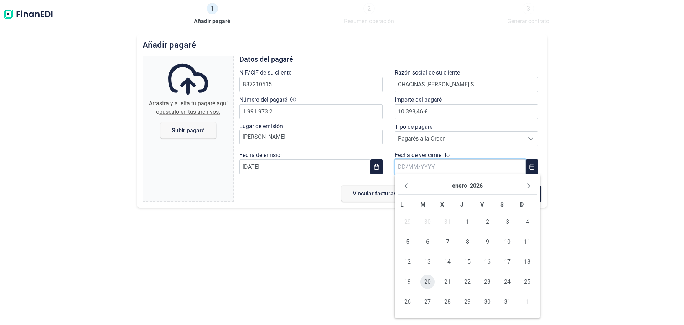
click at [429, 279] on span "20" at bounding box center [428, 281] width 14 height 14
type input "[DATE]"
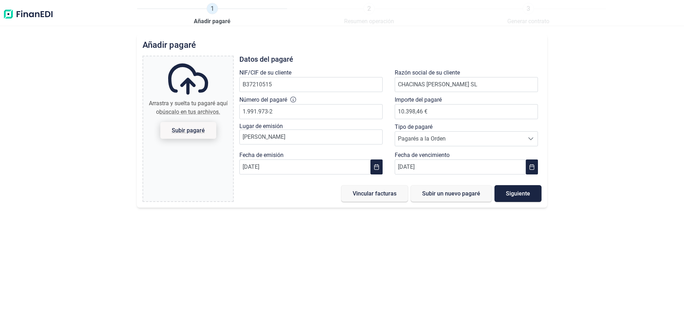
click at [187, 130] on span "Subir pagaré" at bounding box center [188, 130] width 33 height 5
click at [187, 58] on input "Arrastra y suelta tu pagaré aquí o búscalo en tus archivos. Subir pagaré" at bounding box center [188, 57] width 90 height 2
type input "C:\fakepath\20-01.pdf"
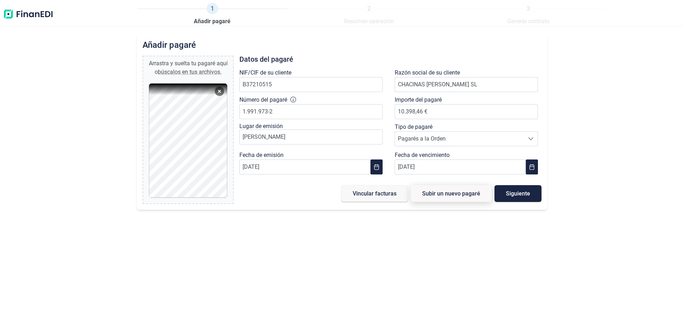
click at [425, 191] on span "Subir un nuevo pagaré" at bounding box center [451, 193] width 58 height 5
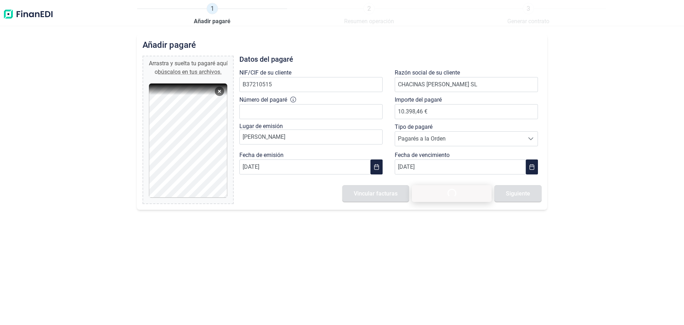
type input "0,00 €"
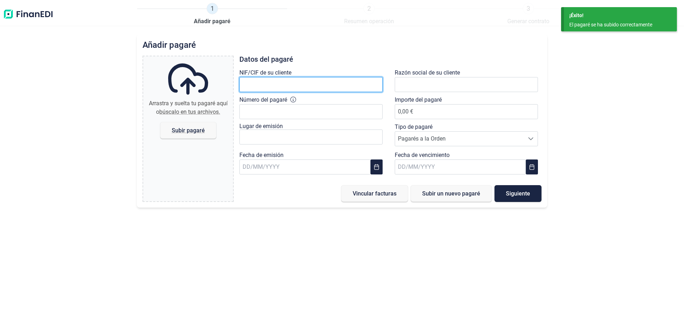
click at [304, 88] on input "text" at bounding box center [310, 84] width 143 height 15
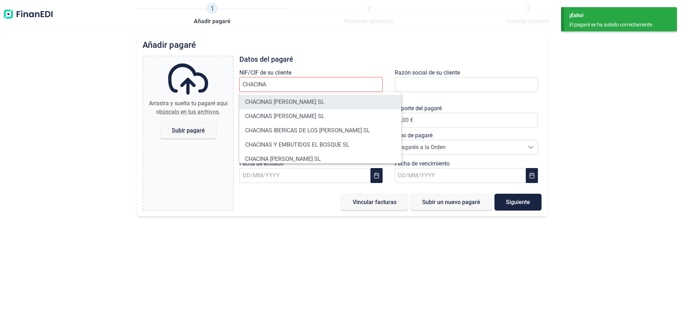
click at [305, 103] on li "CHACINAS [PERSON_NAME] SL" at bounding box center [320, 102] width 162 height 14
type input "B37210515"
type input "CHACINAS [PERSON_NAME] SL"
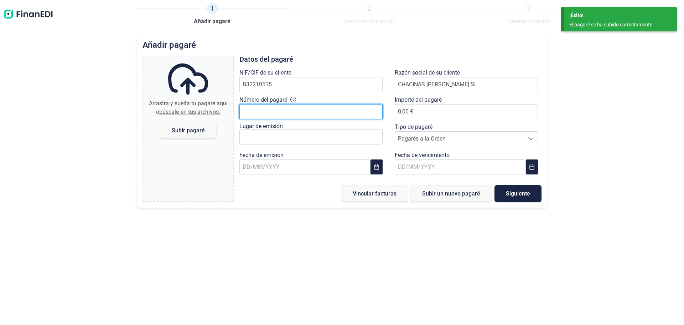
click at [245, 114] on input "Número del pagaré" at bounding box center [310, 111] width 143 height 15
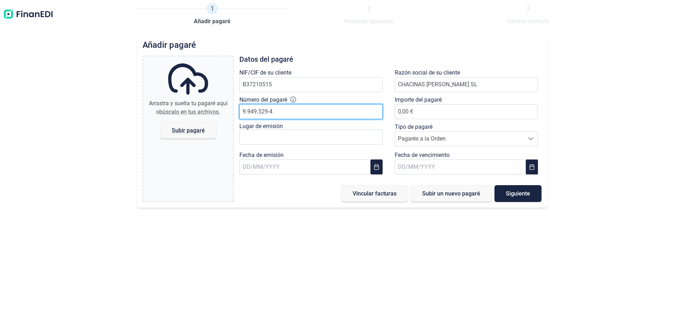
type input "9.949.529-4"
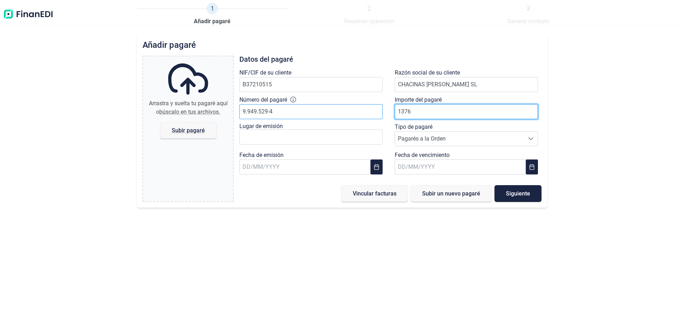
type input "13763"
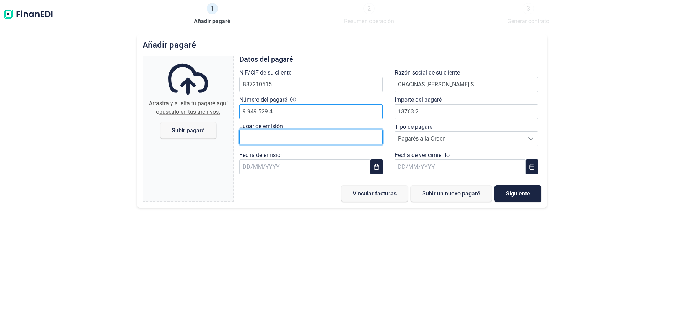
type input "13.763,20 €"
type input "[PERSON_NAME]"
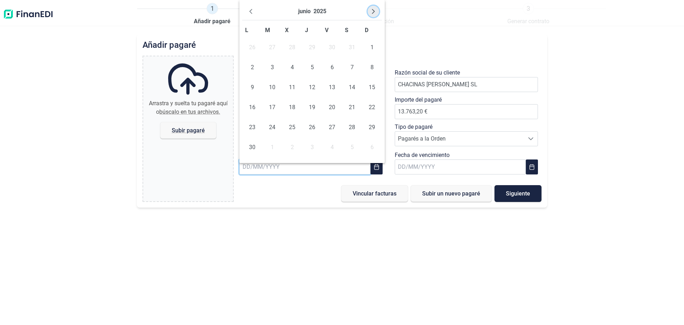
click at [371, 13] on icon "Next Month" at bounding box center [374, 12] width 6 height 6
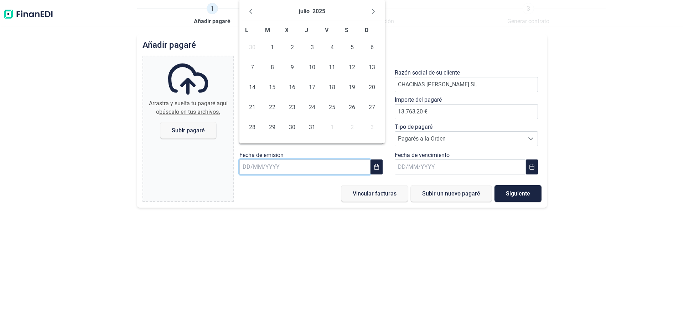
click at [371, 13] on icon "Next Month" at bounding box center [374, 12] width 6 height 6
click at [310, 46] on span "4" at bounding box center [312, 47] width 14 height 14
type input "[DATE]"
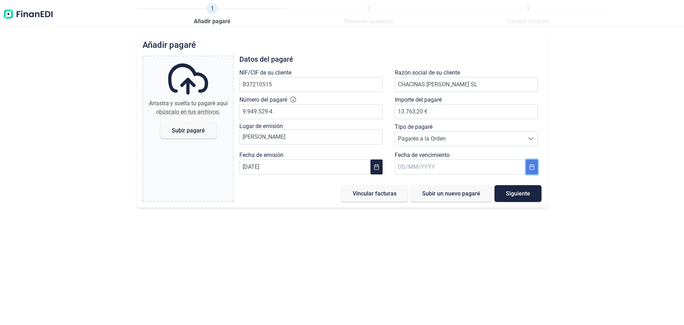
click at [535, 164] on icon "Choose Date" at bounding box center [532, 167] width 6 height 6
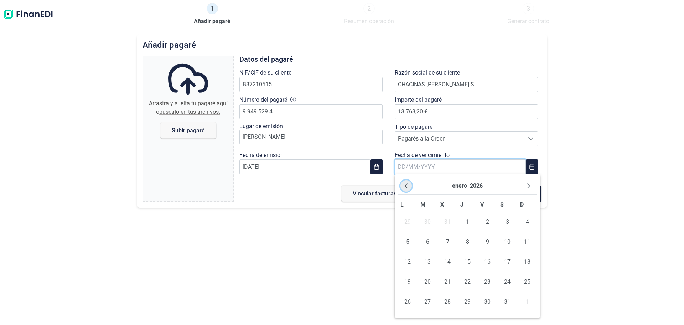
click at [406, 189] on button "Previous Month" at bounding box center [406, 185] width 11 height 11
click at [447, 302] on span "26" at bounding box center [447, 301] width 14 height 14
type input "[DATE]"
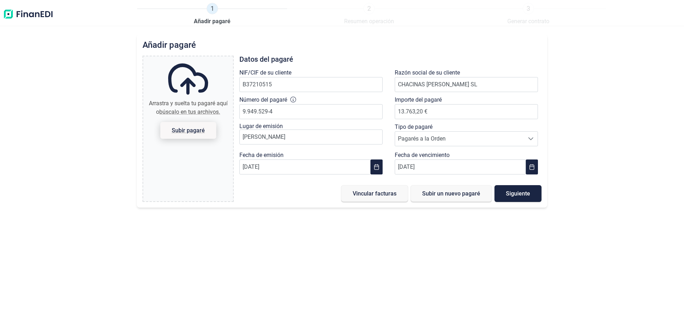
click at [205, 128] on span "Subir pagaré" at bounding box center [188, 130] width 56 height 17
click at [205, 58] on input "Arrastra y suelta tu pagaré aquí o búscalo en tus archivos. Subir pagaré" at bounding box center [188, 57] width 90 height 2
type input "C:\fakepath\26-11.pdf"
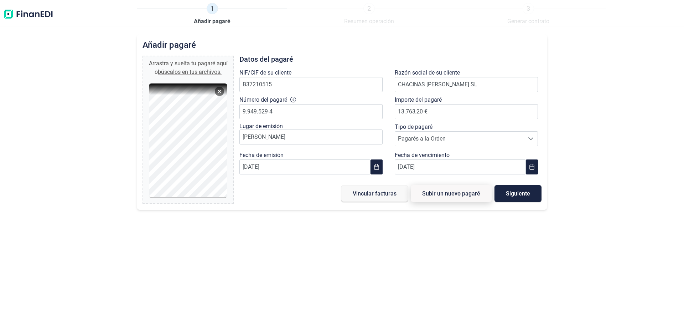
click at [456, 192] on span "Subir un nuevo pagaré" at bounding box center [451, 193] width 58 height 5
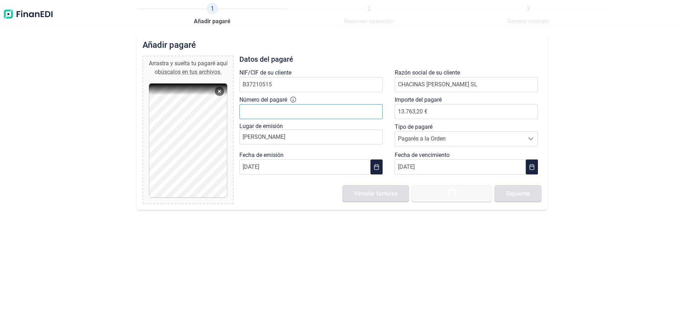
type input "0,00 €"
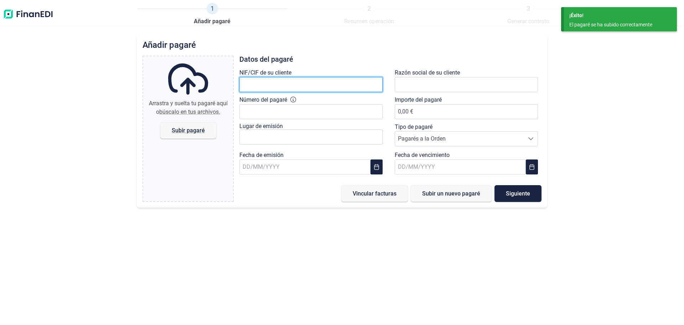
click at [300, 83] on input "text" at bounding box center [310, 84] width 143 height 15
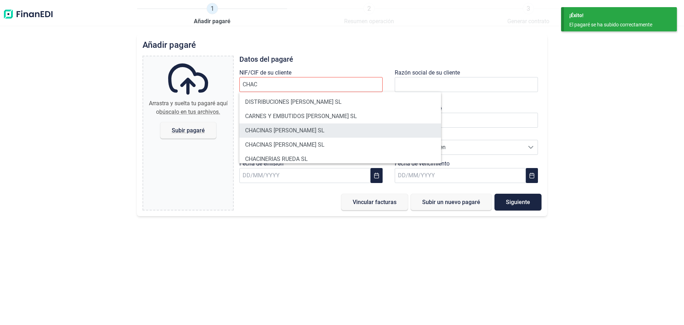
click at [295, 130] on li "CHACINAS [PERSON_NAME] SL" at bounding box center [340, 130] width 202 height 14
type input "B37210515"
type input "CHACINAS [PERSON_NAME] SL"
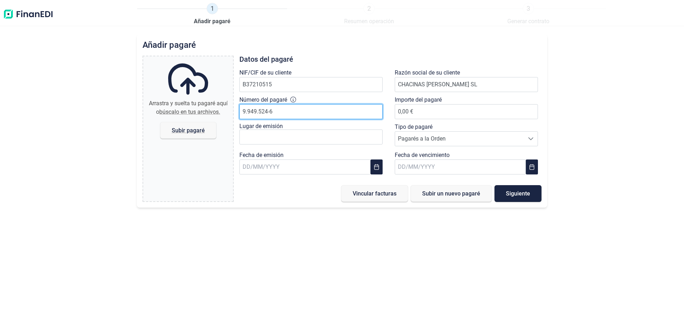
type input "9.949.524-6"
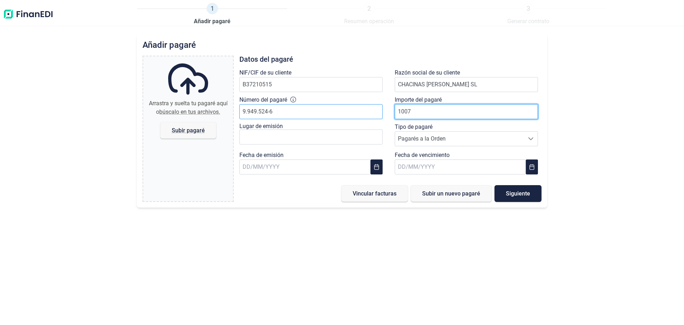
type input "10076"
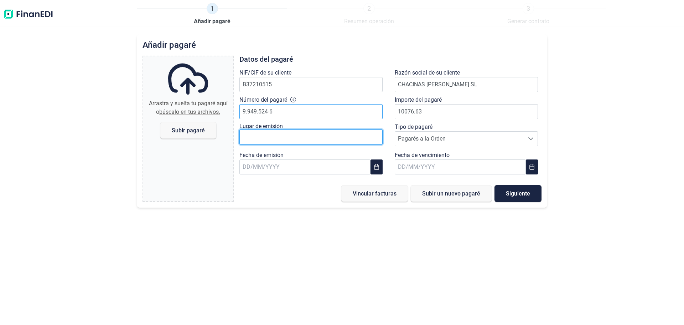
type input "10.076,63 €"
type input "[PERSON_NAME]"
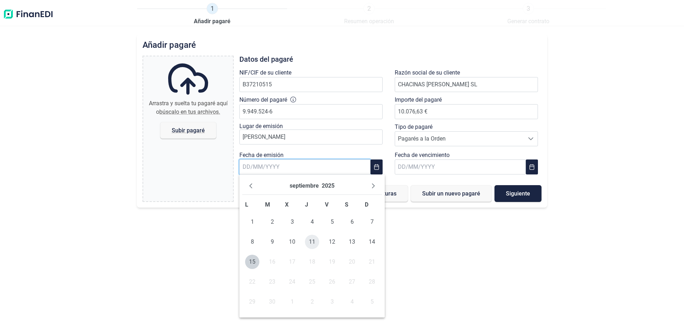
click at [313, 244] on span "11" at bounding box center [312, 241] width 14 height 14
type input "[DATE]"
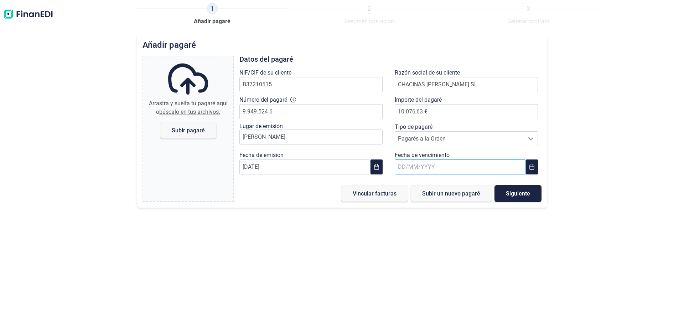
click at [437, 164] on input "text" at bounding box center [460, 166] width 131 height 15
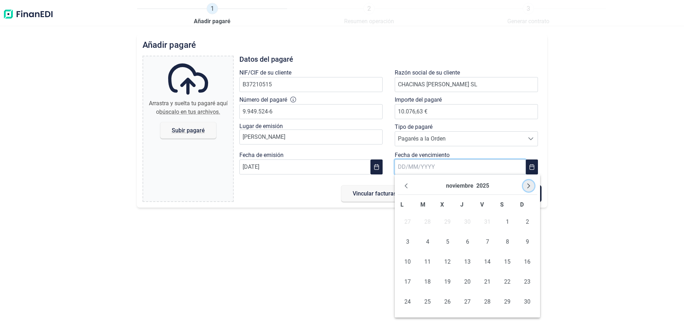
click at [526, 188] on icon "Next Month" at bounding box center [529, 186] width 6 height 6
click at [490, 221] on span "5" at bounding box center [487, 222] width 14 height 14
type input "[DATE]"
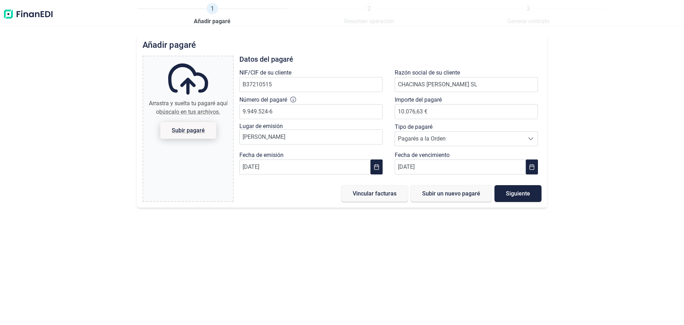
click at [187, 128] on span "Subir pagaré" at bounding box center [188, 130] width 33 height 5
click at [187, 58] on input "Arrastra y suelta tu pagaré aquí o búscalo en tus archivos. Subir pagaré" at bounding box center [188, 57] width 90 height 2
type input "C:\fakepath\05-12.pdf"
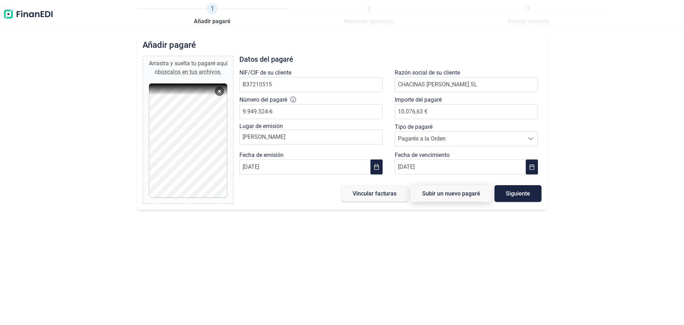
click at [462, 193] on span "Subir un nuevo pagaré" at bounding box center [451, 193] width 58 height 5
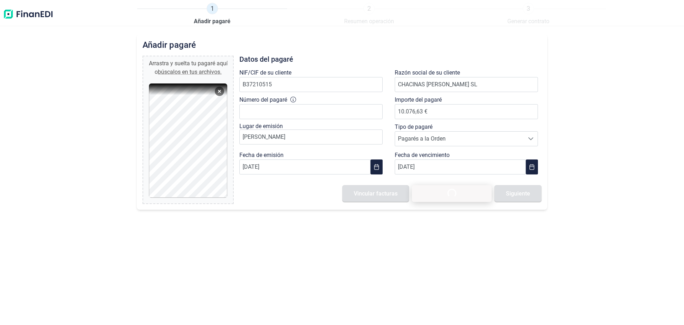
type input "0,00 €"
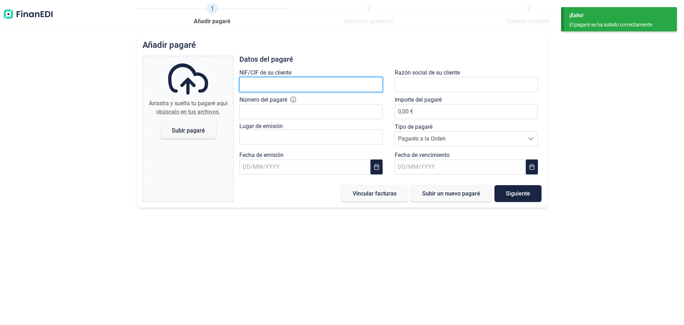
click at [306, 85] on input "text" at bounding box center [310, 84] width 143 height 15
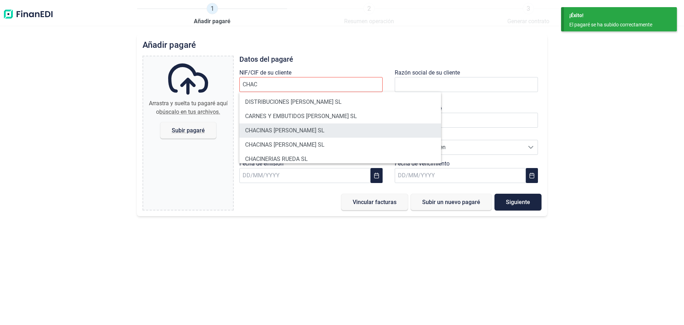
click at [304, 129] on li "CHACINAS [PERSON_NAME] SL" at bounding box center [340, 130] width 202 height 14
type input "B37210515"
type input "CHACINAS [PERSON_NAME] SL"
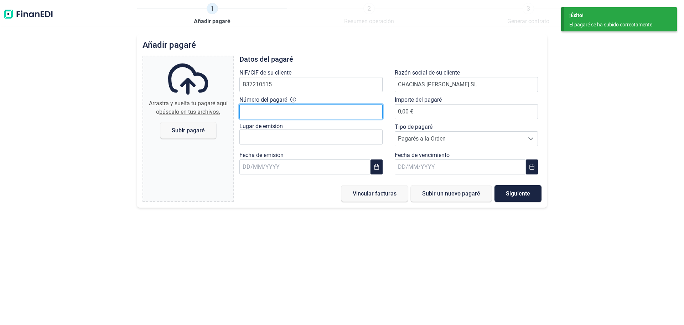
click at [285, 113] on input "Número del pagaré" at bounding box center [310, 111] width 143 height 15
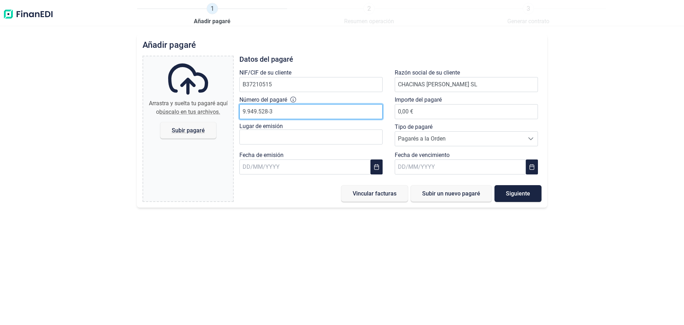
type input "9.949.528-3"
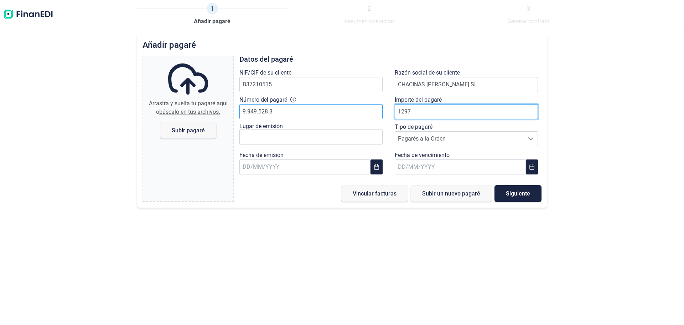
type input "12978"
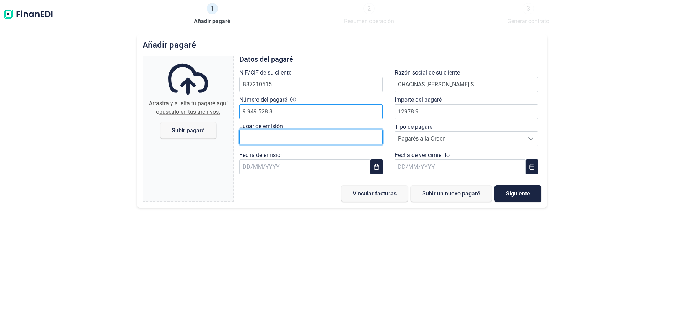
type input "12.978,90 €"
type input "[PERSON_NAME]"
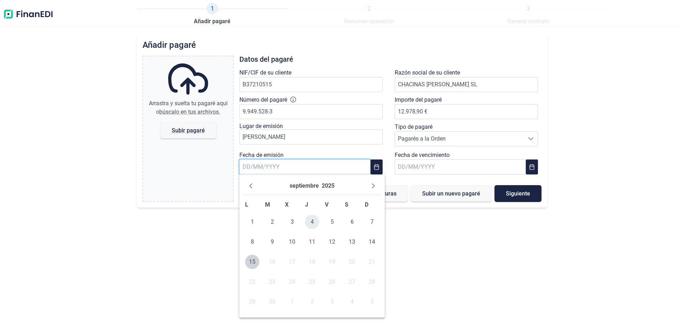
click at [311, 223] on span "4" at bounding box center [312, 222] width 14 height 14
type input "[DATE]"
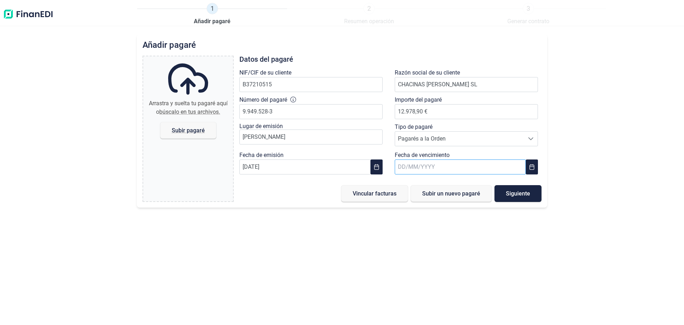
click at [428, 163] on input "text" at bounding box center [460, 166] width 131 height 15
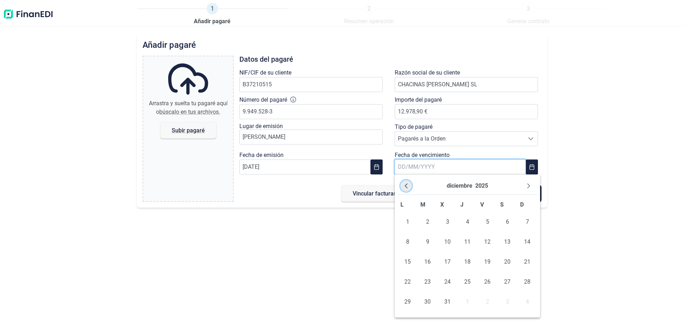
click at [407, 184] on icon "Previous Month" at bounding box center [406, 186] width 6 height 6
click at [504, 299] on span "29" at bounding box center [507, 301] width 14 height 14
type input "[DATE]"
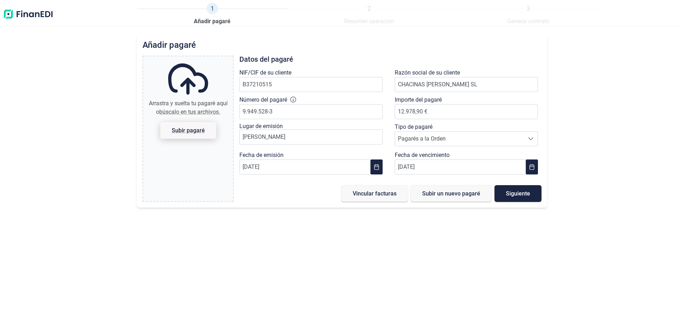
click at [206, 134] on span "Subir pagaré" at bounding box center [188, 130] width 56 height 17
click at [206, 58] on input "Arrastra y suelta tu pagaré aquí o búscalo en tus archivos. Subir pagaré" at bounding box center [188, 57] width 90 height 2
type input "C:\fakepath\29-11.pdf"
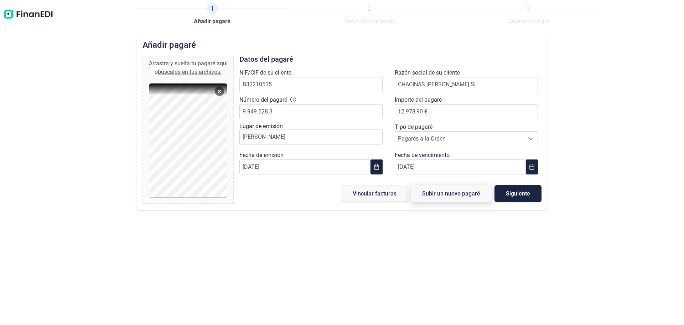
click at [466, 194] on span "Subir un nuevo pagaré" at bounding box center [451, 193] width 58 height 5
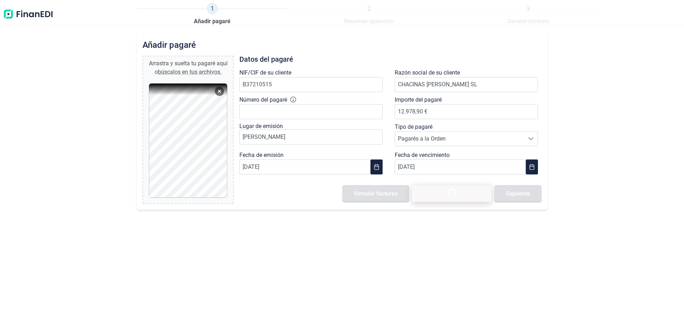
type input "0,00 €"
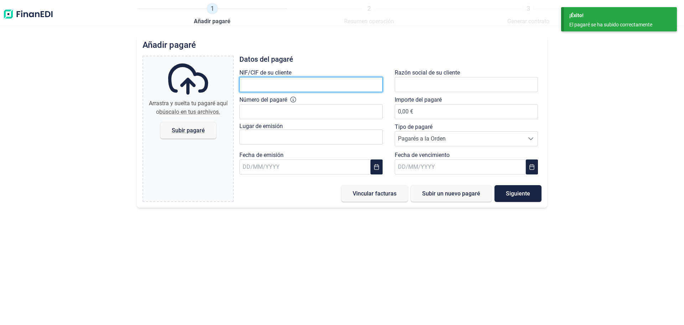
click at [332, 84] on input "text" at bounding box center [310, 84] width 143 height 15
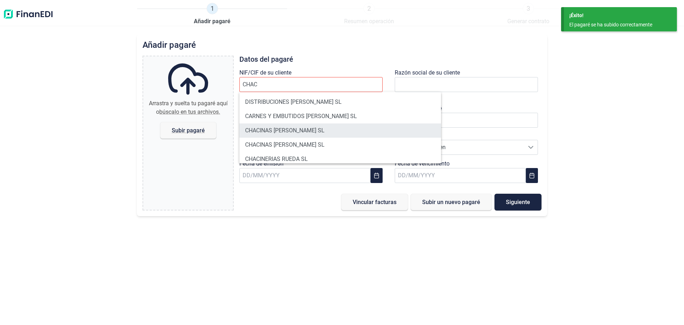
click at [284, 129] on li "CHACINAS [PERSON_NAME] SL" at bounding box center [340, 130] width 202 height 14
type input "B37210515"
type input "CHACINAS [PERSON_NAME] SL"
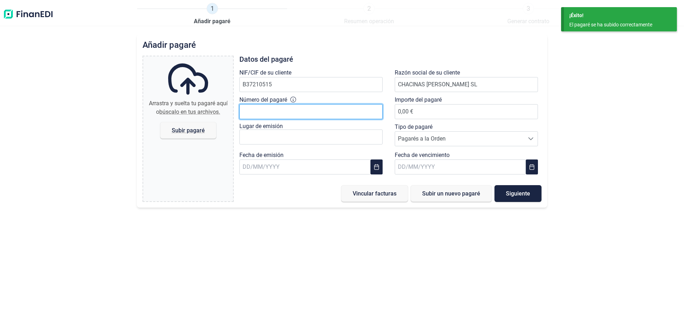
click at [275, 110] on input "Número del pagaré" at bounding box center [310, 111] width 143 height 15
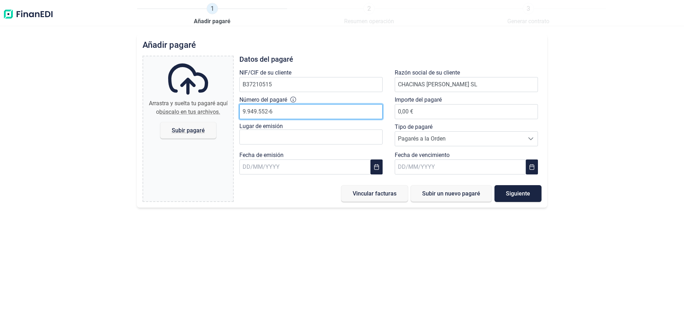
type input "9.949.552-6"
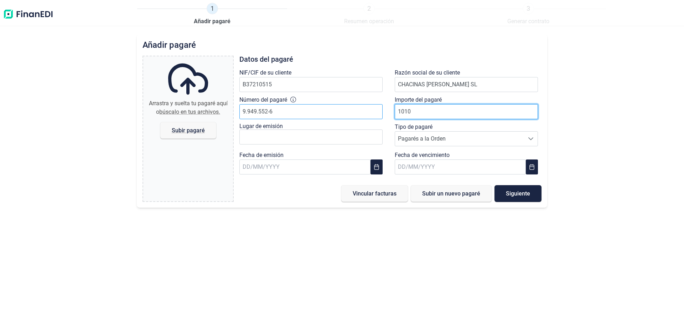
type input "10107"
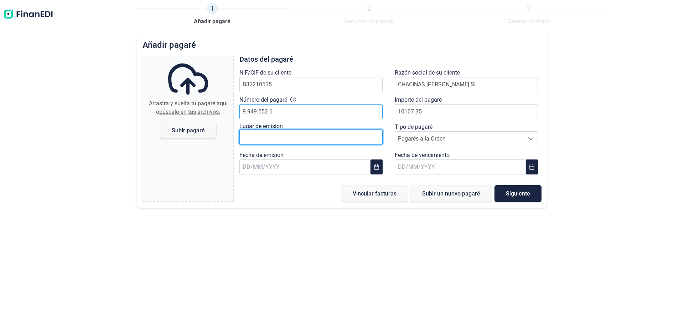
type input "10.107,35 €"
click at [285, 135] on input "text" at bounding box center [310, 136] width 143 height 15
type input "[PERSON_NAME]"
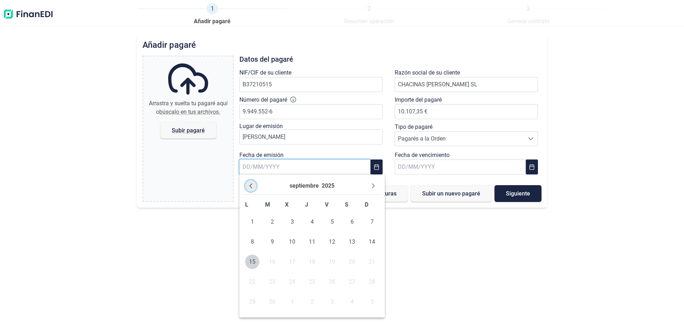
click at [253, 185] on icon "Previous Month" at bounding box center [251, 186] width 6 height 6
click at [311, 280] on span "22" at bounding box center [312, 281] width 14 height 14
type input "[DATE]"
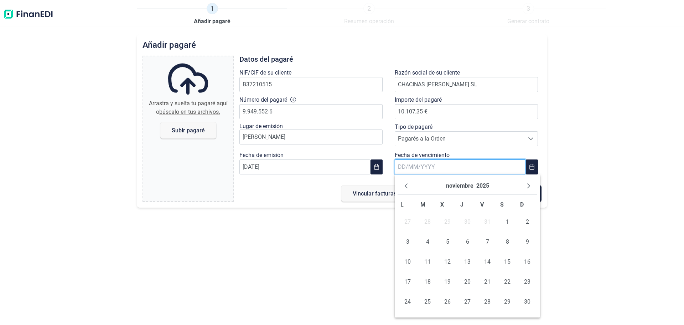
click at [425, 165] on input "text" at bounding box center [460, 166] width 131 height 15
click at [529, 185] on icon "Next Month" at bounding box center [528, 185] width 3 height 5
click at [403, 263] on span "12" at bounding box center [408, 261] width 14 height 14
type input "[DATE]"
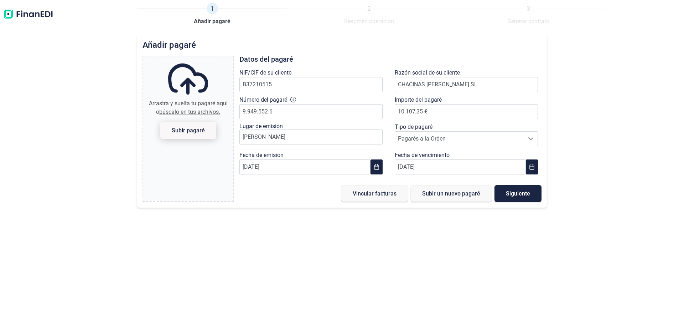
click at [205, 135] on span "Subir pagaré" at bounding box center [188, 130] width 56 height 17
click at [205, 58] on input "Arrastra y suelta tu pagaré aquí o búscalo en tus archivos. Subir pagaré" at bounding box center [188, 57] width 90 height 2
type input "C:\fakepath\12-01.pdf"
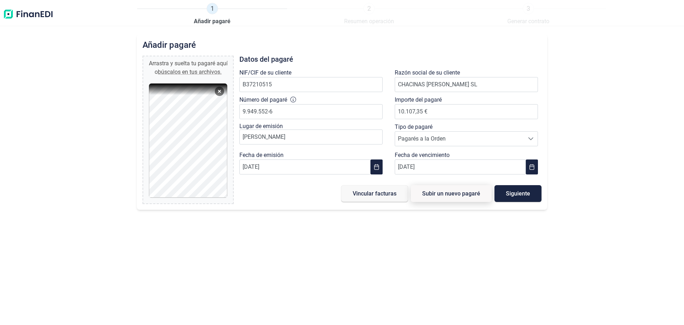
click at [441, 194] on span "Subir un nuevo pagaré" at bounding box center [451, 193] width 58 height 5
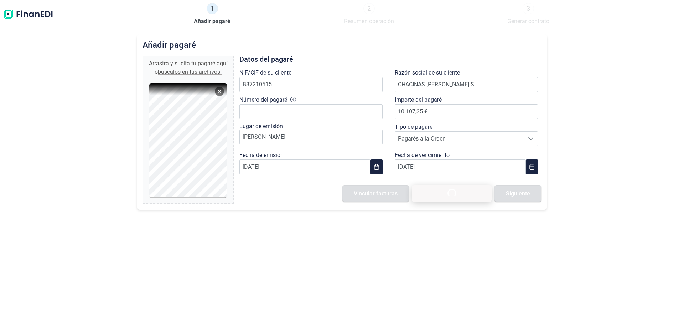
type input "0,00 €"
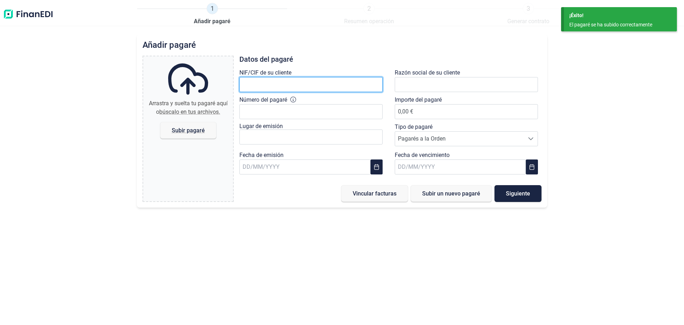
click at [272, 81] on input "text" at bounding box center [310, 84] width 143 height 15
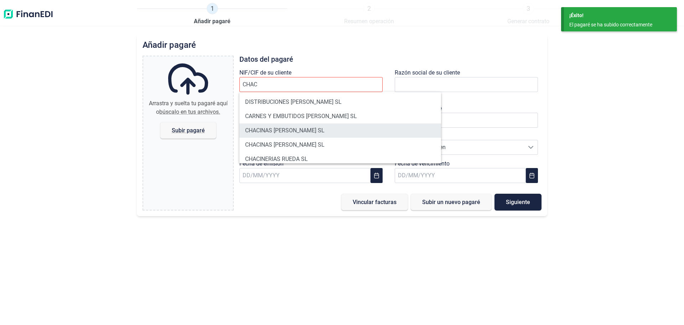
click at [291, 132] on li "CHACINAS [PERSON_NAME] SL" at bounding box center [340, 130] width 202 height 14
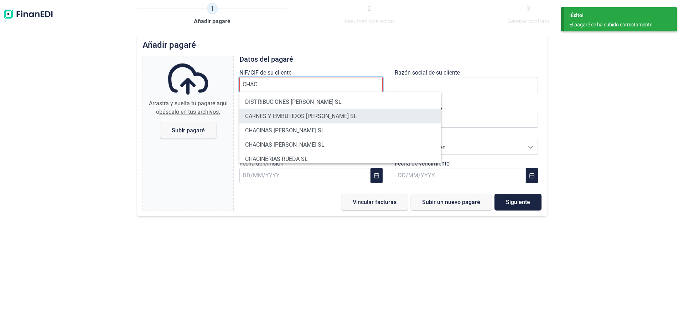
type input "B37210515"
type input "CHACINAS [PERSON_NAME] SL"
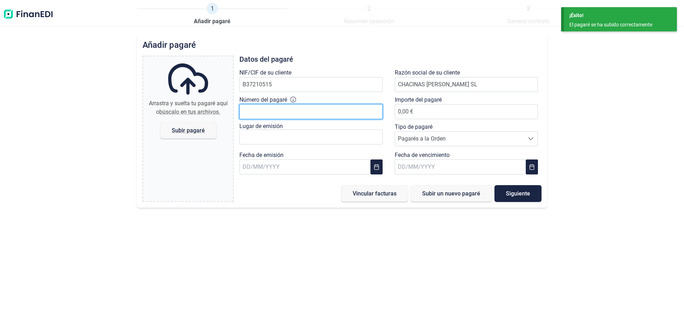
click at [338, 116] on input "Número del pagaré" at bounding box center [310, 111] width 143 height 15
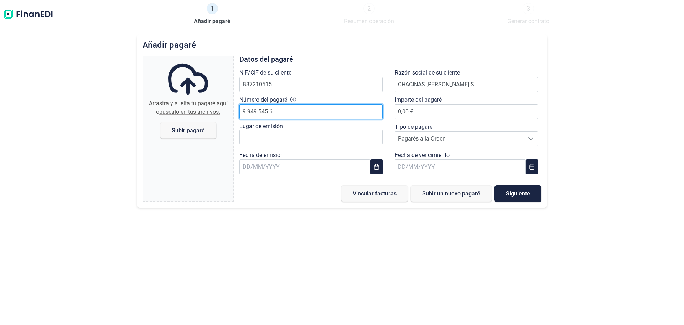
type input "9.949.545-6"
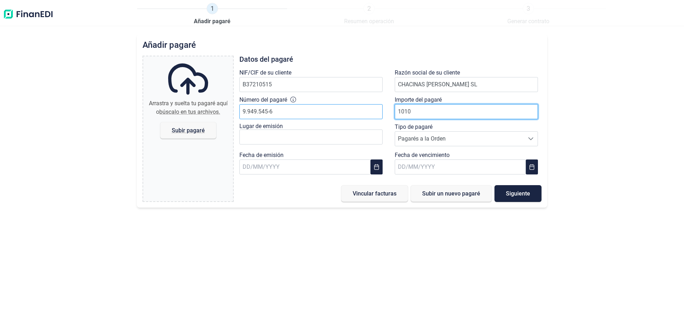
type input "10107"
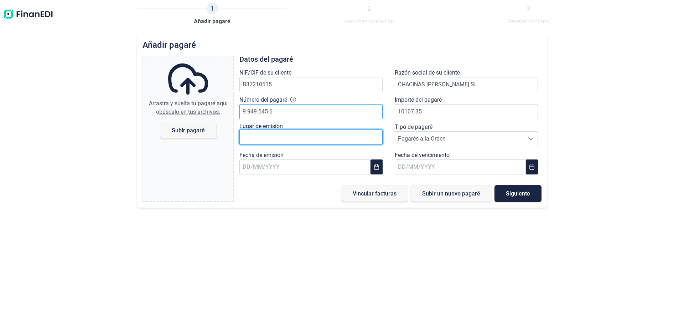
type input "10.107,35 €"
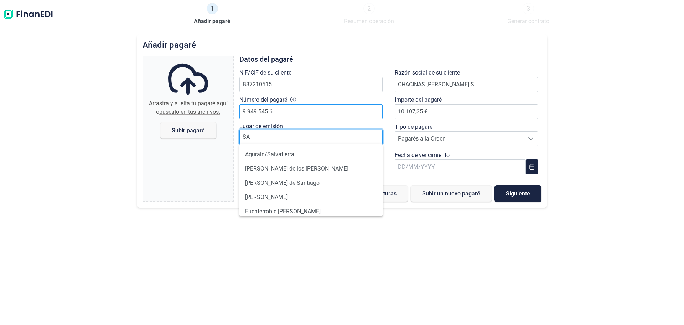
type input "S"
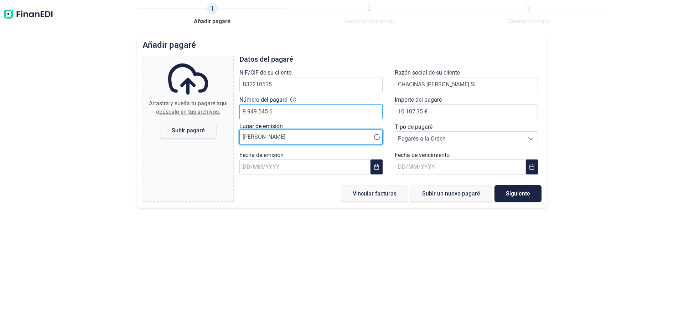
type input "[PERSON_NAME]"
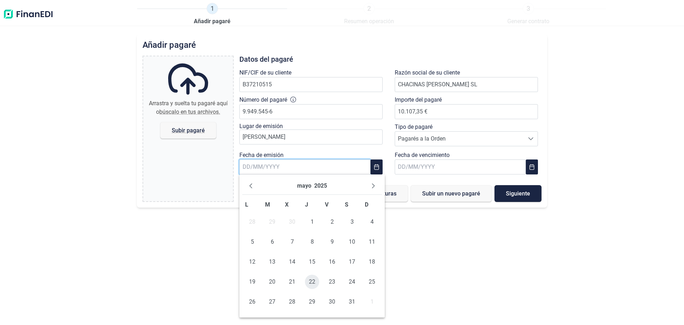
click at [310, 285] on span "22" at bounding box center [312, 281] width 14 height 14
type input "[DATE]"
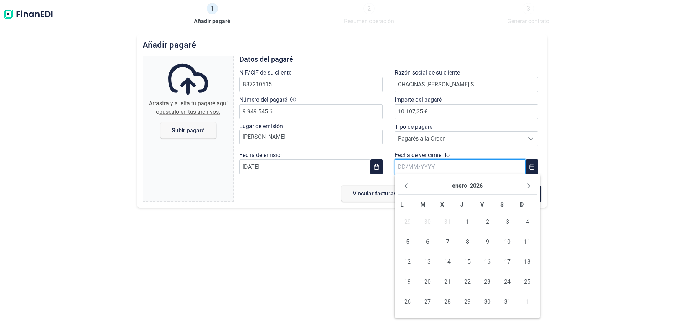
click at [449, 170] on input "text" at bounding box center [460, 166] width 131 height 15
click at [450, 259] on span "14" at bounding box center [447, 261] width 14 height 14
type input "[DATE]"
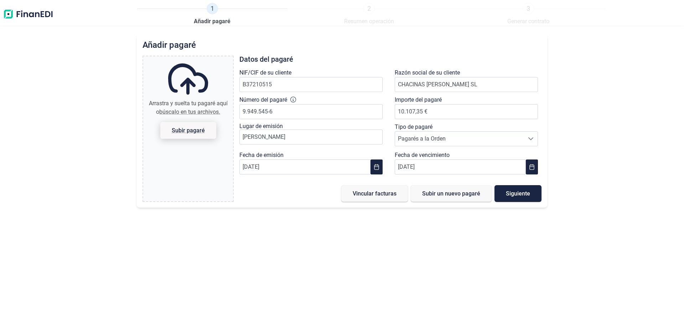
click at [195, 131] on span "Subir pagaré" at bounding box center [188, 130] width 33 height 5
click at [195, 58] on input "Arrastra y suelta tu pagaré aquí o búscalo en tus archivos. Subir pagaré" at bounding box center [188, 57] width 90 height 2
type input "C:\fakepath\14-01.pdf"
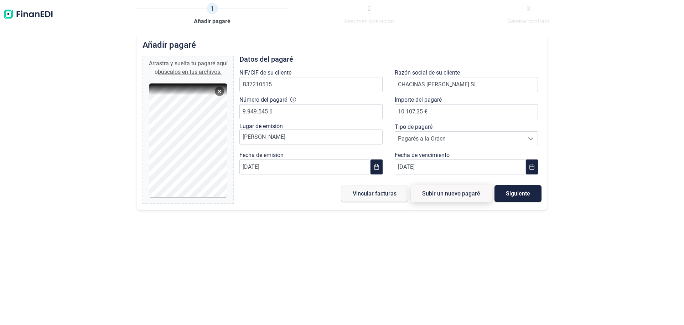
click at [460, 194] on span "Subir un nuevo pagaré" at bounding box center [451, 193] width 58 height 5
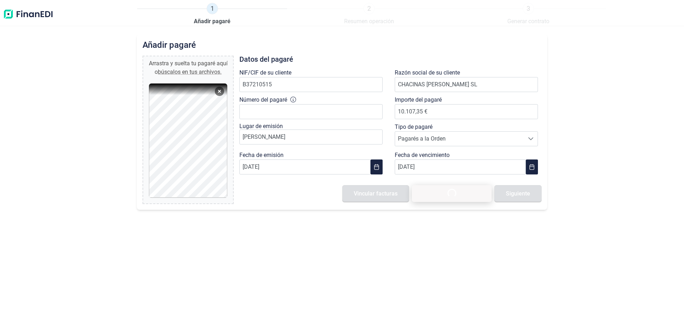
type input "0,00 €"
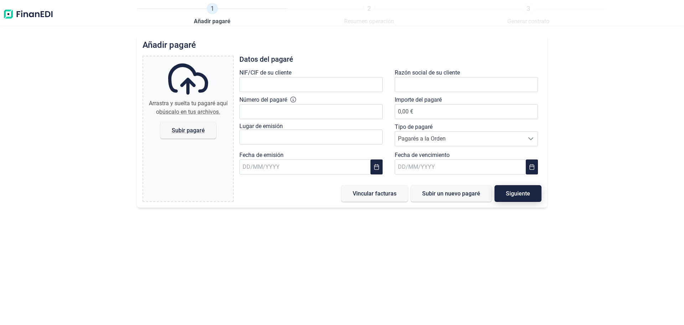
click at [516, 200] on button "Siguiente" at bounding box center [518, 193] width 47 height 17
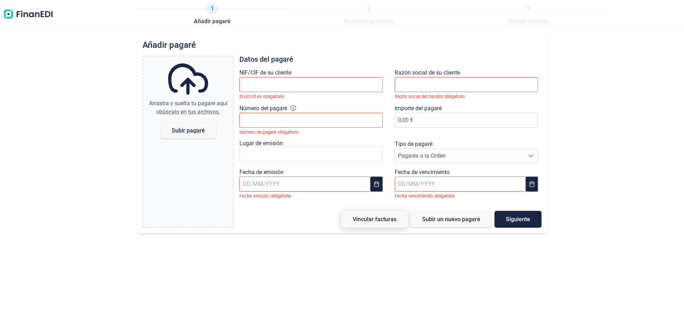
click at [394, 223] on button "Vincular facturas" at bounding box center [374, 219] width 67 height 17
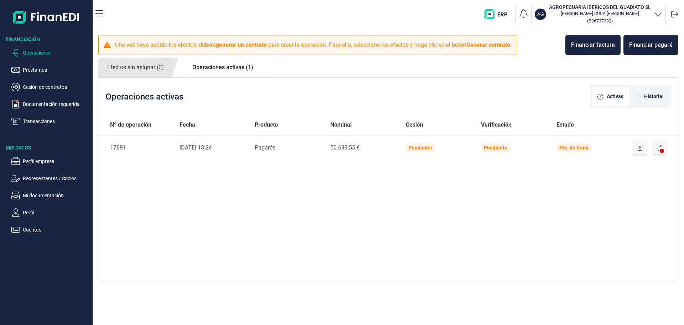
click at [25, 52] on p "Operaciones" at bounding box center [56, 52] width 67 height 9
click at [32, 68] on p "Préstamos" at bounding box center [56, 70] width 67 height 9
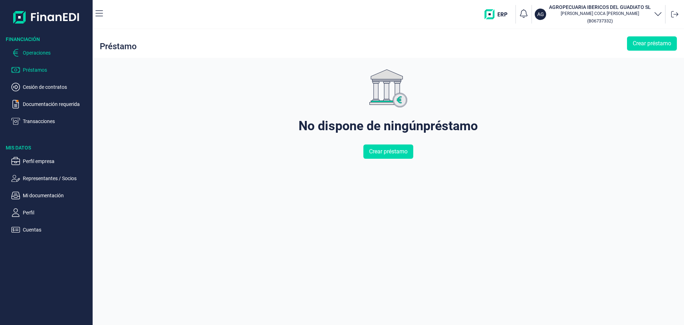
click at [42, 51] on p "Operaciones" at bounding box center [56, 52] width 67 height 9
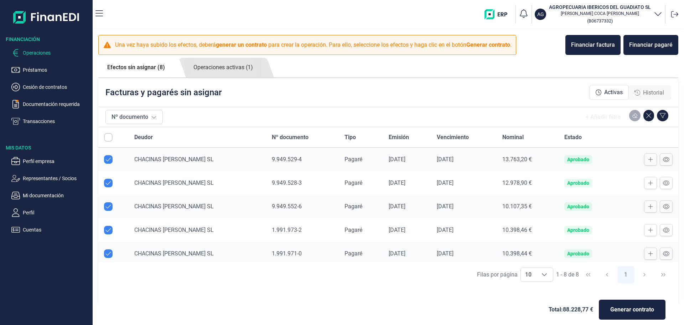
checkbox input "true"
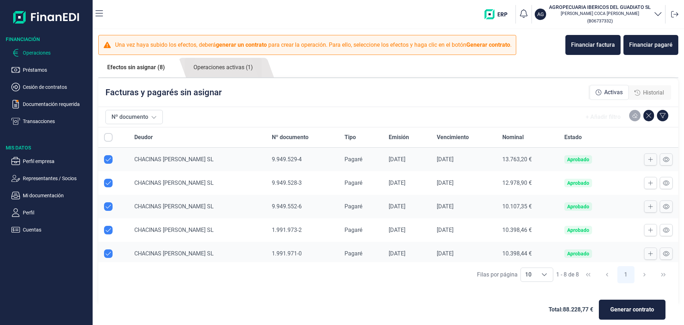
checkbox input "true"
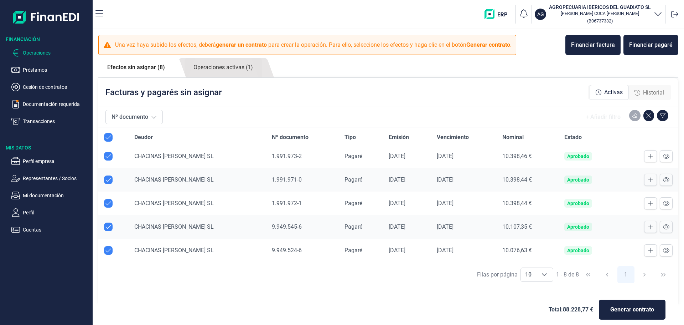
scroll to position [7, 0]
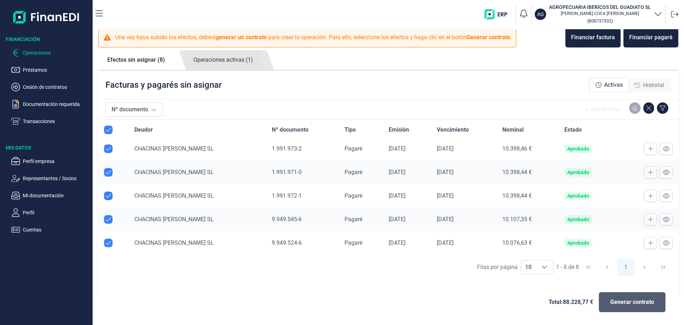
click at [633, 304] on span "Generar contrato" at bounding box center [632, 302] width 44 height 9
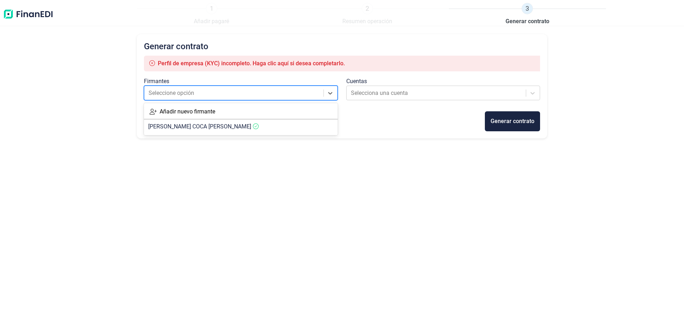
click at [304, 98] on div "Seleccione opción" at bounding box center [234, 93] width 179 height 13
click at [253, 123] on icon at bounding box center [256, 126] width 6 height 6
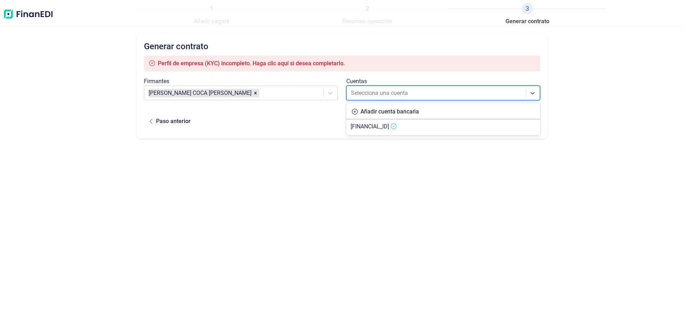
click at [386, 93] on div at bounding box center [437, 93] width 172 height 10
click at [391, 123] on article "[FINANCIAL_ID]" at bounding box center [443, 126] width 194 height 14
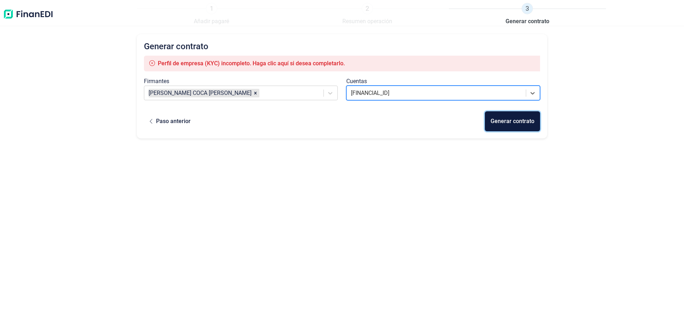
click at [508, 121] on div "Generar contrato" at bounding box center [513, 121] width 44 height 9
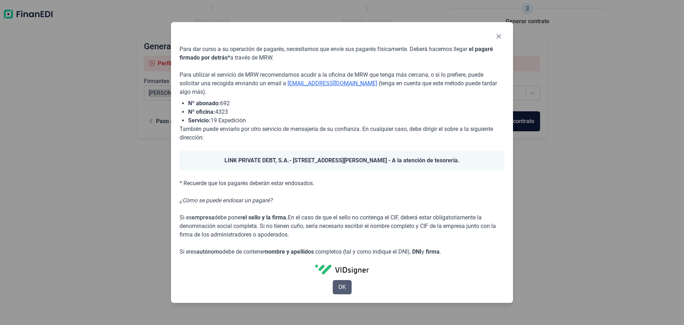
click at [346, 284] on button "OK" at bounding box center [342, 287] width 19 height 14
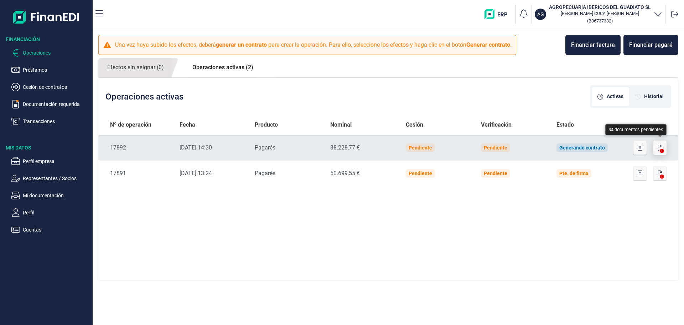
click at [661, 147] on icon "button" at bounding box center [660, 148] width 4 height 6
click at [644, 149] on button "button" at bounding box center [641, 147] width 14 height 14
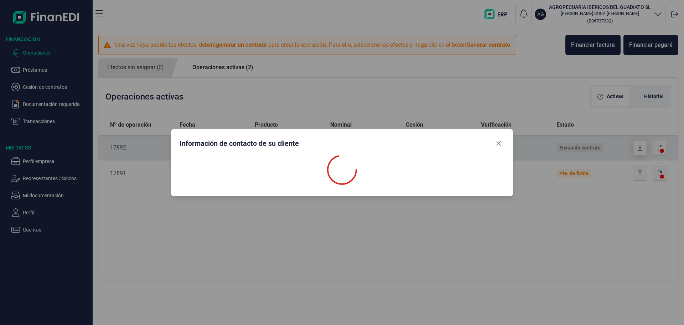
select select "ES"
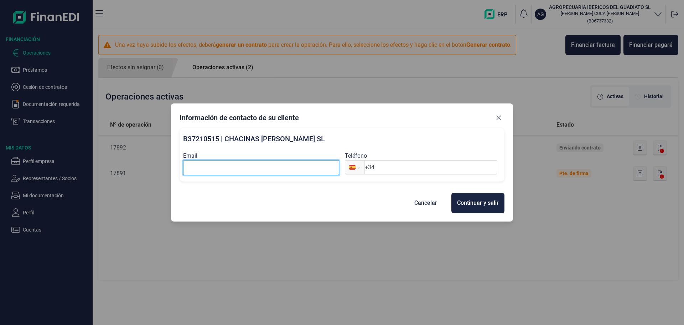
click at [323, 168] on input "Email" at bounding box center [261, 167] width 156 height 15
click at [500, 121] on button "Close" at bounding box center [498, 117] width 11 height 11
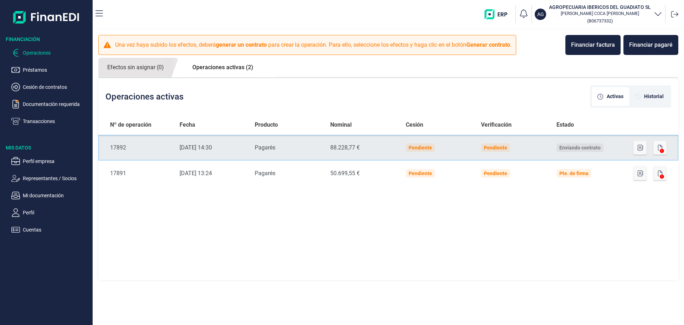
click at [215, 146] on div "[DATE] 14:30" at bounding box center [212, 147] width 64 height 9
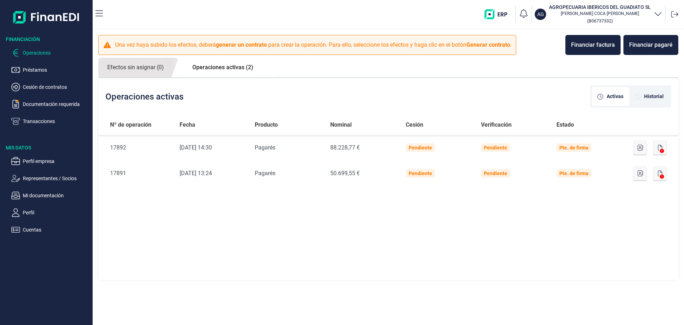
click at [31, 53] on p "Operaciones" at bounding box center [56, 52] width 67 height 9
